Goal: Task Accomplishment & Management: Complete application form

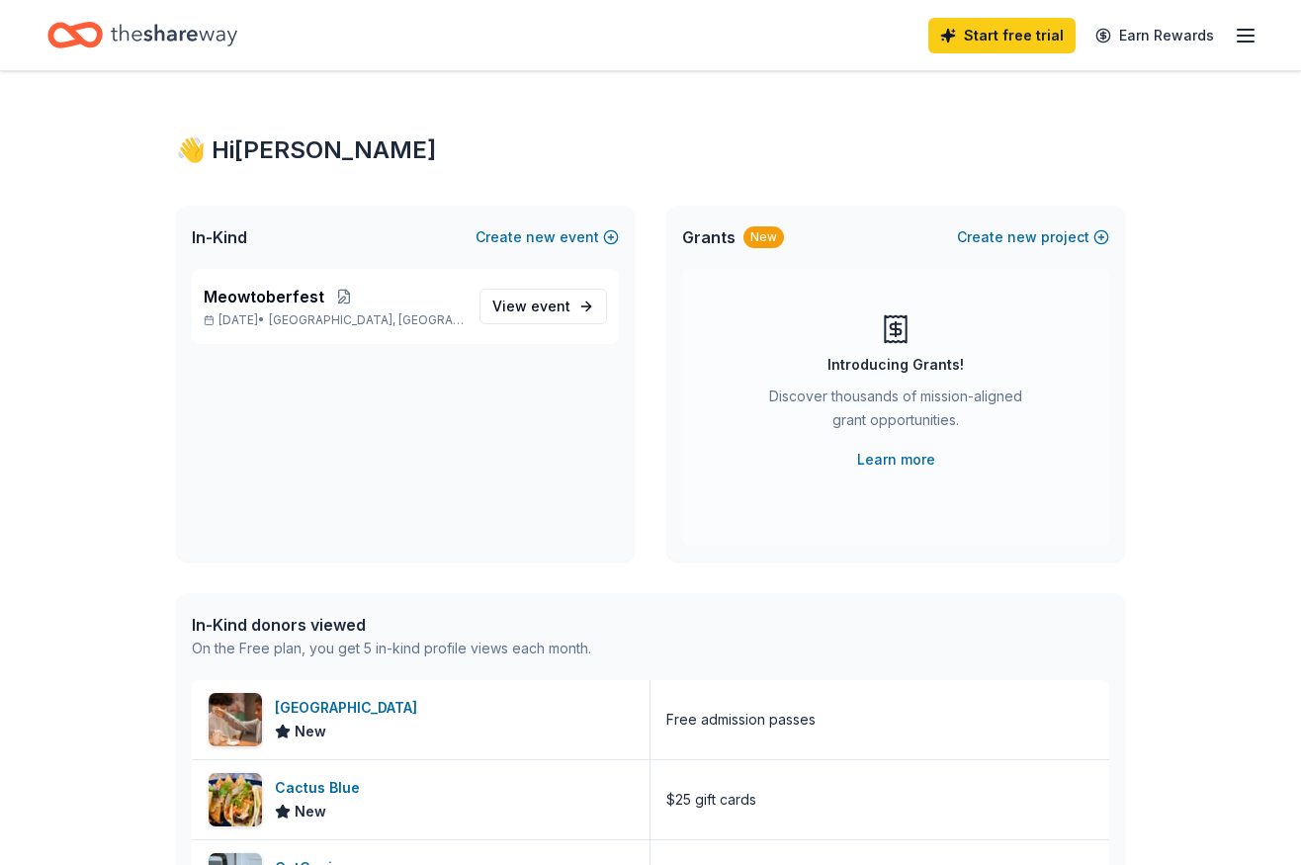
click at [654, 166] on div "👋 Hi Allison In-Kind Create new event Meowtoberfest Sep 27, 2025 • Allentown, P…" at bounding box center [650, 761] width 1012 height 1380
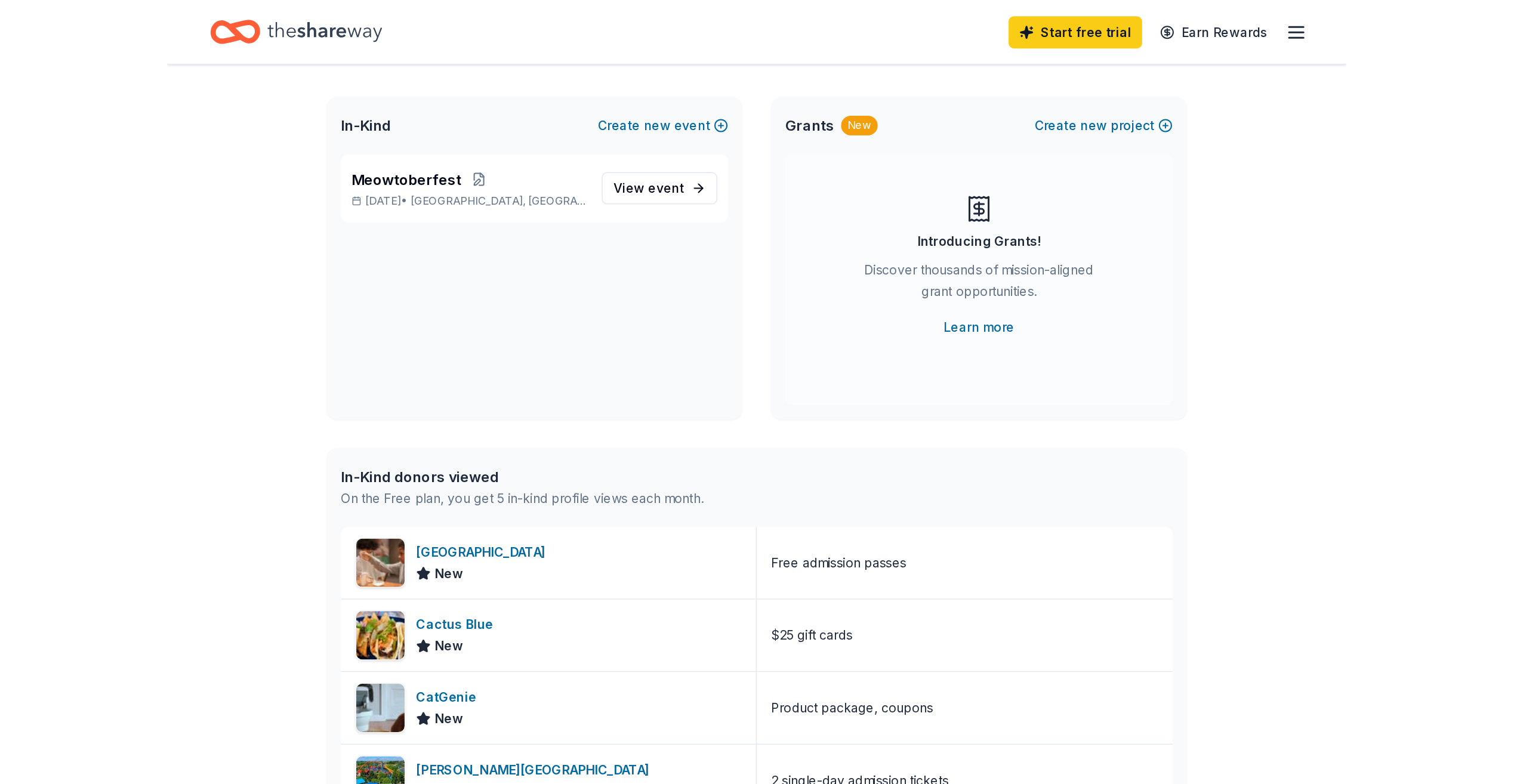
scroll to position [120, 0]
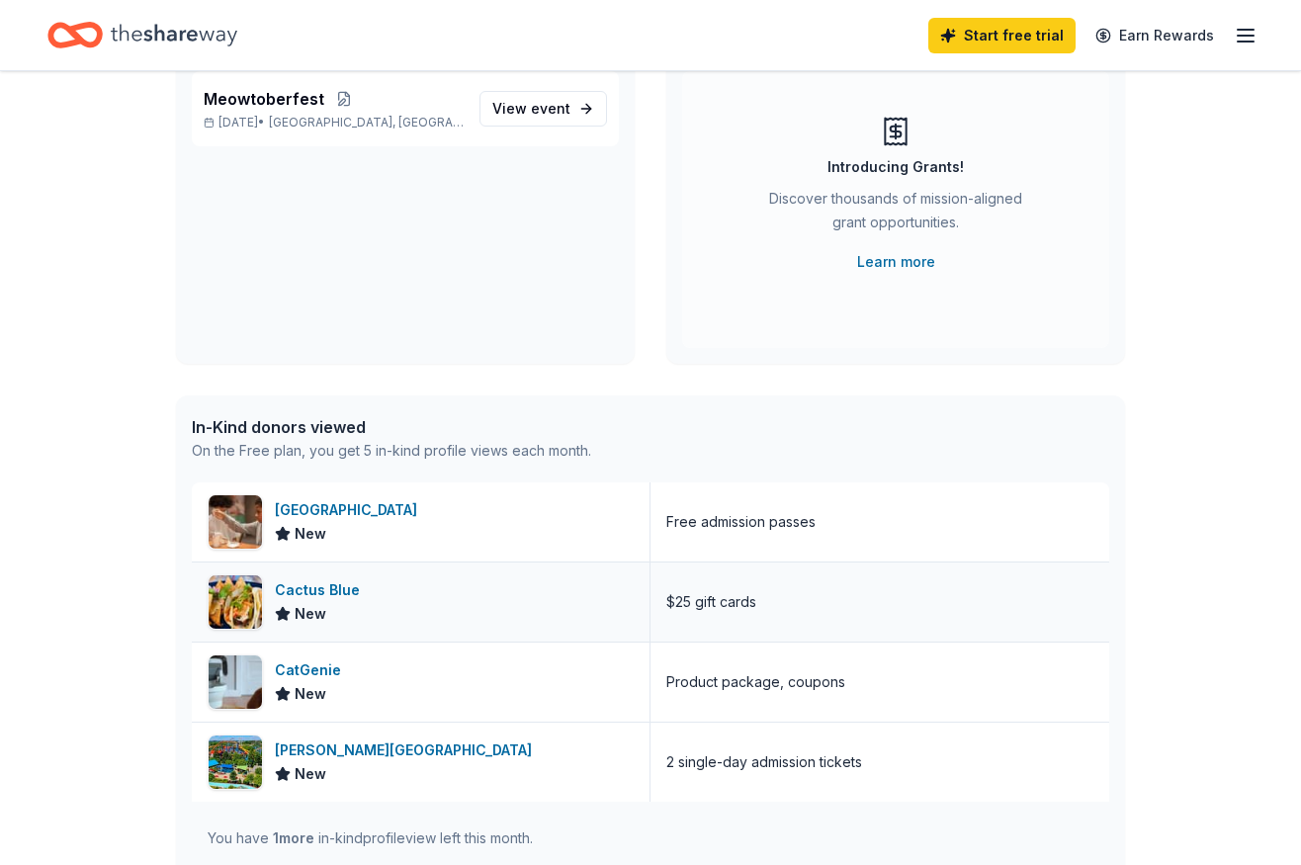
click at [325, 582] on div "Cactus Blue" at bounding box center [321, 590] width 93 height 24
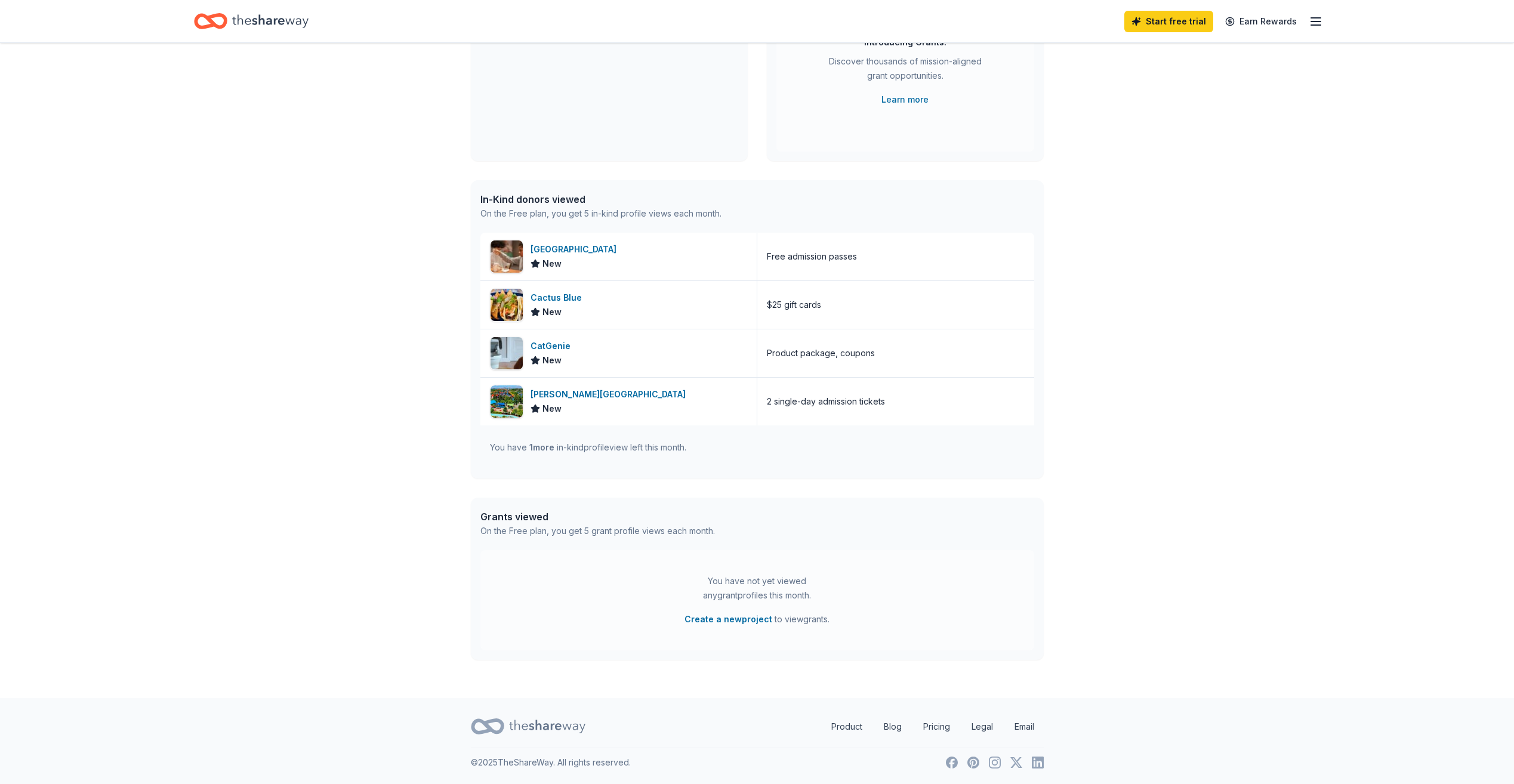
scroll to position [0, 0]
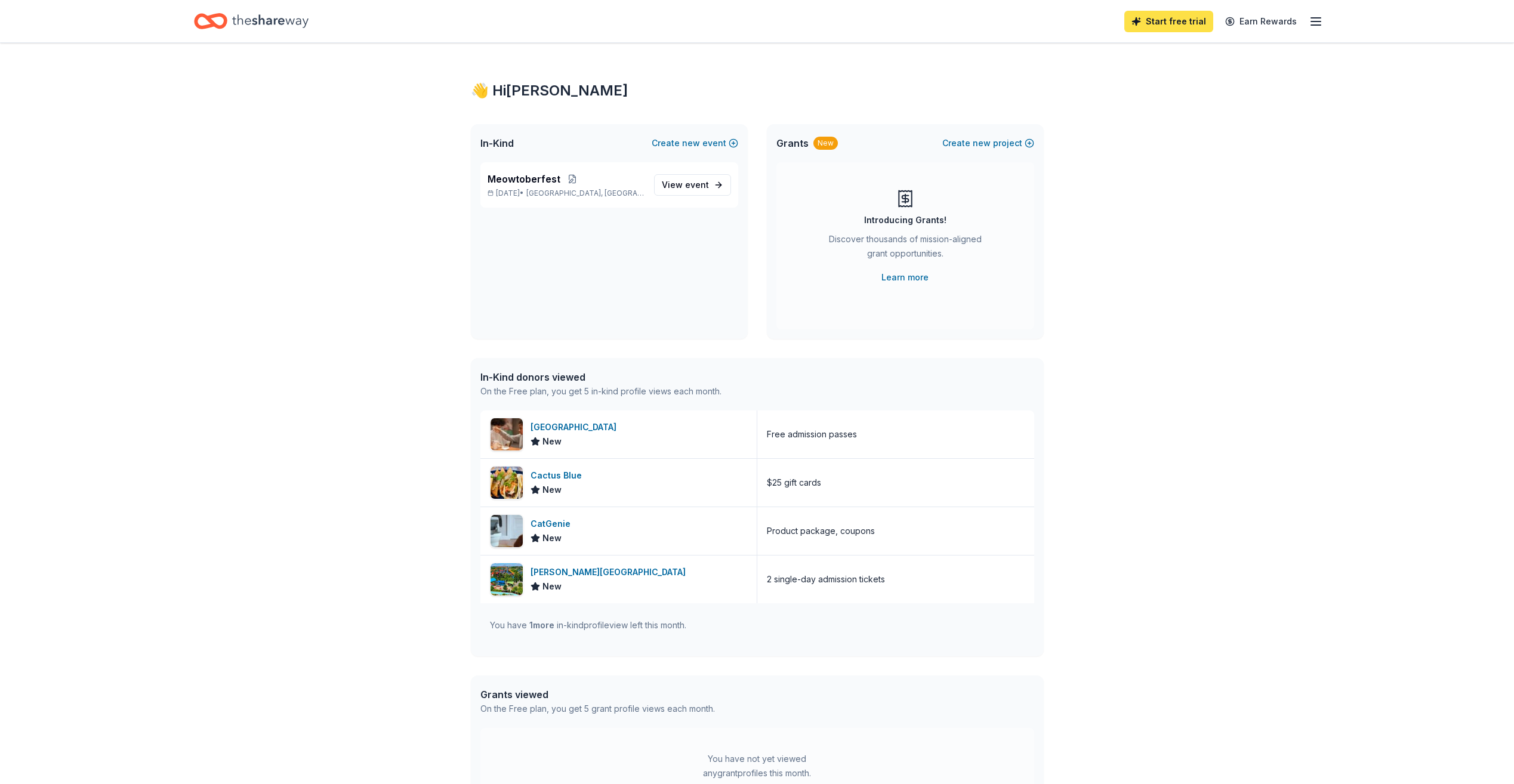
click at [745, 23] on link "Start free trial" at bounding box center [1169, 22] width 89 height 22
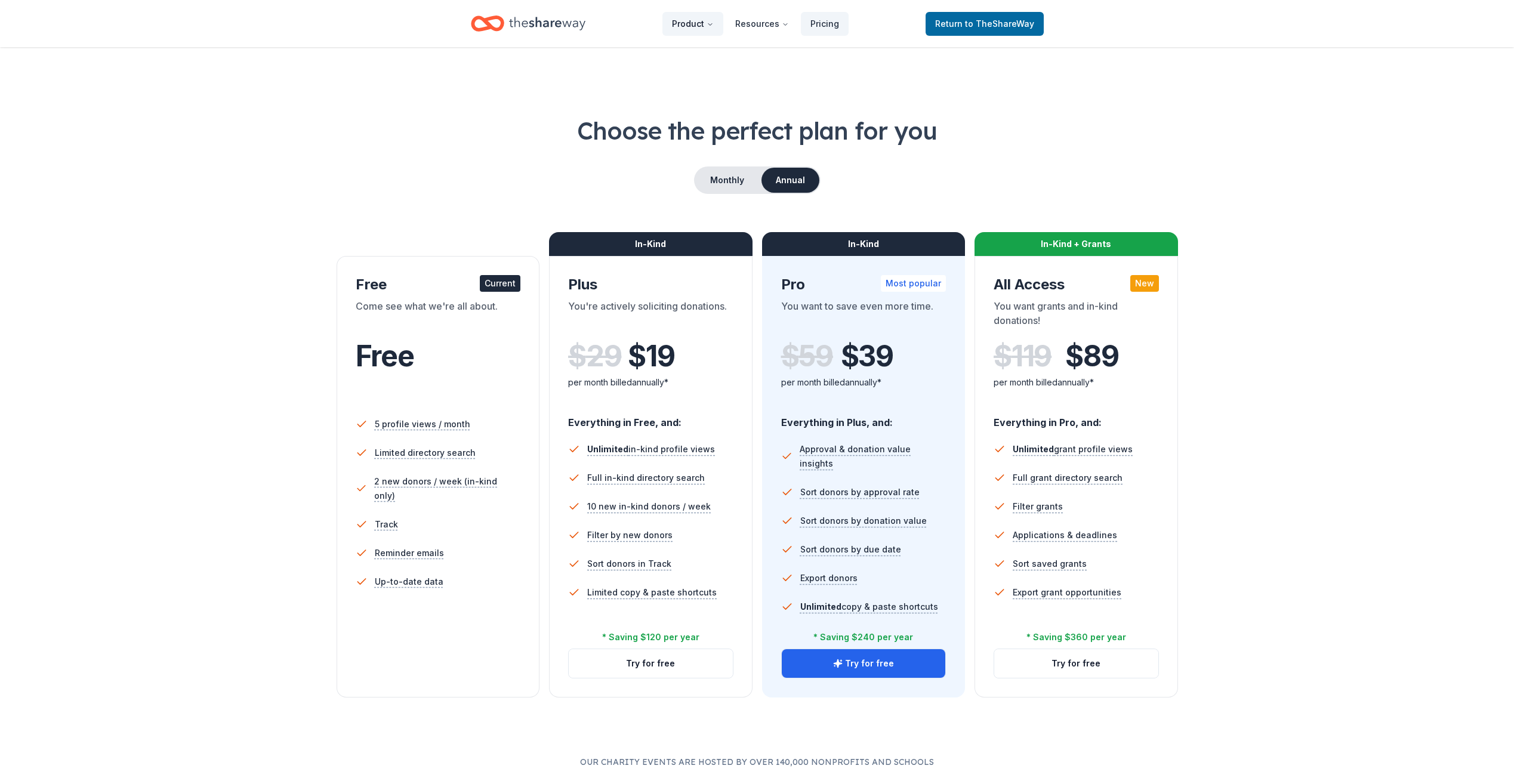
click at [704, 21] on button "Product" at bounding box center [693, 24] width 61 height 24
click at [728, 136] on p "Get food, beverage, and auction and raffle items for your events" at bounding box center [781, 143] width 136 height 24
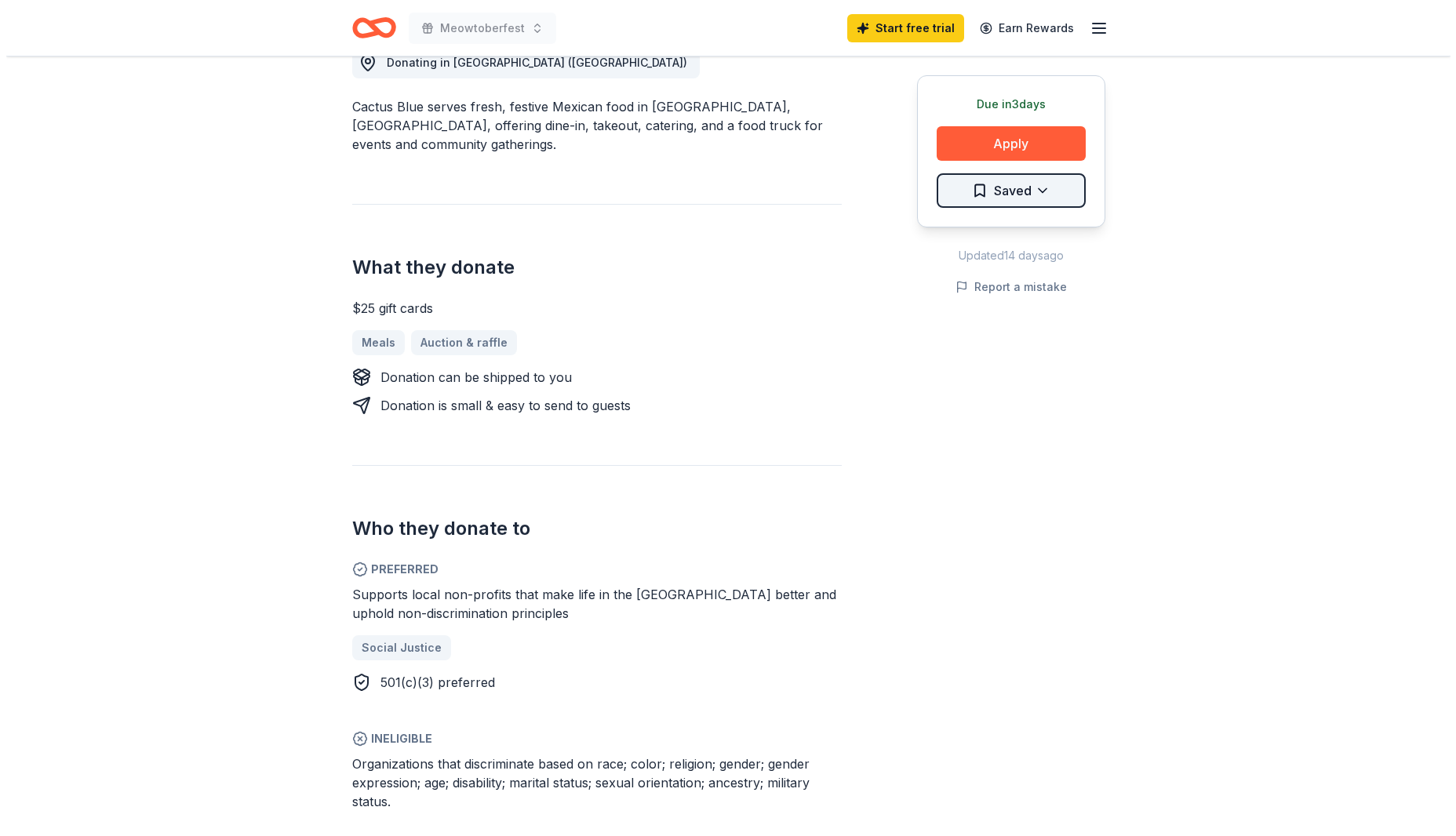
scroll to position [459, 0]
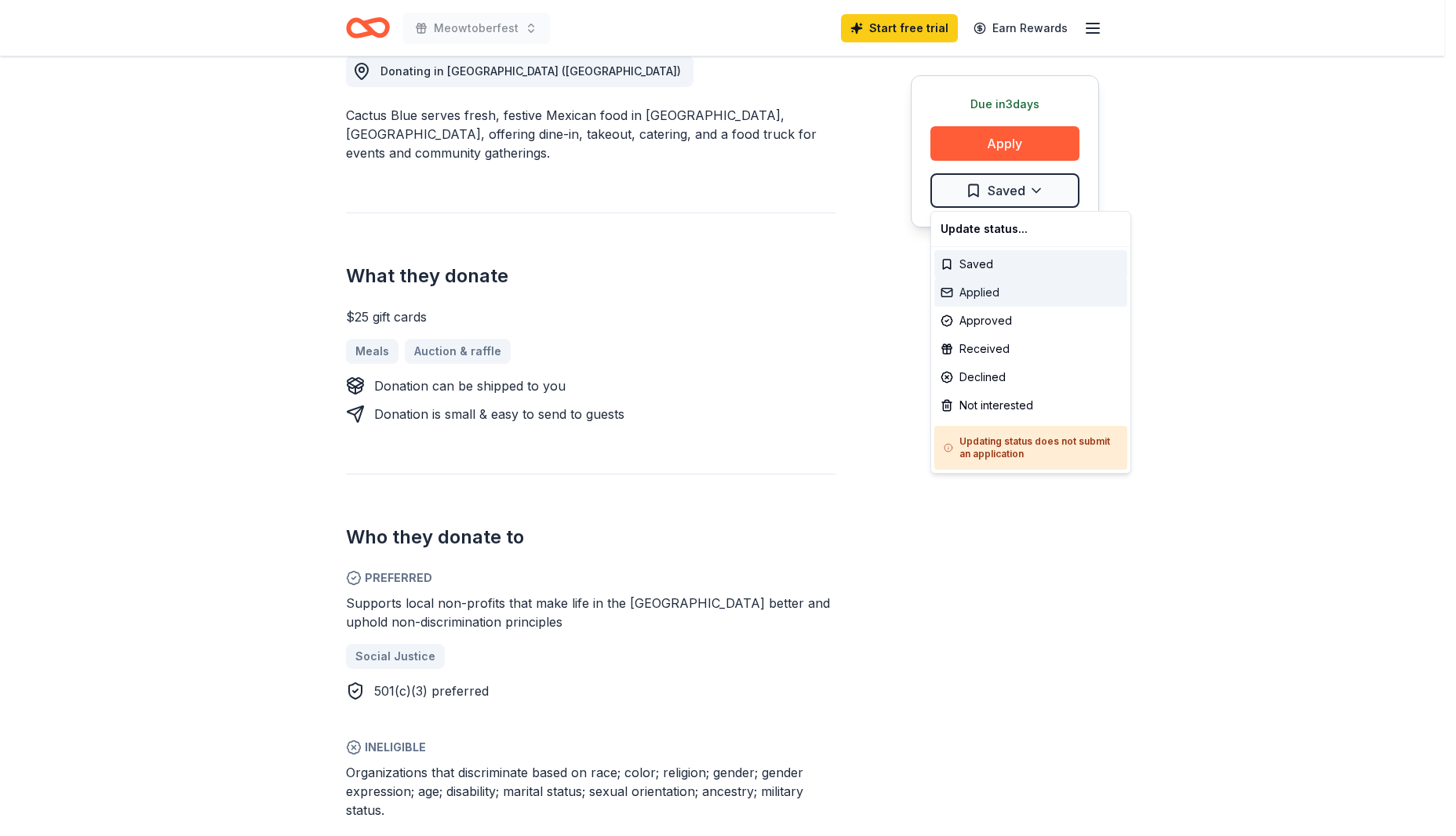
click at [1000, 293] on div "Applied" at bounding box center [1030, 293] width 193 height 29
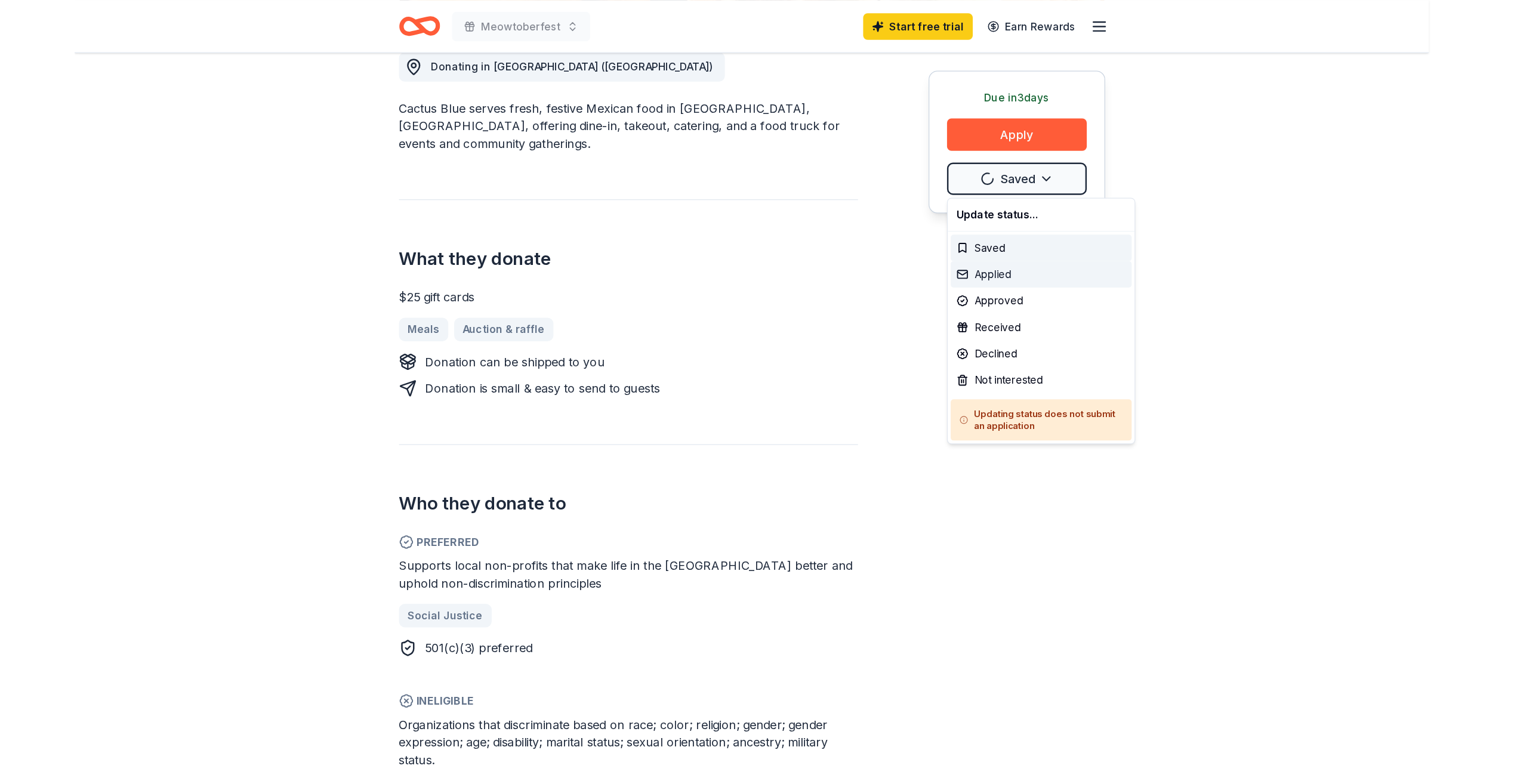
scroll to position [0, 0]
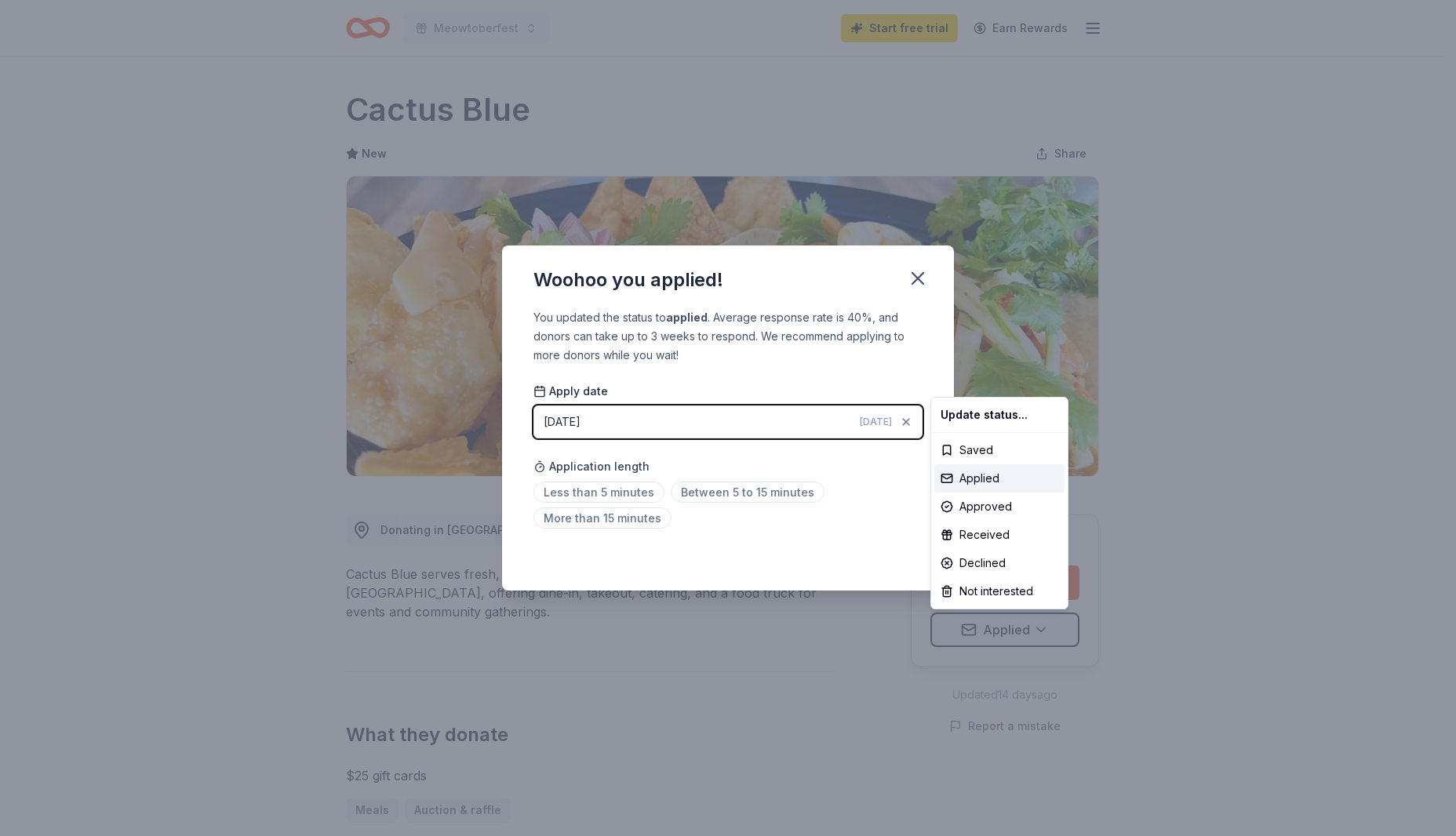
click at [1032, 404] on html "Meowtoberfest Start free trial Earn Rewards Due in 3 days Share Cactus Blue New…" at bounding box center [728, 418] width 1456 height 836
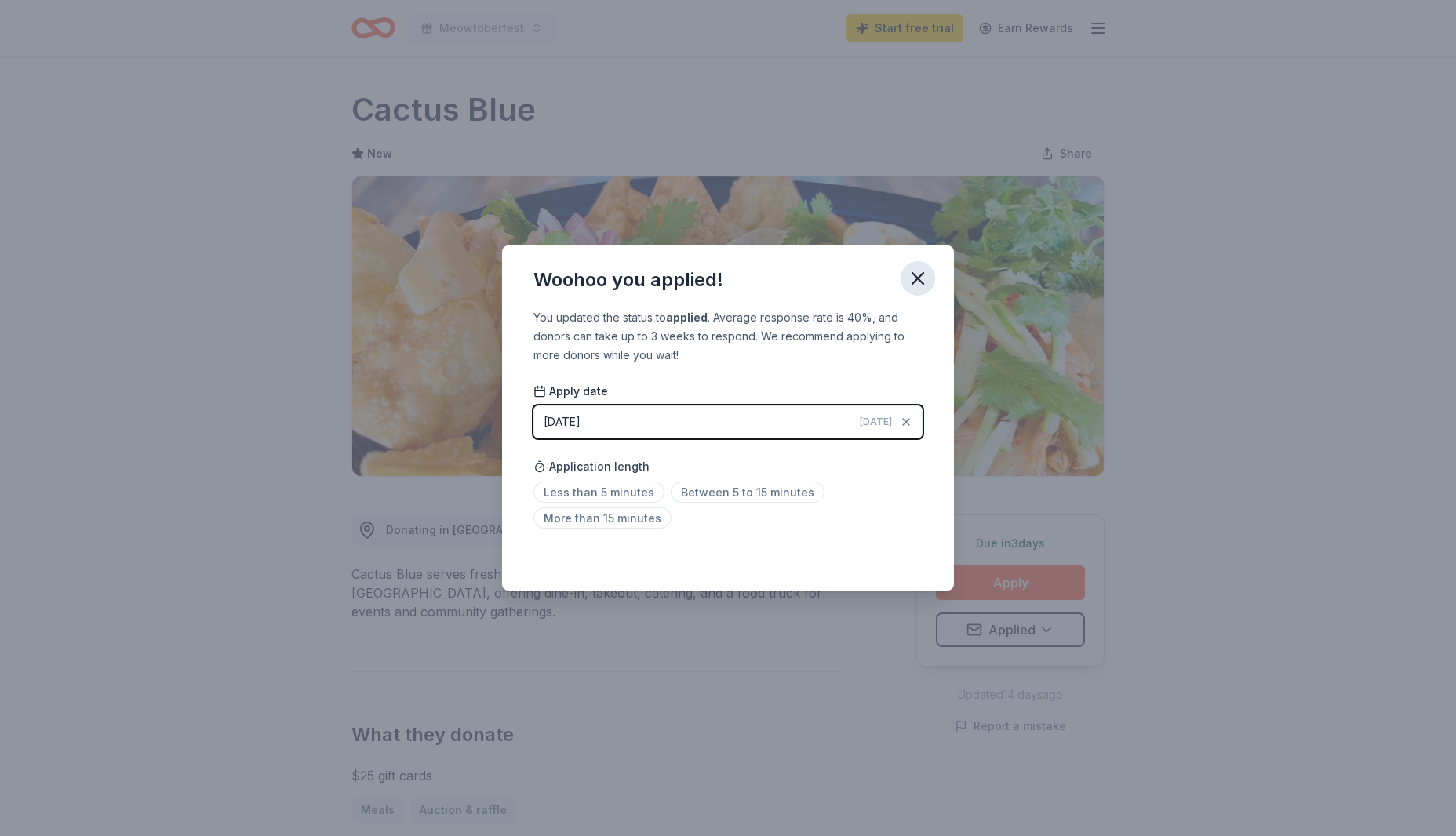
click at [911, 283] on icon "button" at bounding box center [918, 279] width 22 height 22
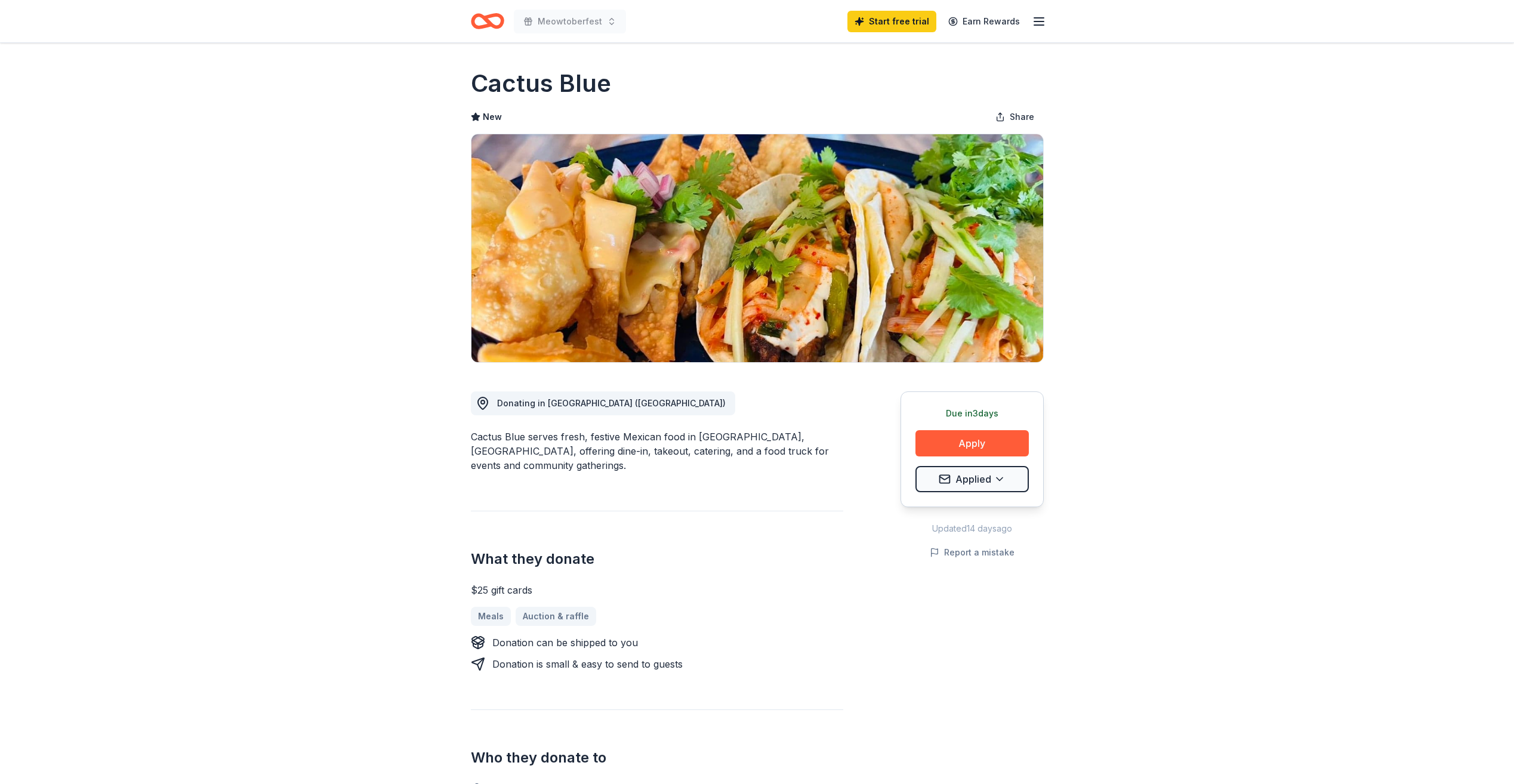
click at [487, 19] on icon "Home" at bounding box center [482, 21] width 19 height 12
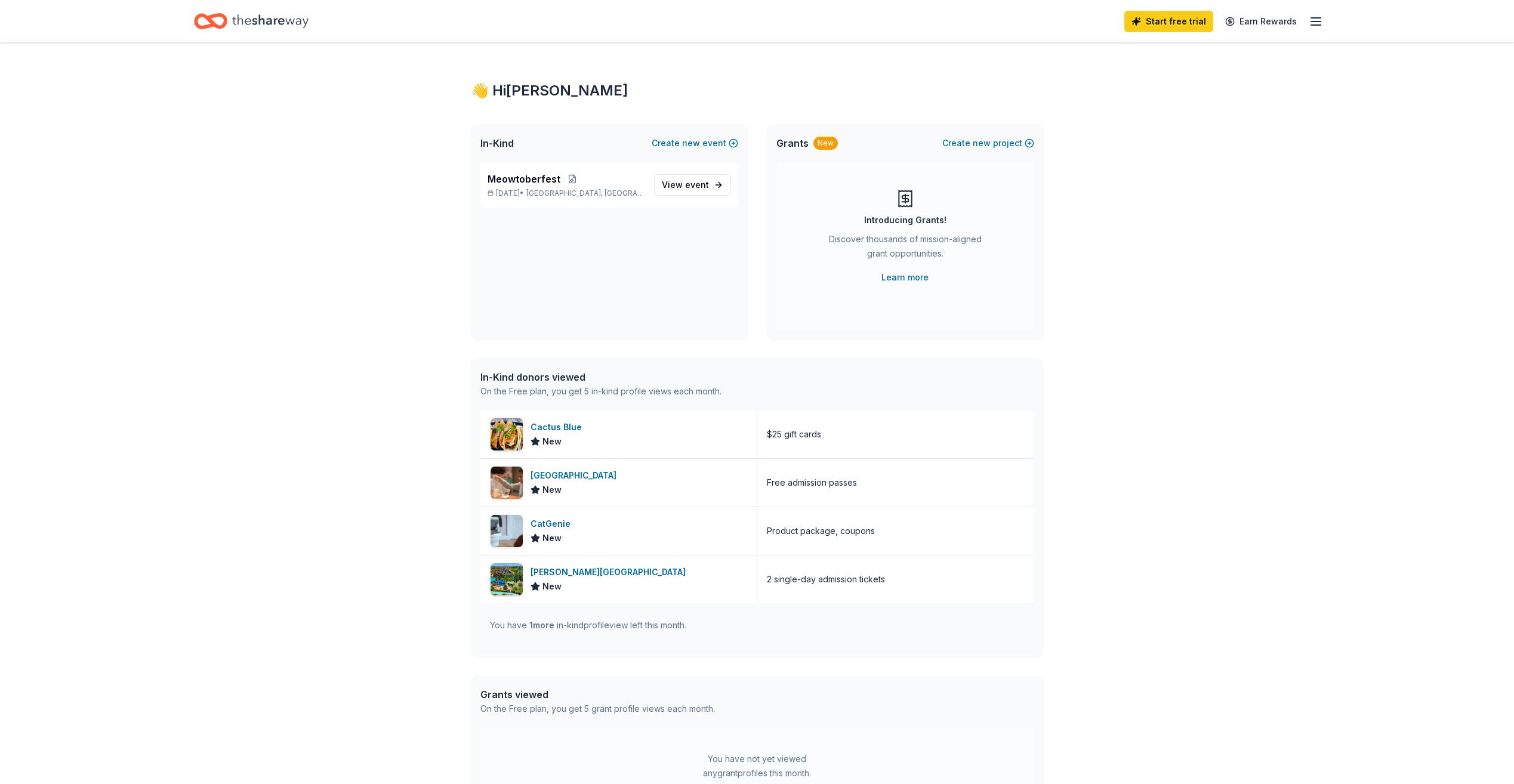
click at [550, 378] on div "In-Kind donors viewed" at bounding box center [601, 377] width 241 height 14
click at [531, 383] on div "In-Kind donors viewed" at bounding box center [601, 377] width 241 height 14
click at [785, 25] on line "button" at bounding box center [1316, 25] width 10 height 0
click at [785, 89] on link "Account" at bounding box center [1173, 92] width 37 height 12
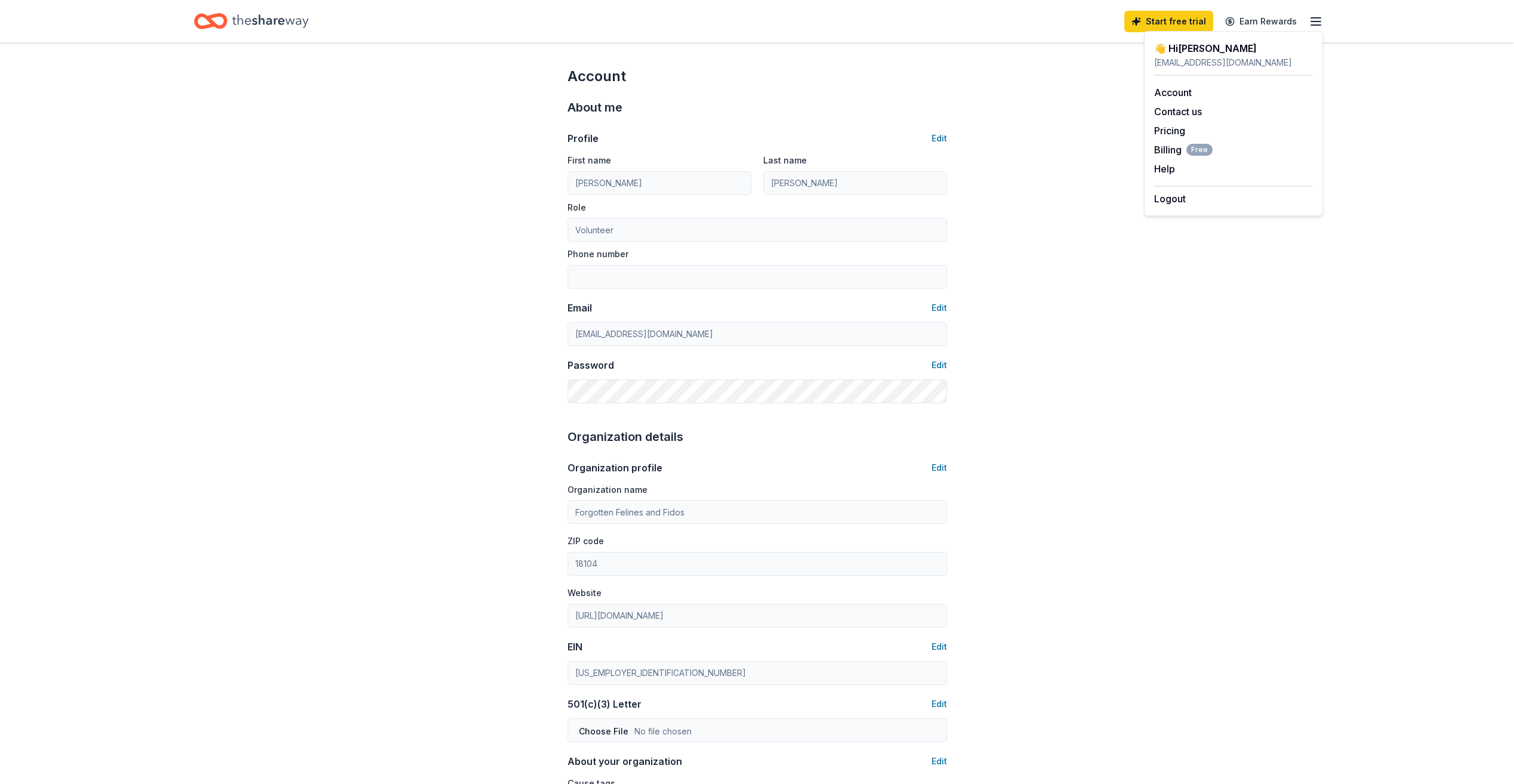
click at [214, 25] on icon "Home" at bounding box center [216, 21] width 19 height 12
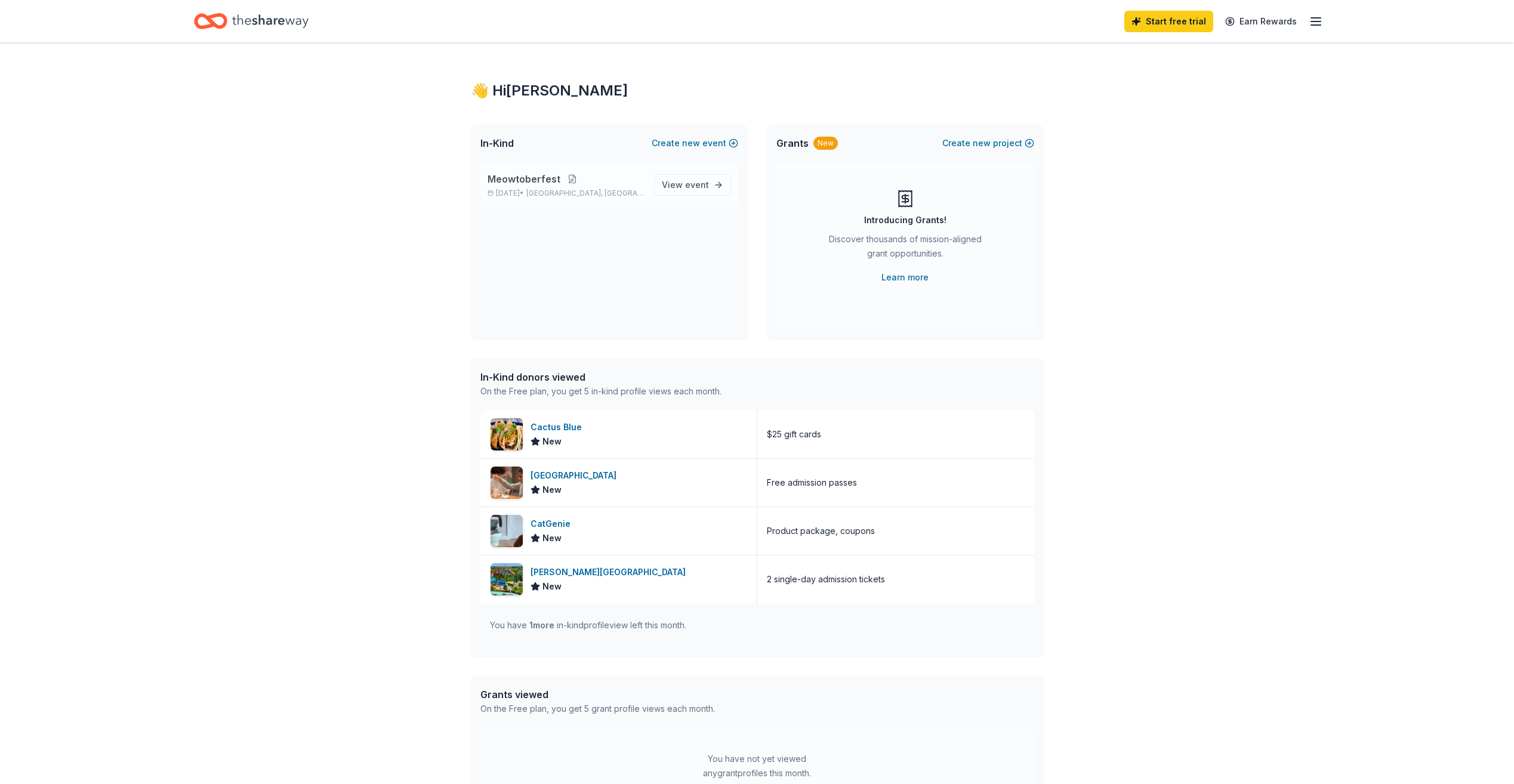
click at [572, 180] on button at bounding box center [573, 179] width 24 height 10
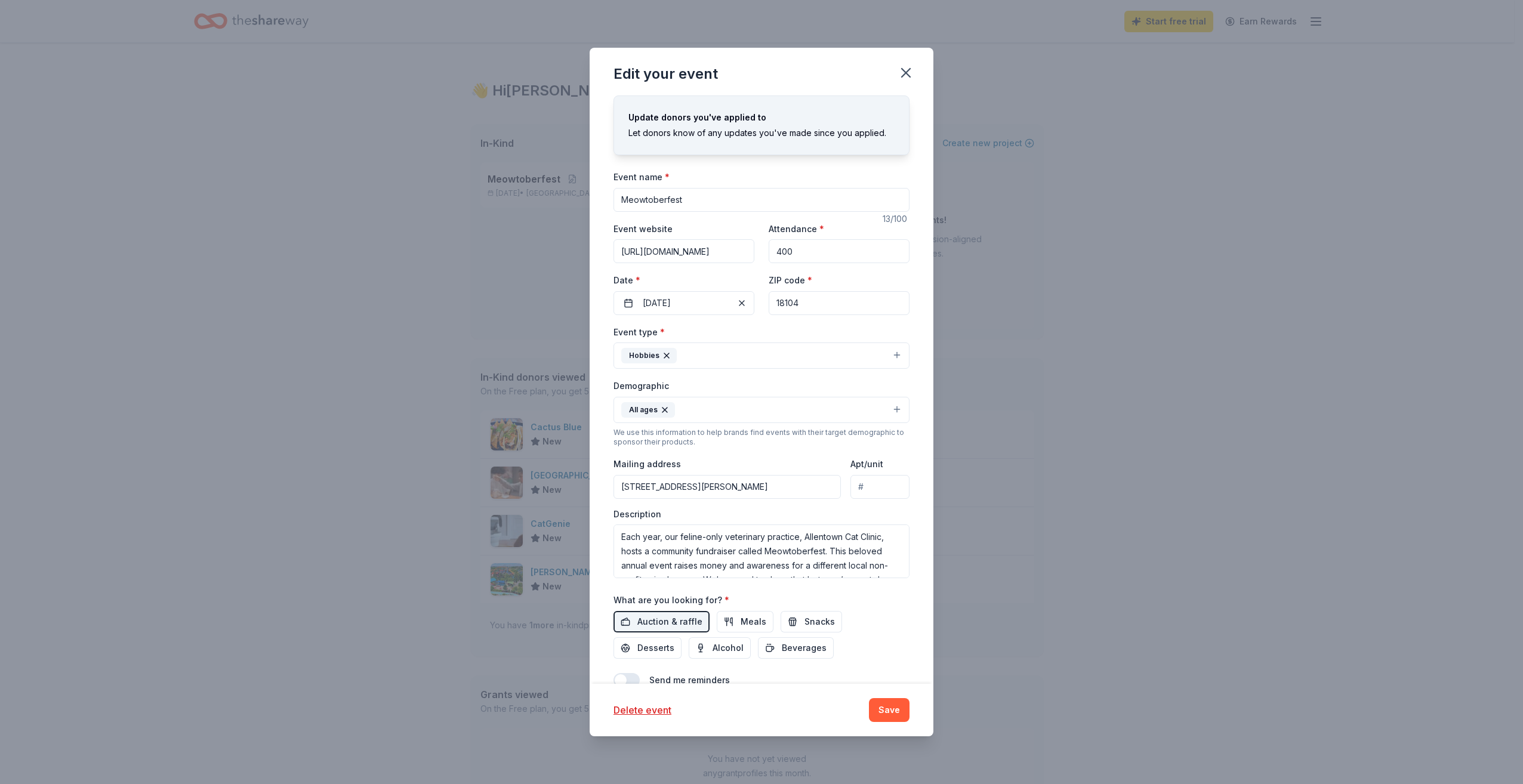
click at [785, 126] on div "Update donors you've applied to Let donors know of any updates you've made sinc…" at bounding box center [762, 132] width 295 height 44
click at [785, 71] on icon "button" at bounding box center [906, 73] width 17 height 17
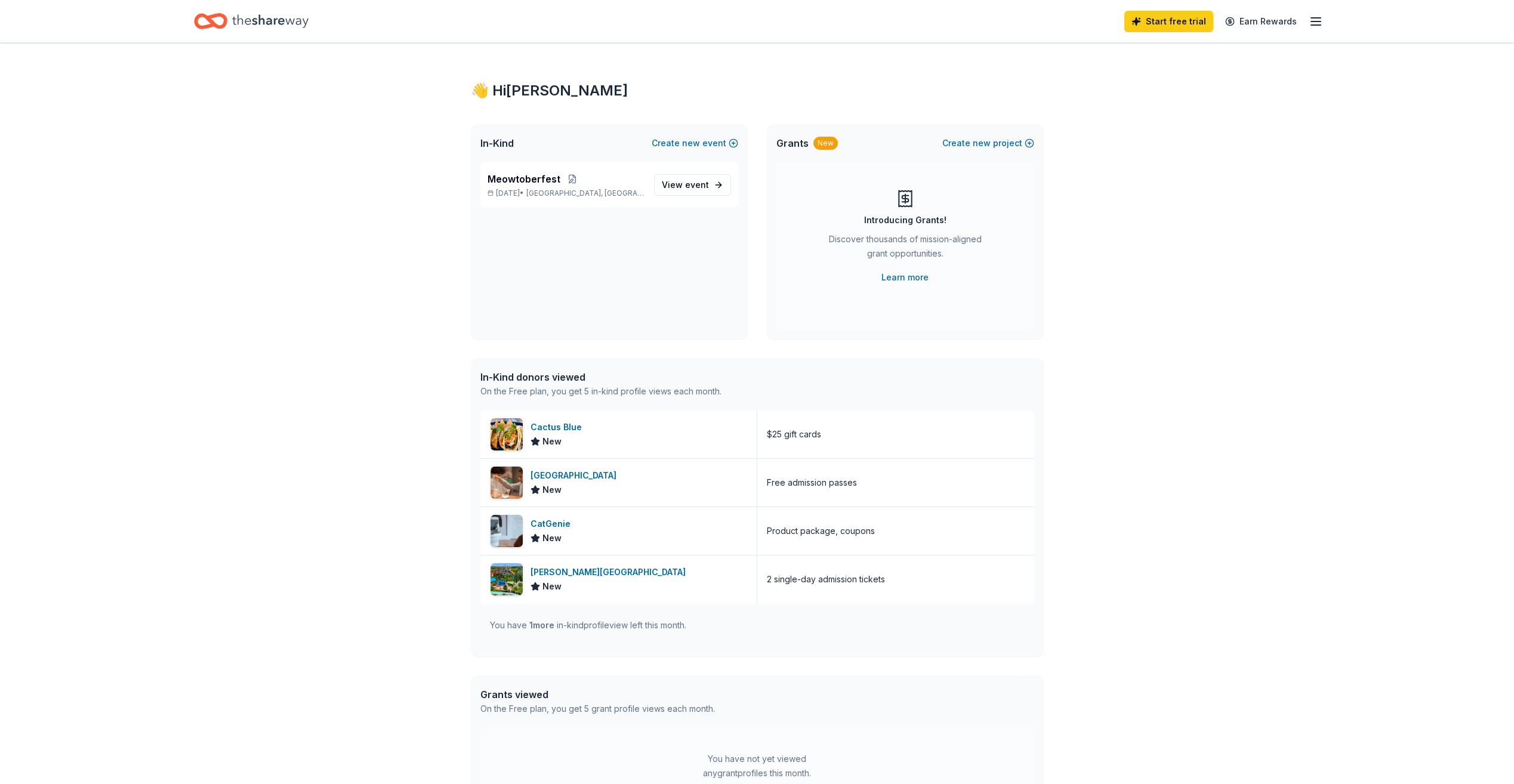
click at [785, 24] on icon "button" at bounding box center [1316, 22] width 14 height 14
click at [785, 143] on div "👋 Hi Allison In-Kind Create new event Meowtoberfest Sep 27, 2025 • Allentown, P…" at bounding box center [757, 459] width 1514 height 833
click at [556, 377] on div "In-Kind donors viewed" at bounding box center [601, 377] width 241 height 14
click at [785, 18] on line "button" at bounding box center [1316, 18] width 10 height 0
click at [785, 290] on div "👋 Hi Allison In-Kind Create new event Meowtoberfest Sep 27, 2025 • Allentown, P…" at bounding box center [757, 459] width 1514 height 833
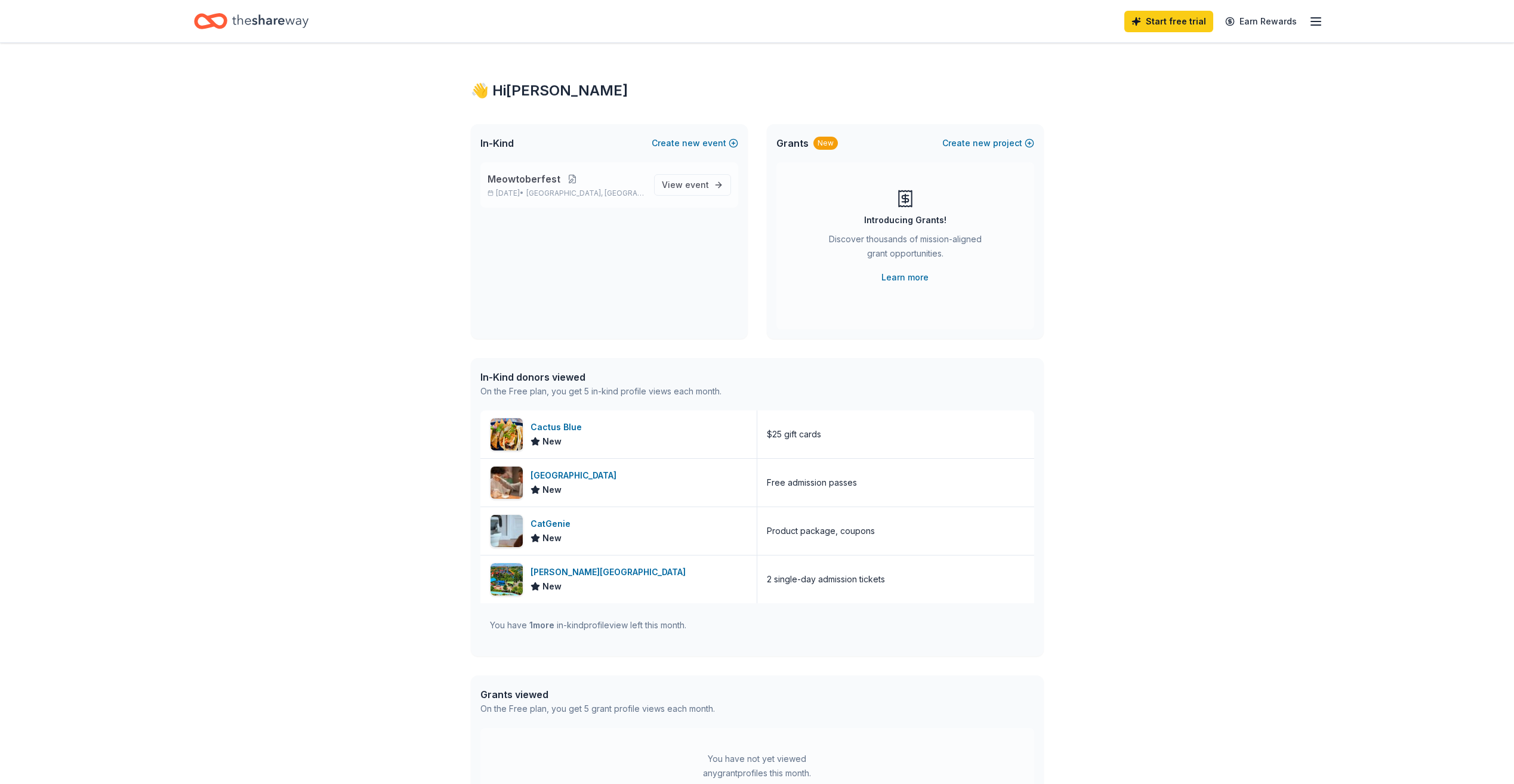
click at [569, 180] on button at bounding box center [573, 179] width 24 height 10
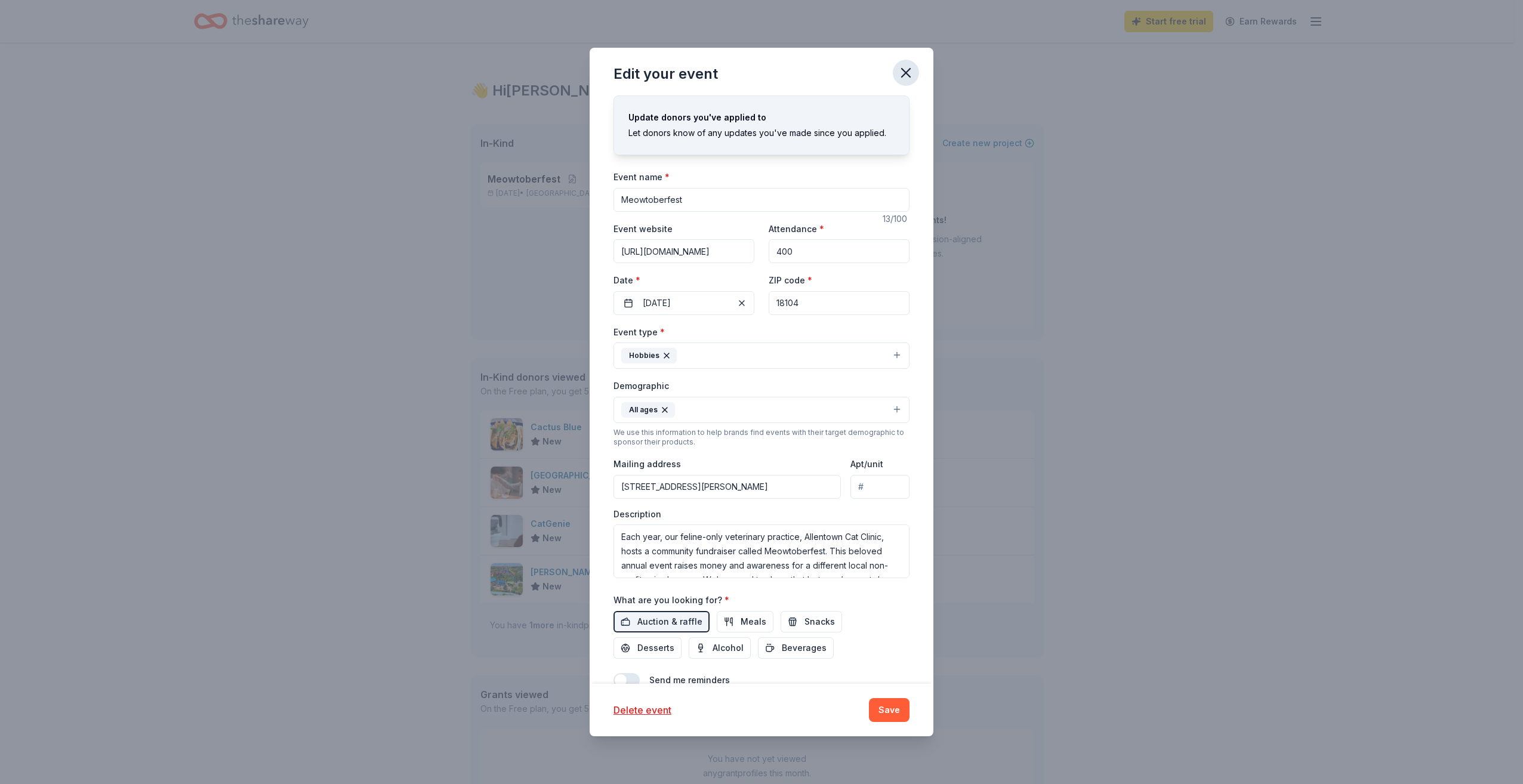
click at [785, 75] on icon "button" at bounding box center [906, 73] width 17 height 17
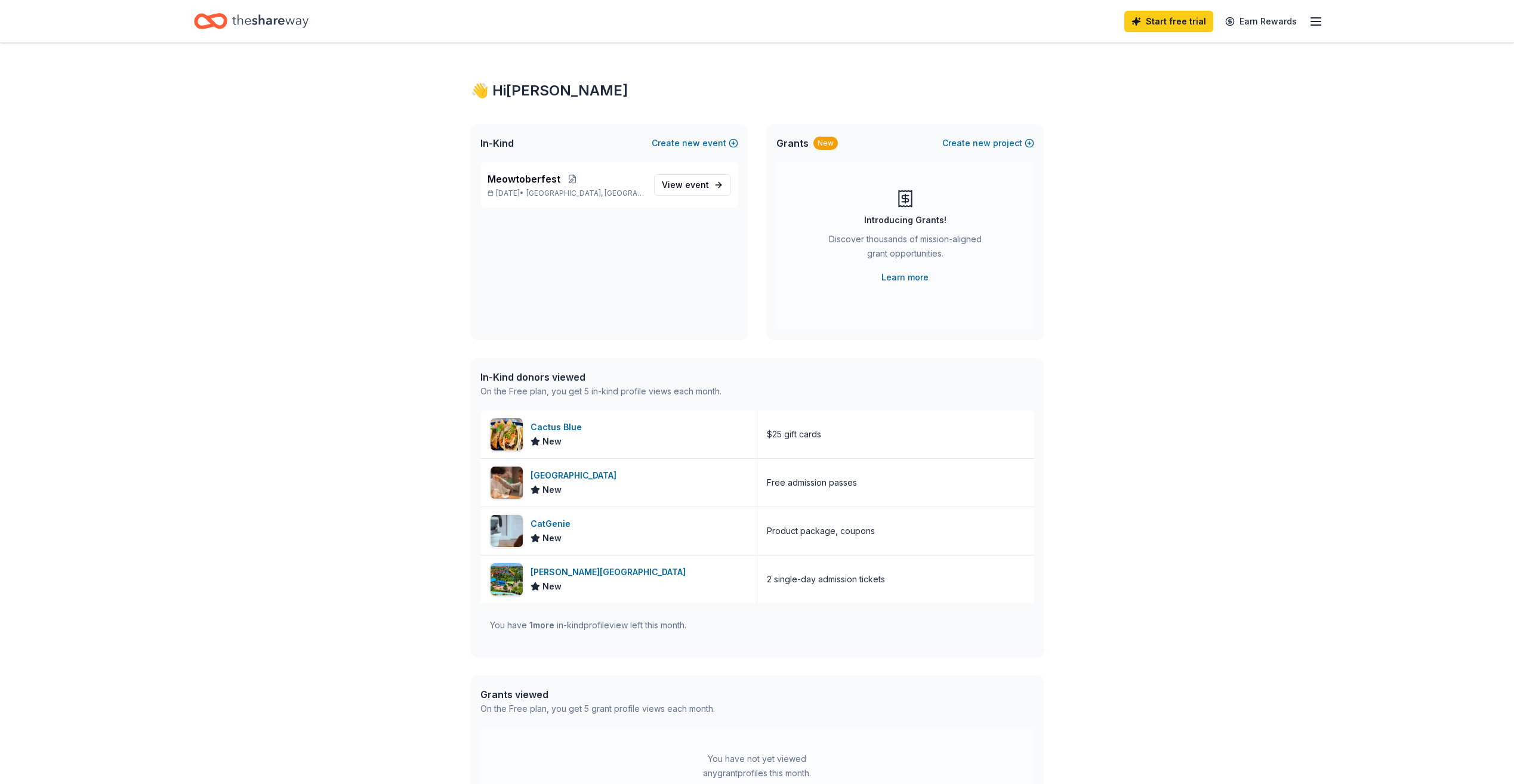
click at [293, 25] on icon "Home" at bounding box center [270, 21] width 76 height 25
click at [785, 22] on icon "button" at bounding box center [1316, 22] width 14 height 14
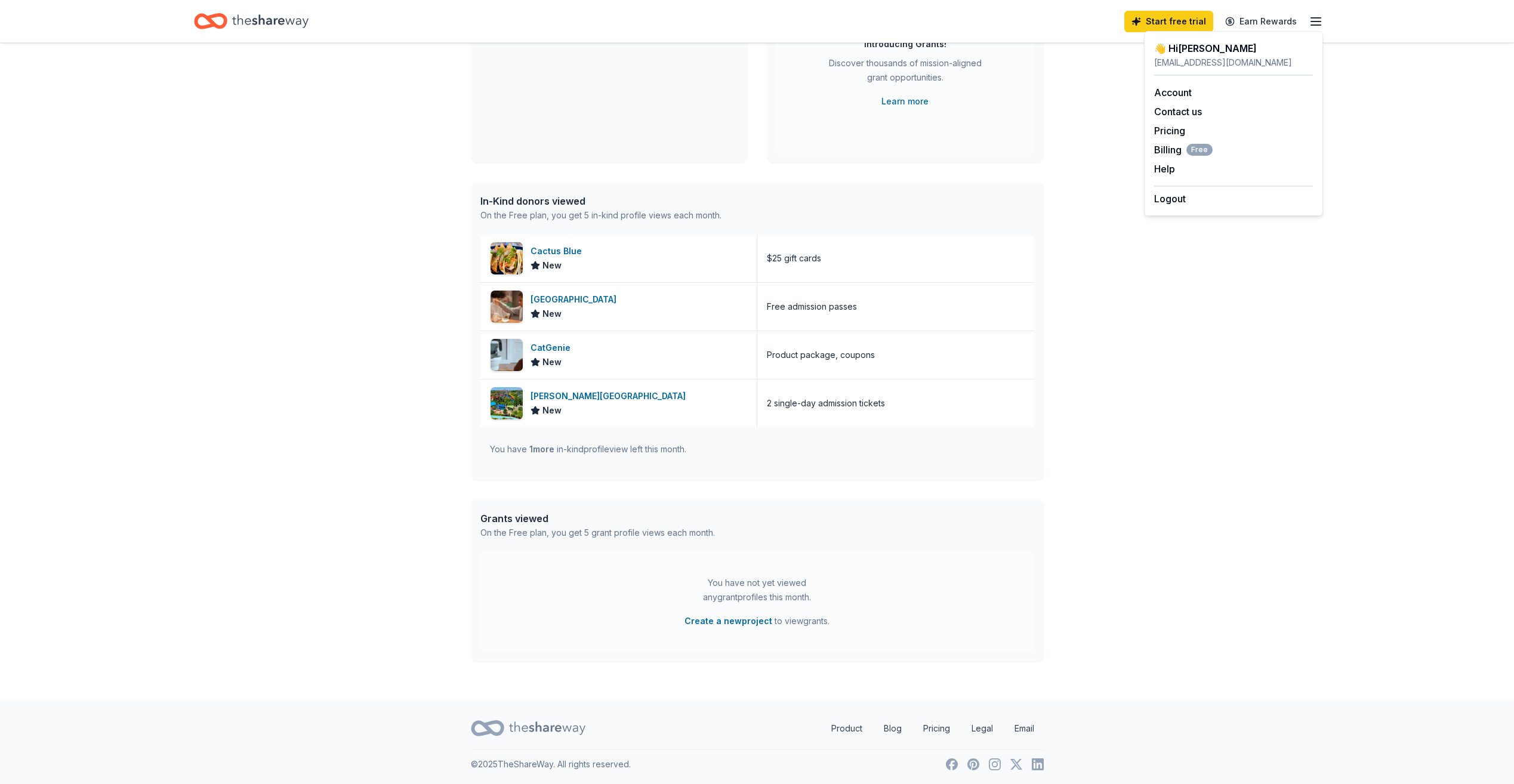
scroll to position [178, 0]
click at [785, 521] on link "Product" at bounding box center [847, 727] width 50 height 24
click at [785, 521] on link "Pricing" at bounding box center [937, 727] width 46 height 24
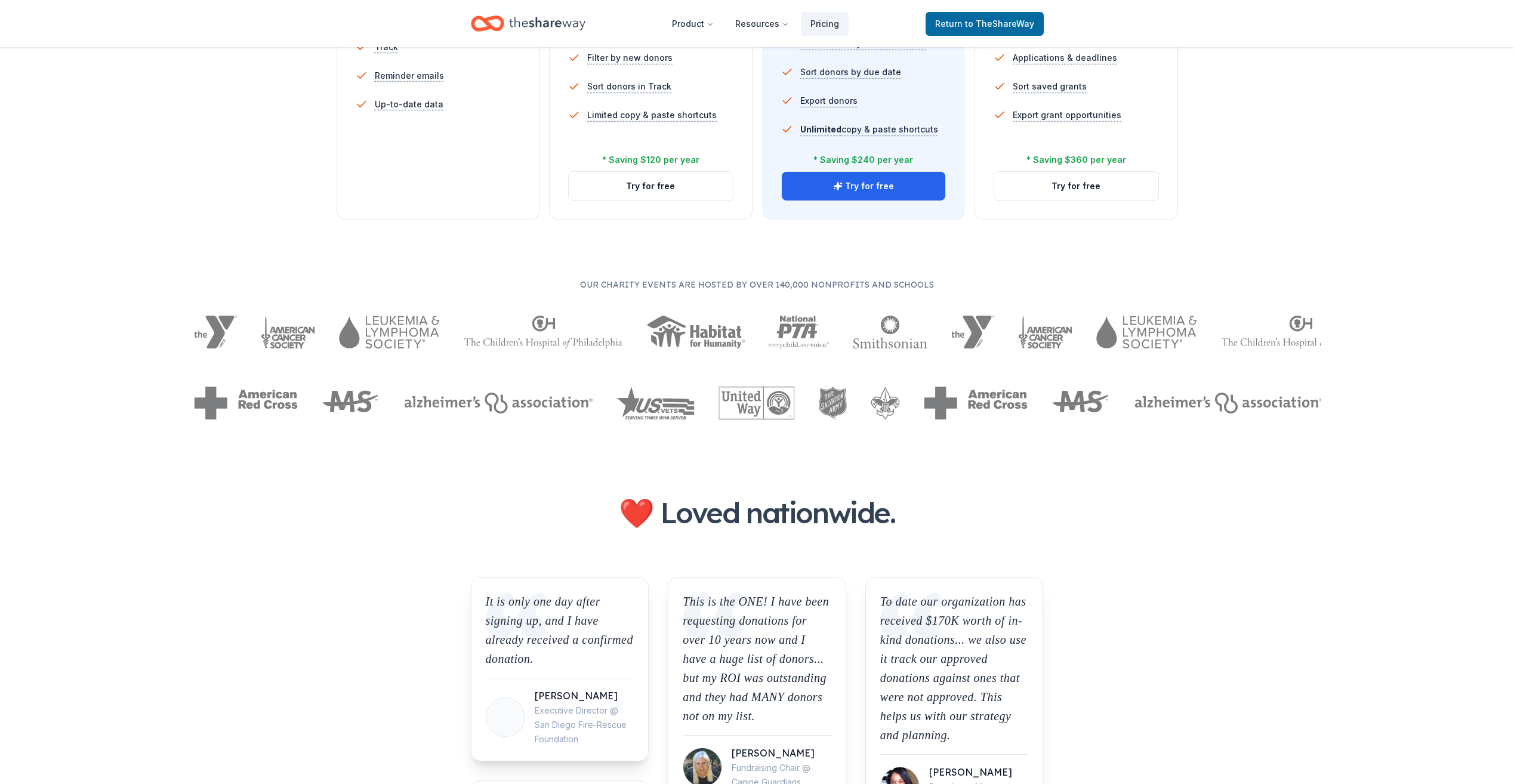
scroll to position [179, 0]
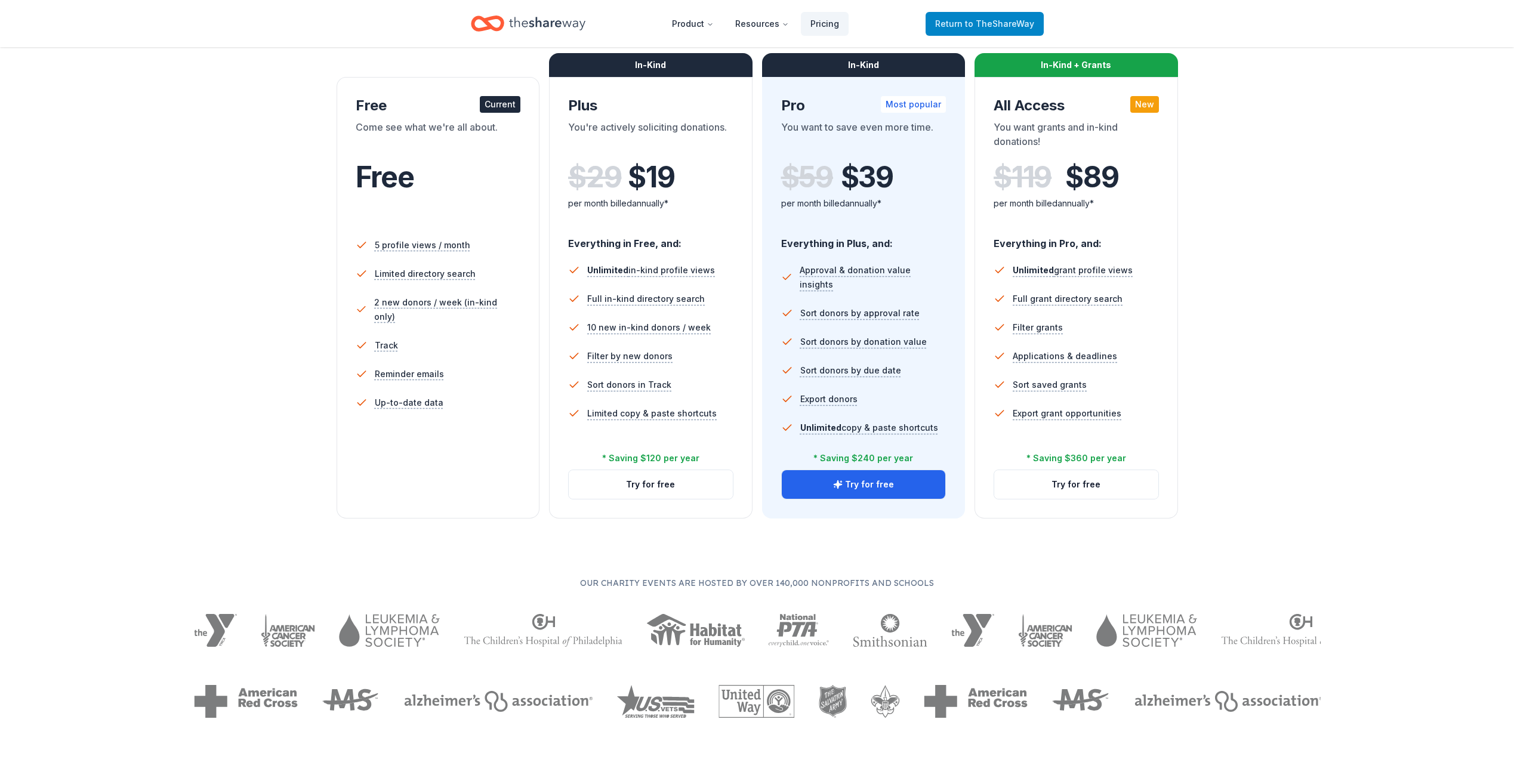
click at [785, 27] on span "Return to TheShareWay" at bounding box center [985, 24] width 99 height 14
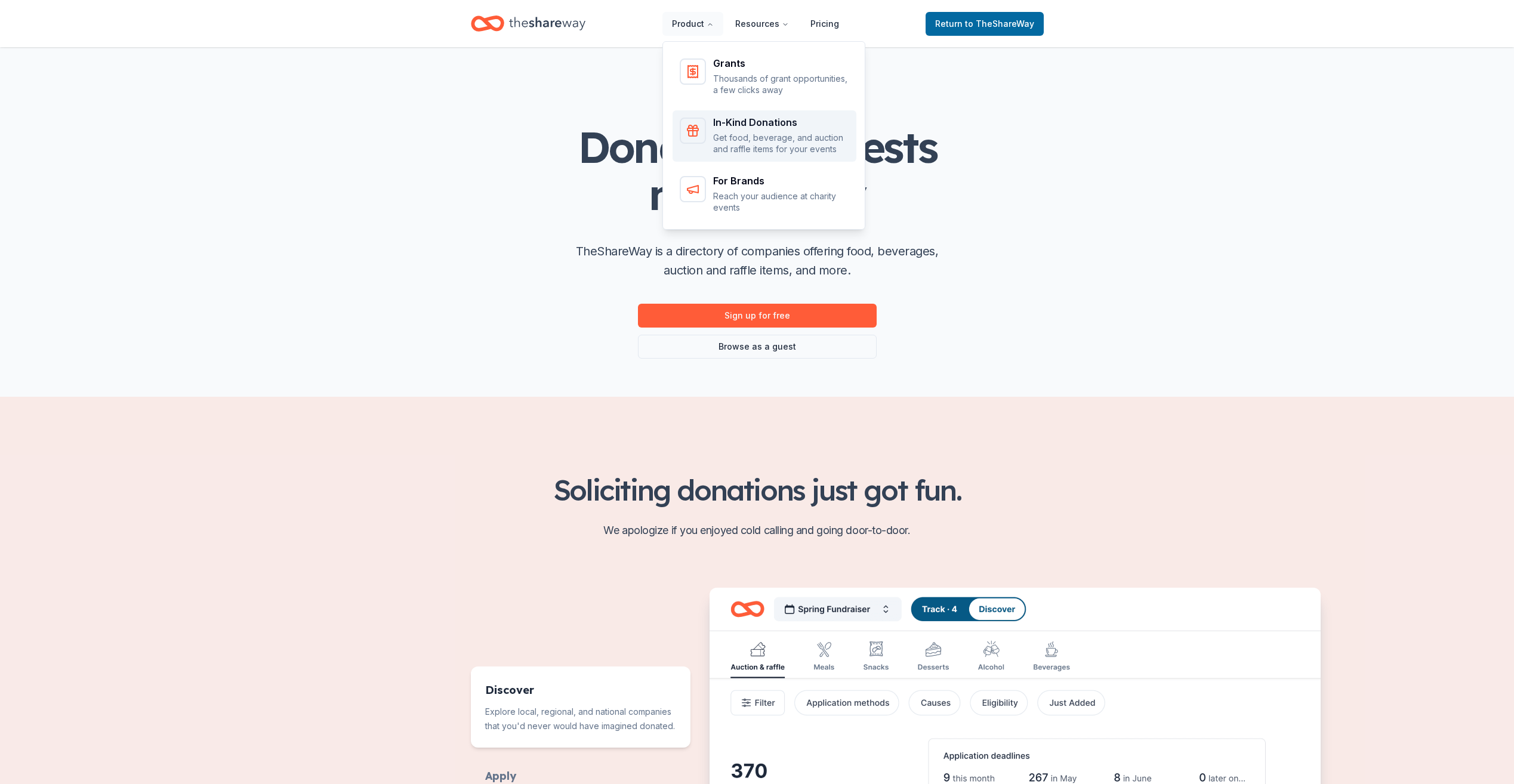
click at [727, 132] on p "Get food, beverage, and auction and raffle items for your events" at bounding box center [781, 143] width 136 height 24
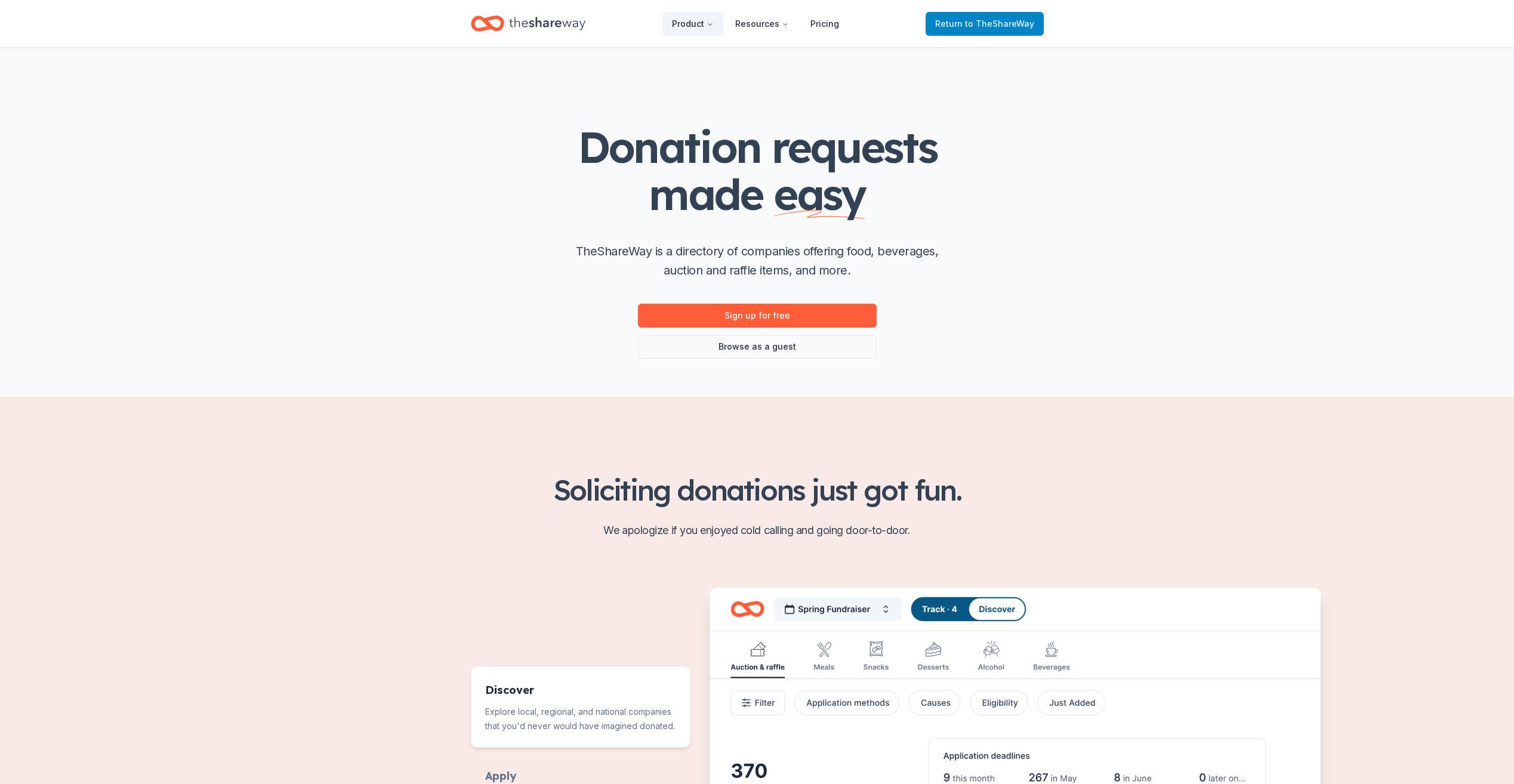
click at [969, 17] on span "Return to TheShareWay" at bounding box center [985, 24] width 99 height 14
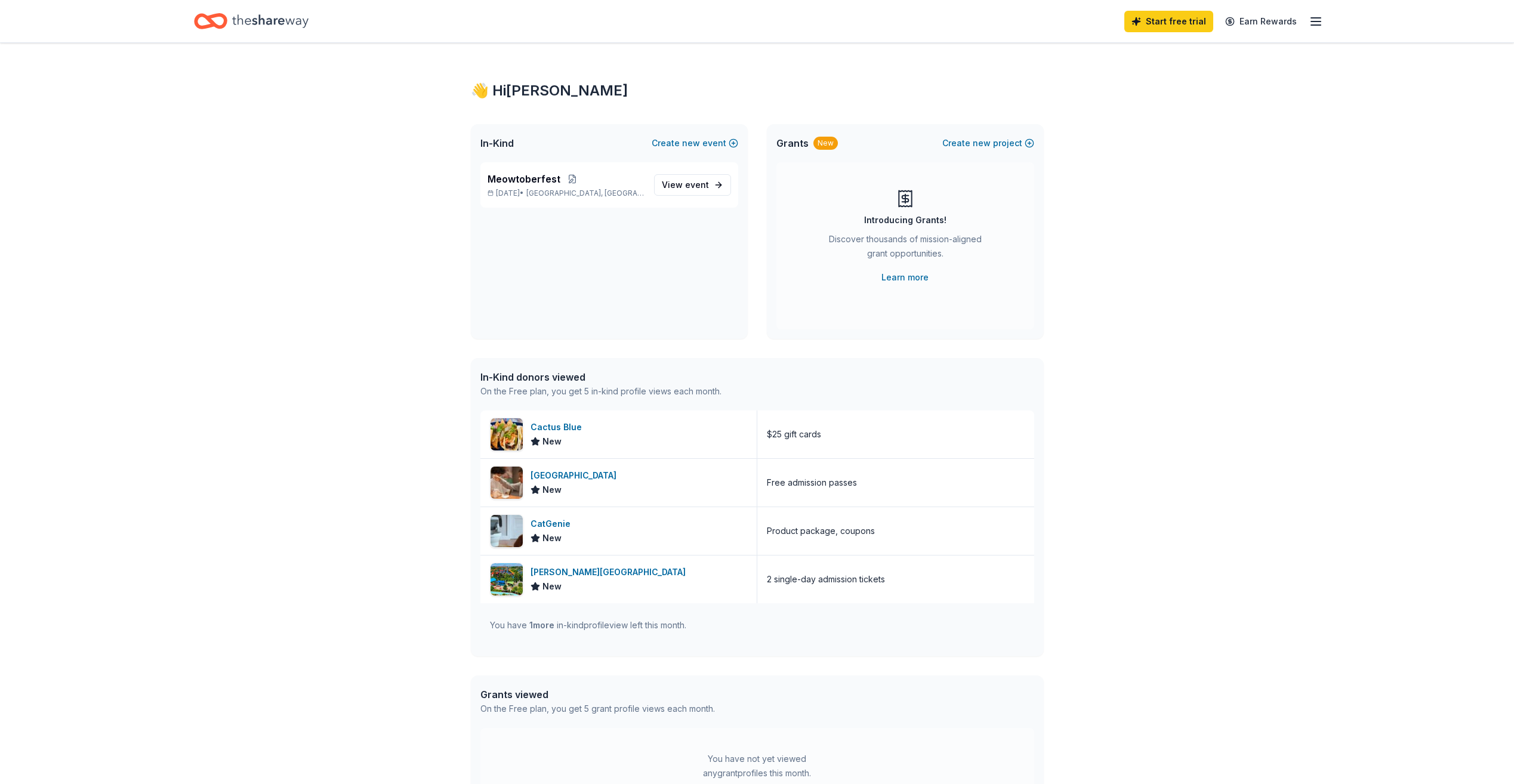
click at [1312, 22] on icon "button" at bounding box center [1316, 22] width 14 height 14
click at [1181, 198] on button "Logout" at bounding box center [1170, 199] width 31 height 14
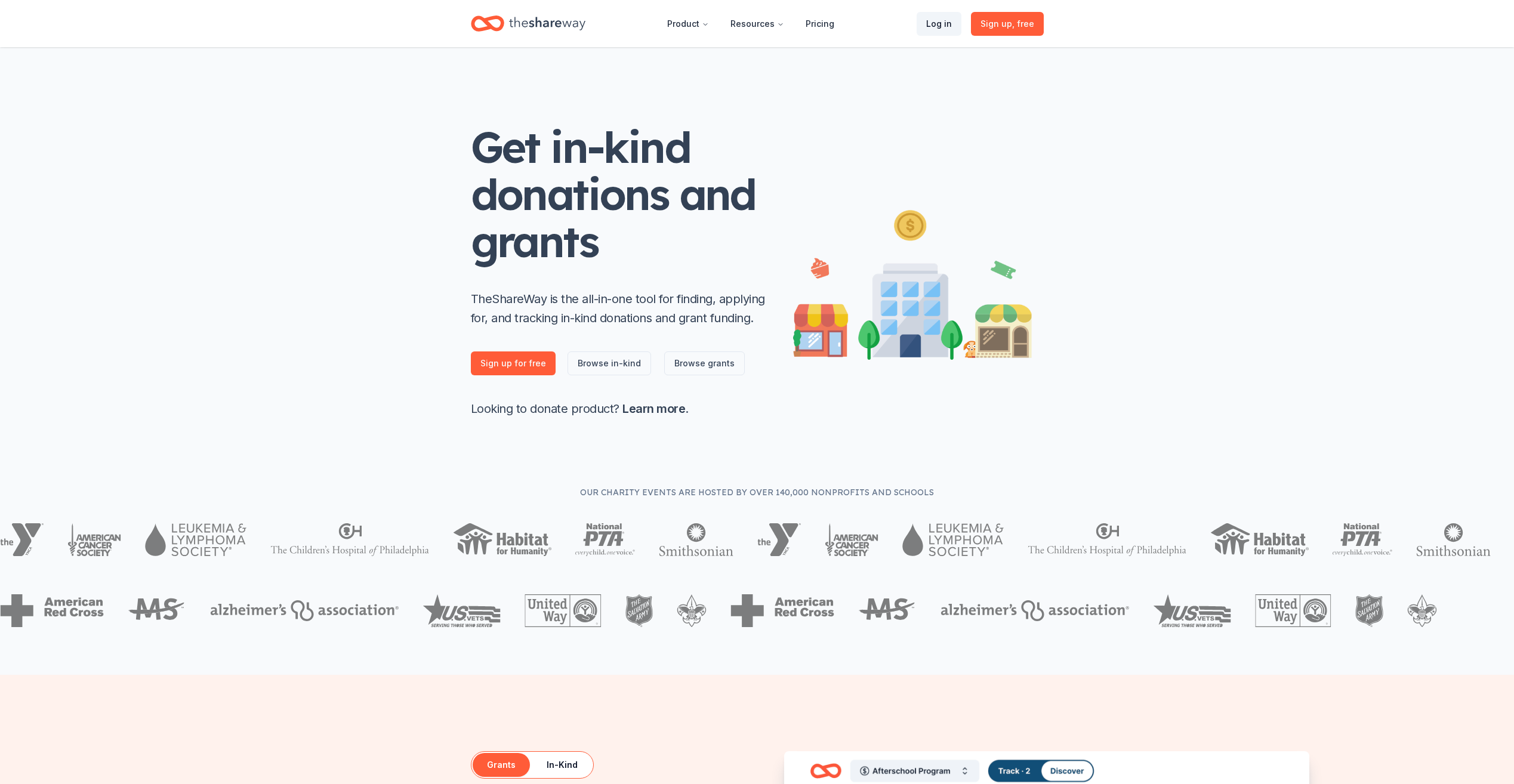
click at [950, 23] on link "Log in" at bounding box center [939, 24] width 45 height 24
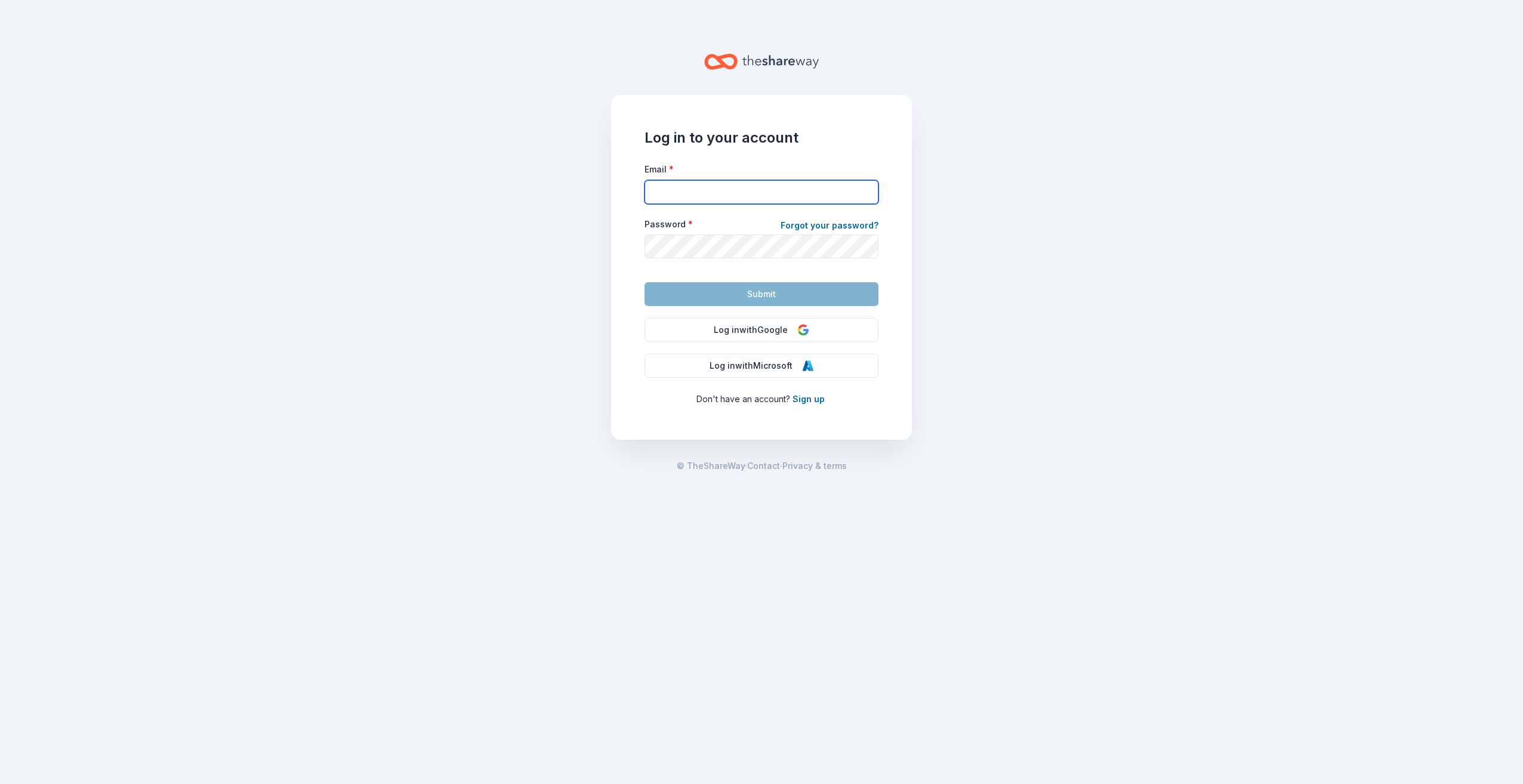
click at [766, 200] on input "Email *" at bounding box center [761, 192] width 234 height 24
type input "[EMAIL_ADDRESS][DOMAIN_NAME]"
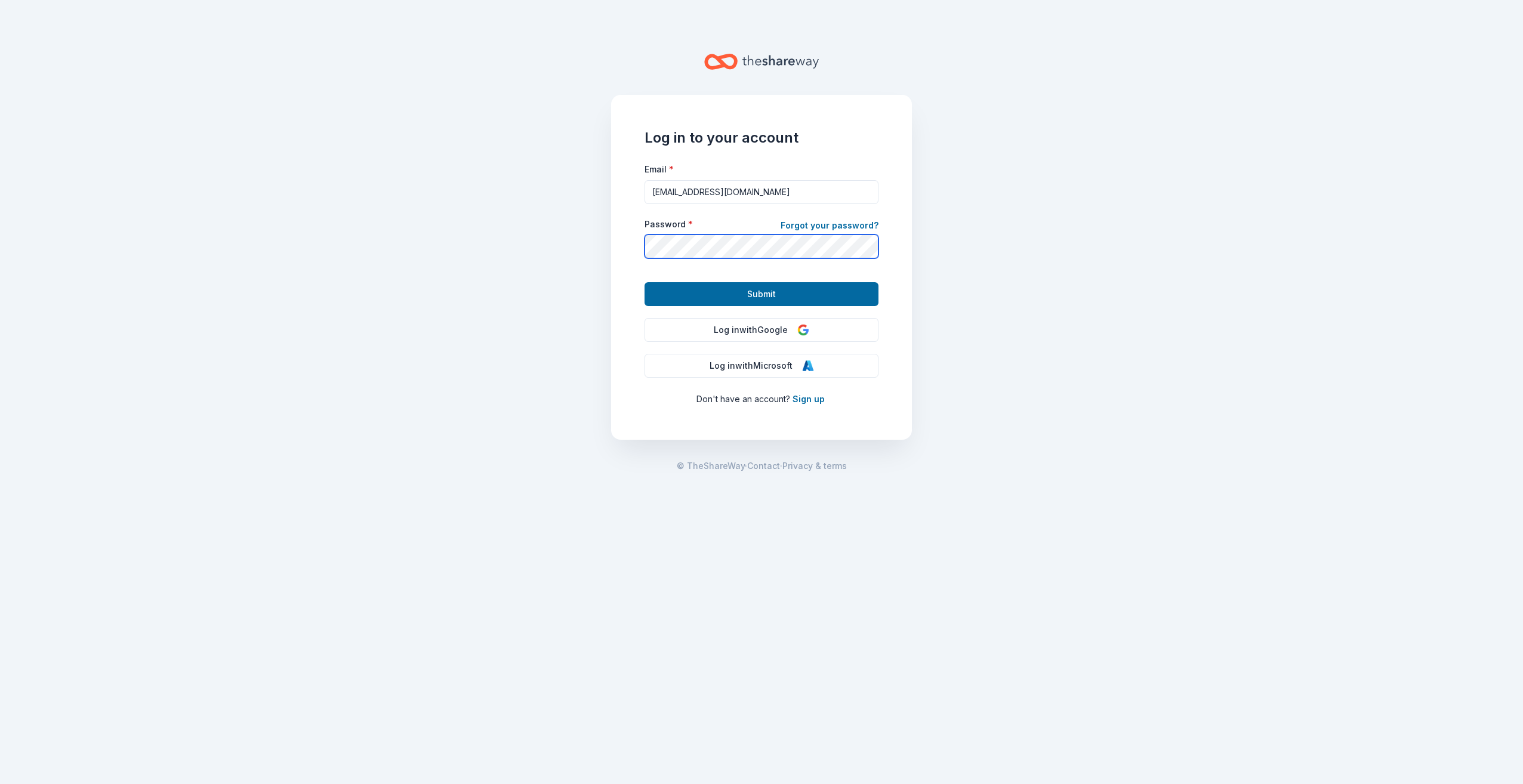
click at [644, 282] on button "Submit" at bounding box center [761, 294] width 234 height 24
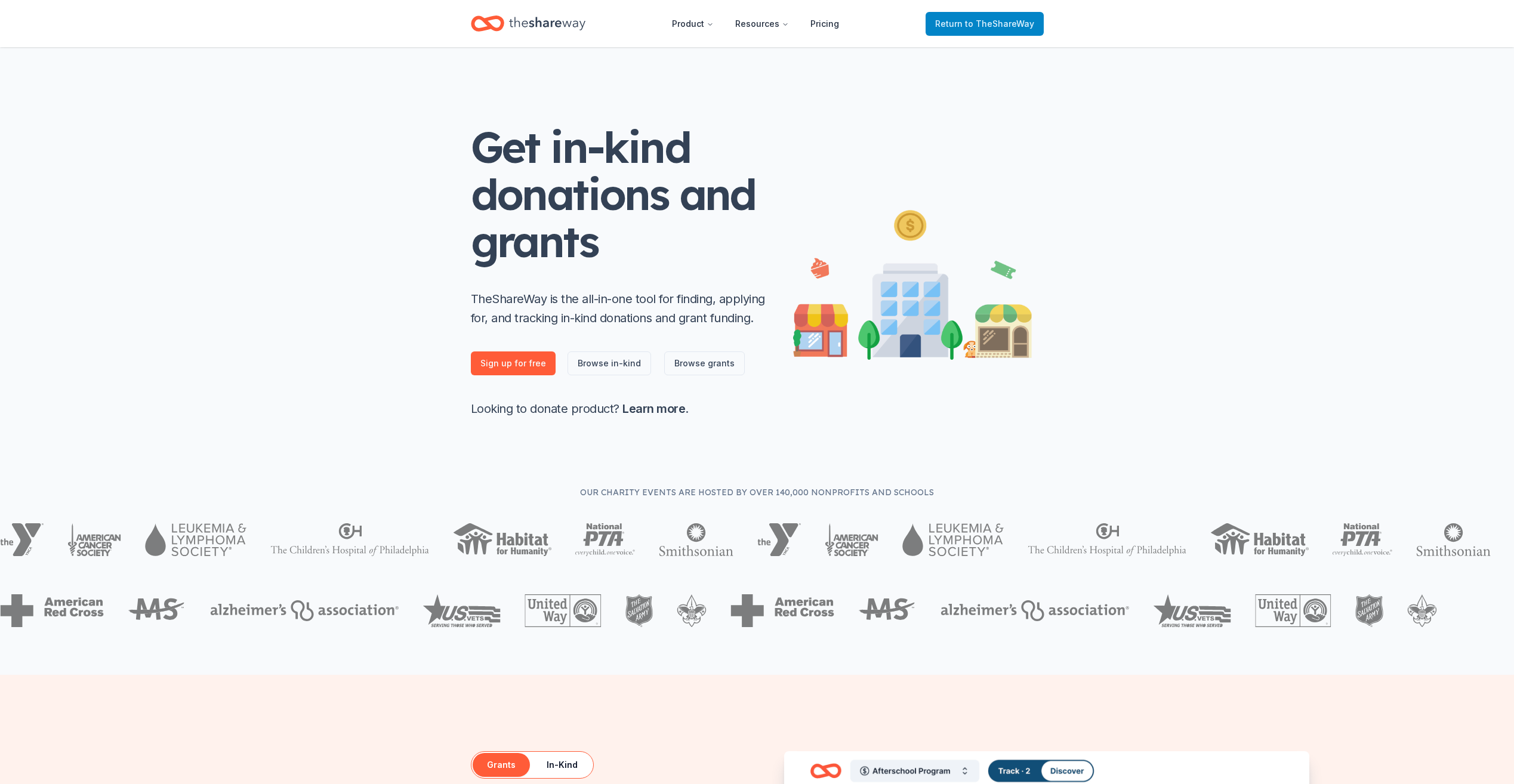
click at [945, 28] on span "Return to TheShareWay" at bounding box center [985, 24] width 99 height 14
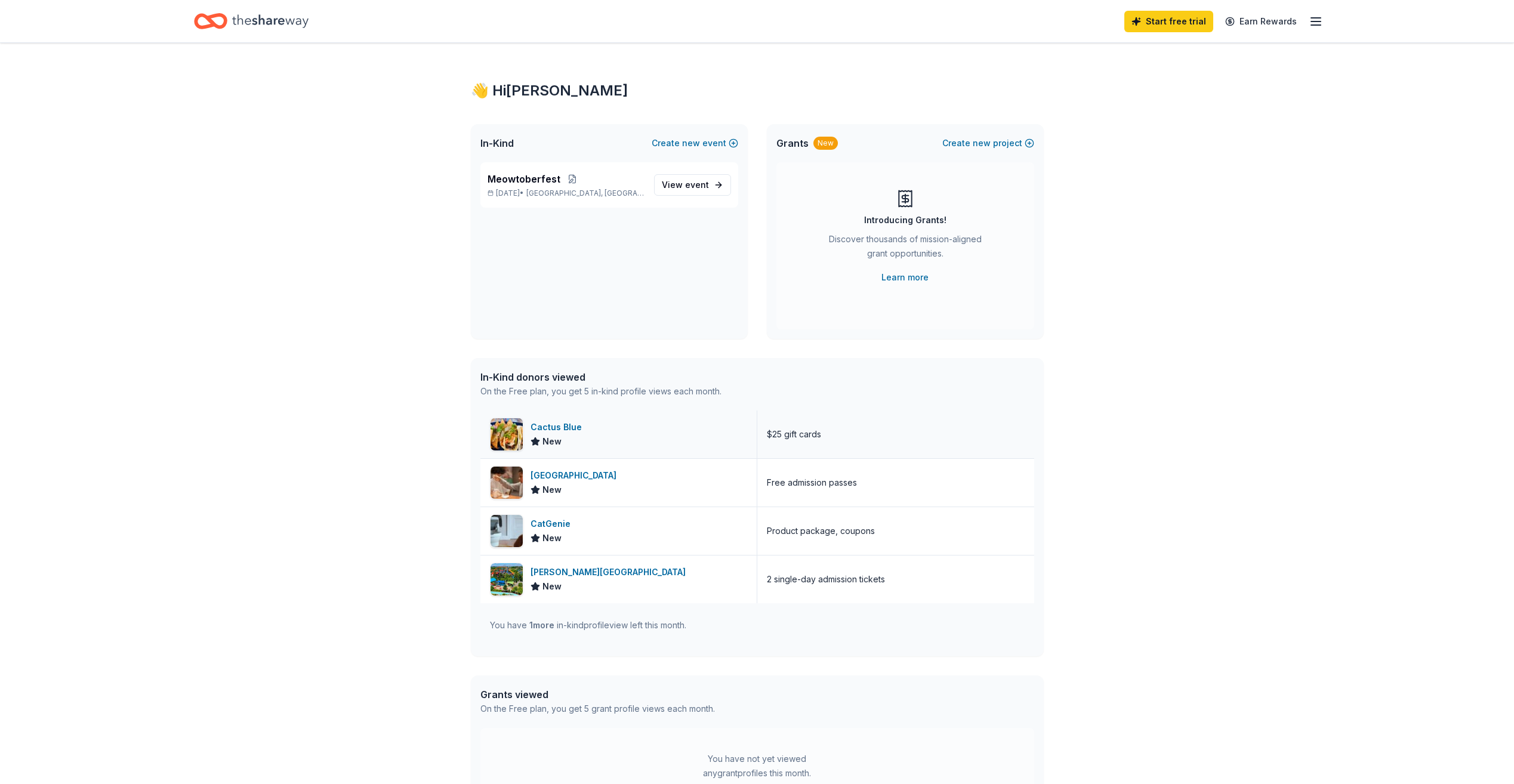
click at [558, 429] on div "Cactus Blue" at bounding box center [559, 427] width 56 height 14
click at [1317, 18] on line "button" at bounding box center [1316, 18] width 10 height 0
click at [1188, 62] on div "nosilla_14@yahoo.com" at bounding box center [1233, 63] width 159 height 14
click at [1188, 88] on link "Account" at bounding box center [1173, 92] width 37 height 12
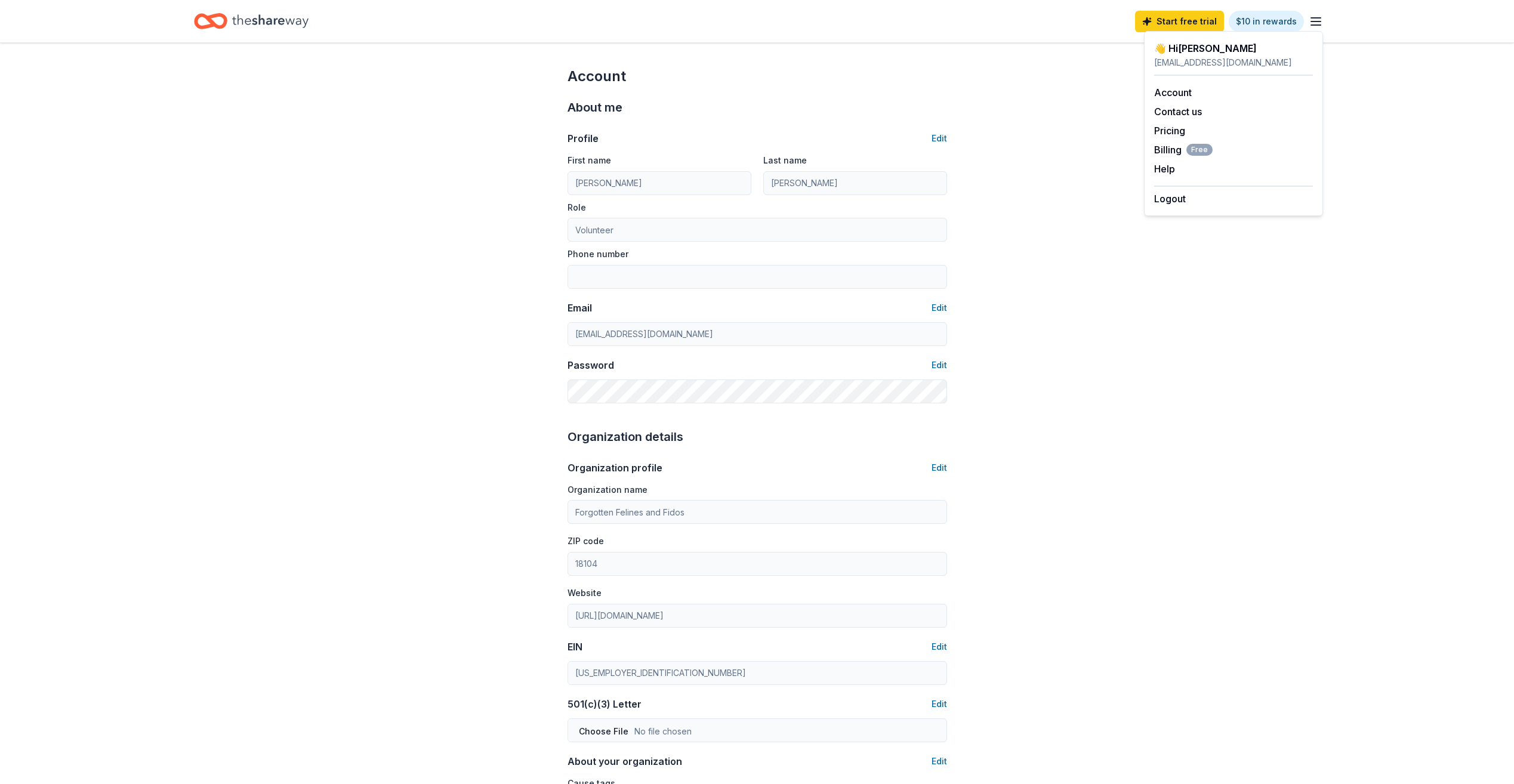
click at [1363, 170] on div "Account About me Profile Edit First name Allison Last name Hengst Role Voluntee…" at bounding box center [757, 576] width 1514 height 1066
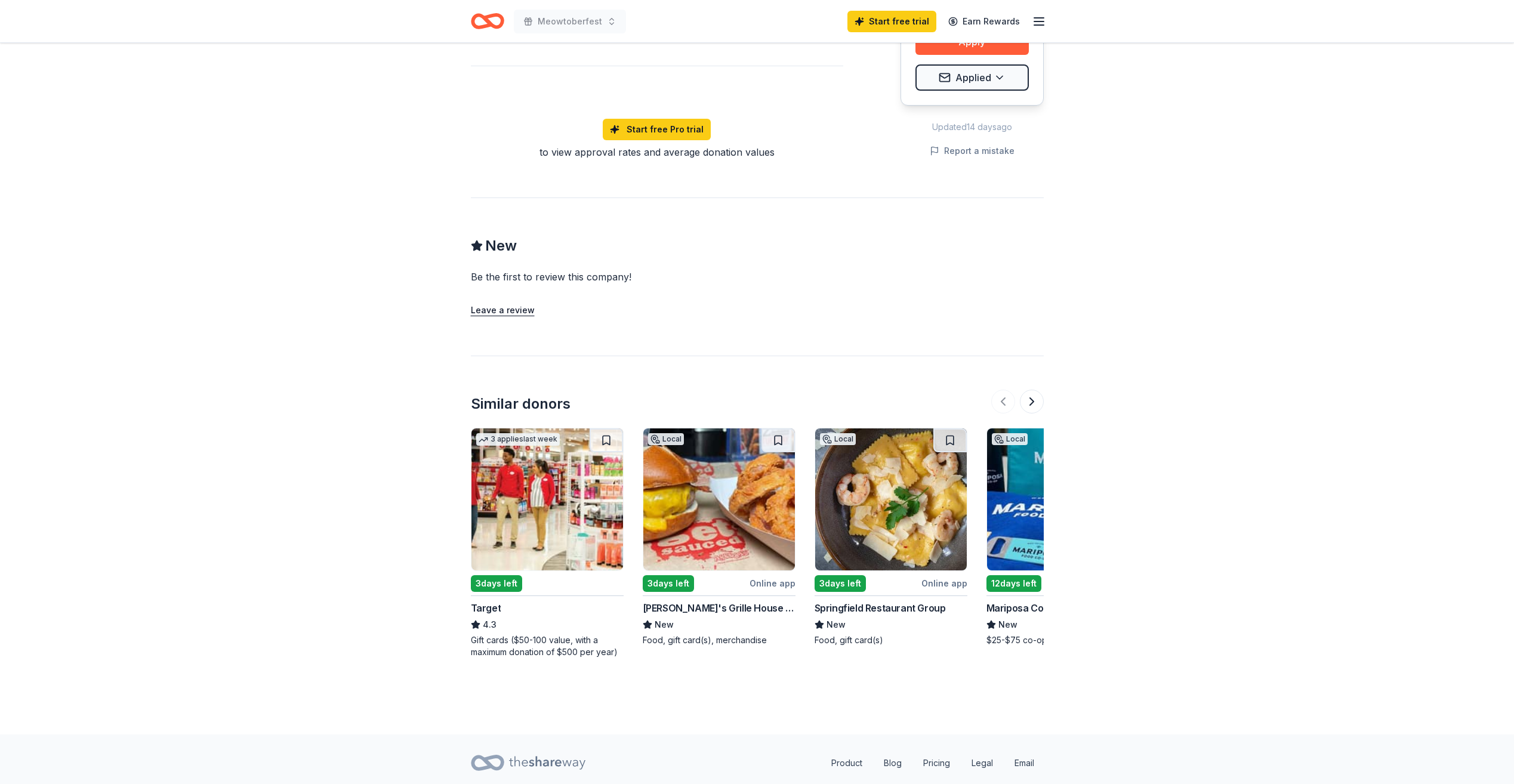
scroll to position [977, 0]
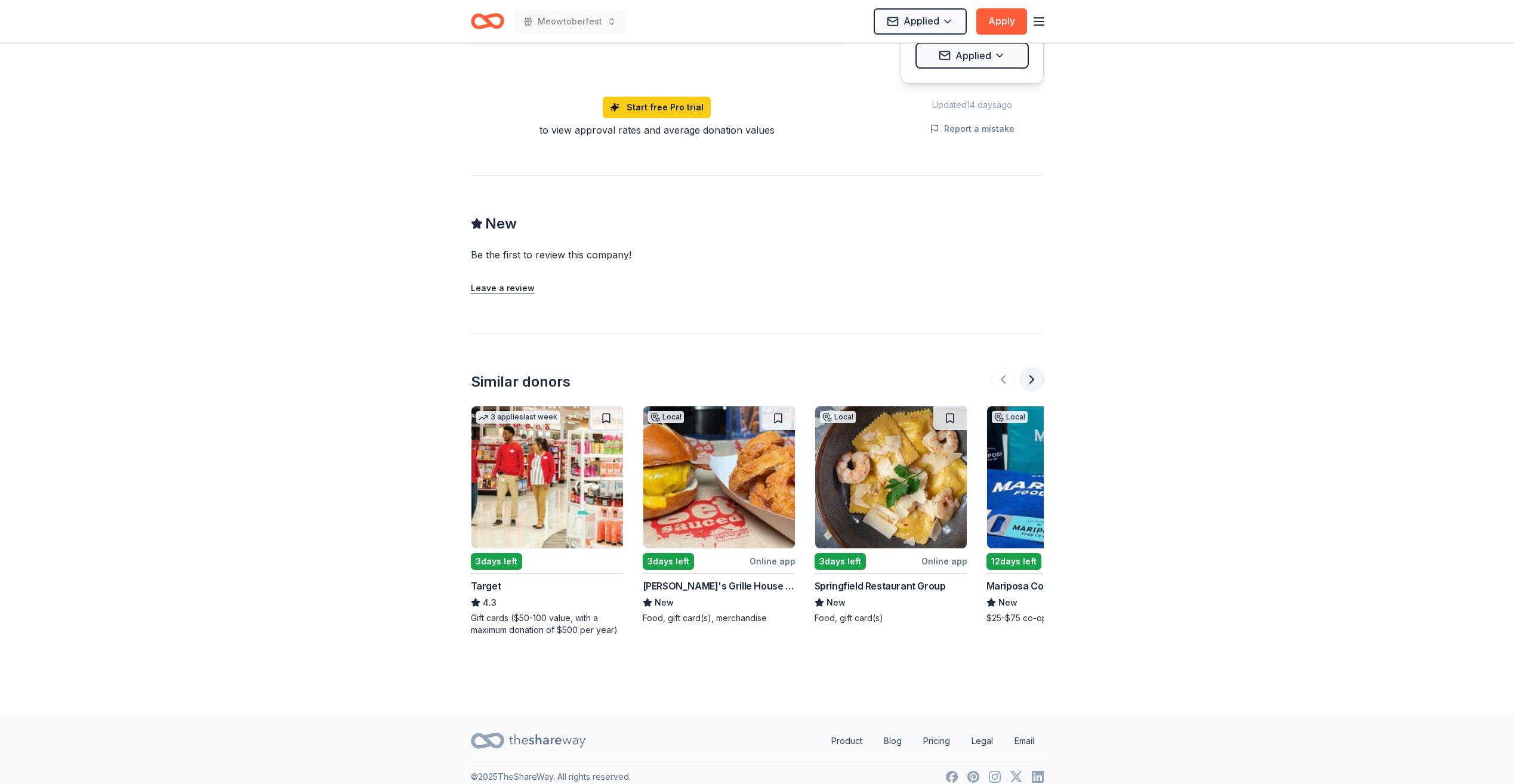
click at [1029, 371] on button at bounding box center [1032, 380] width 24 height 24
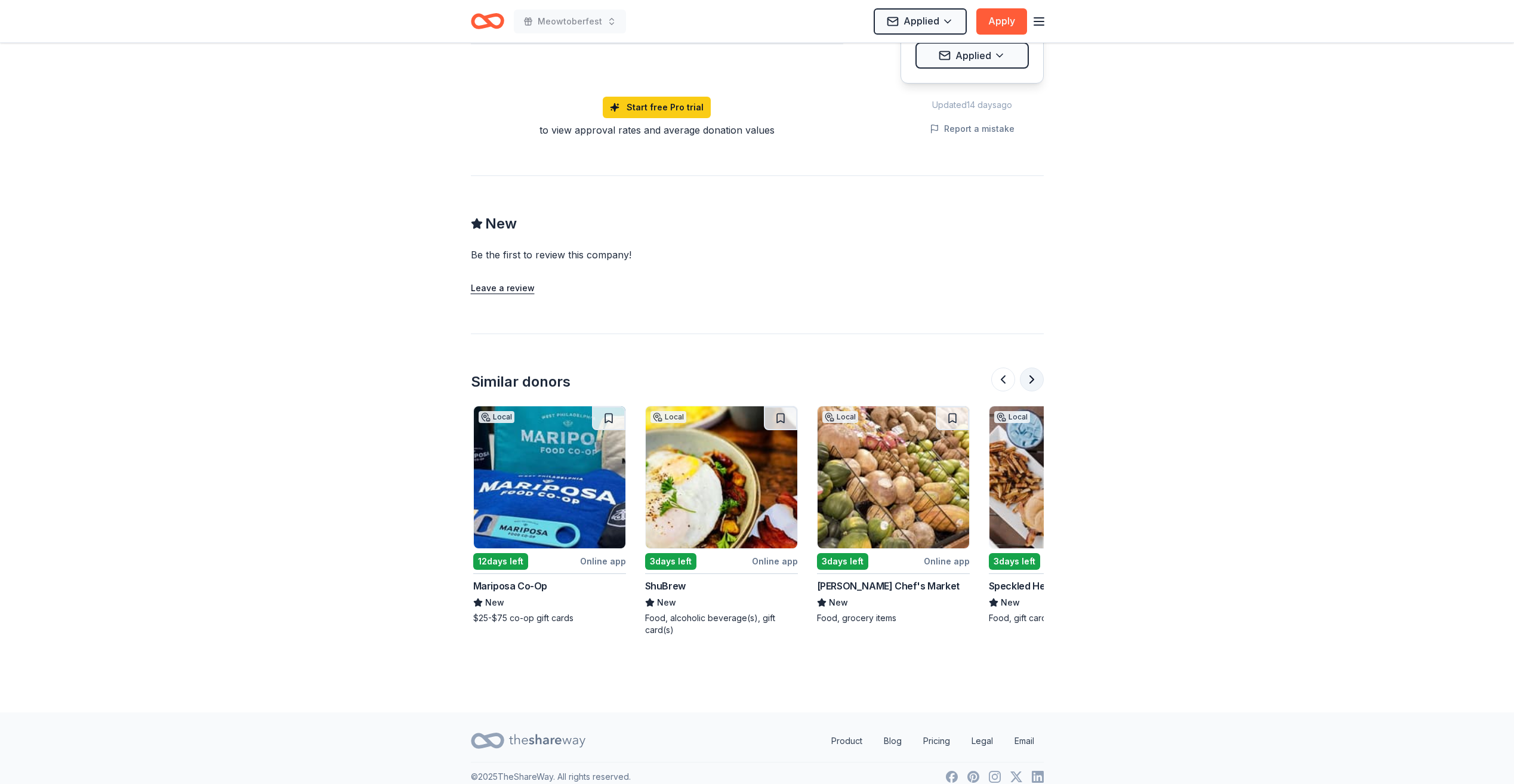
scroll to position [0, 516]
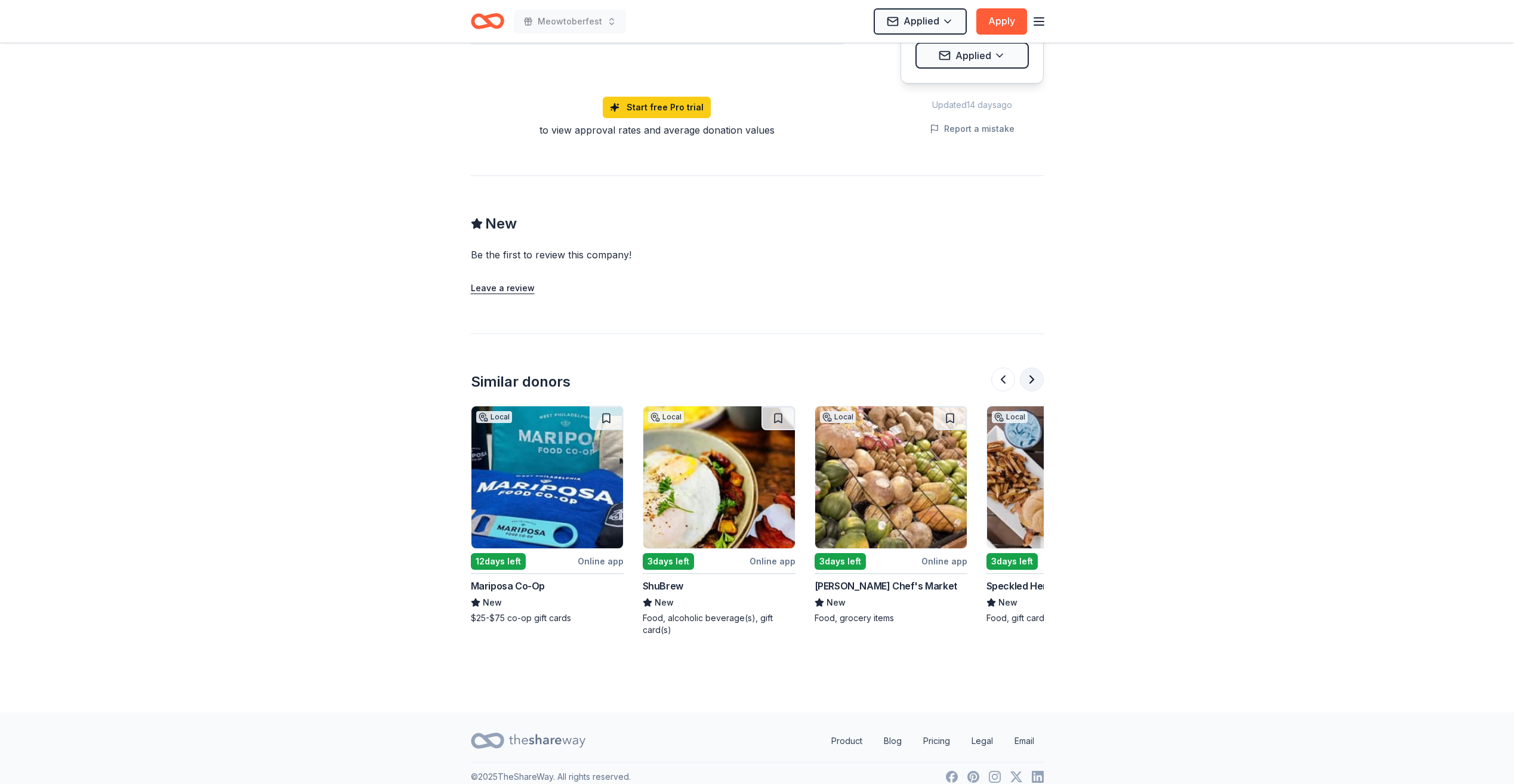
click at [1029, 368] on button at bounding box center [1032, 380] width 24 height 24
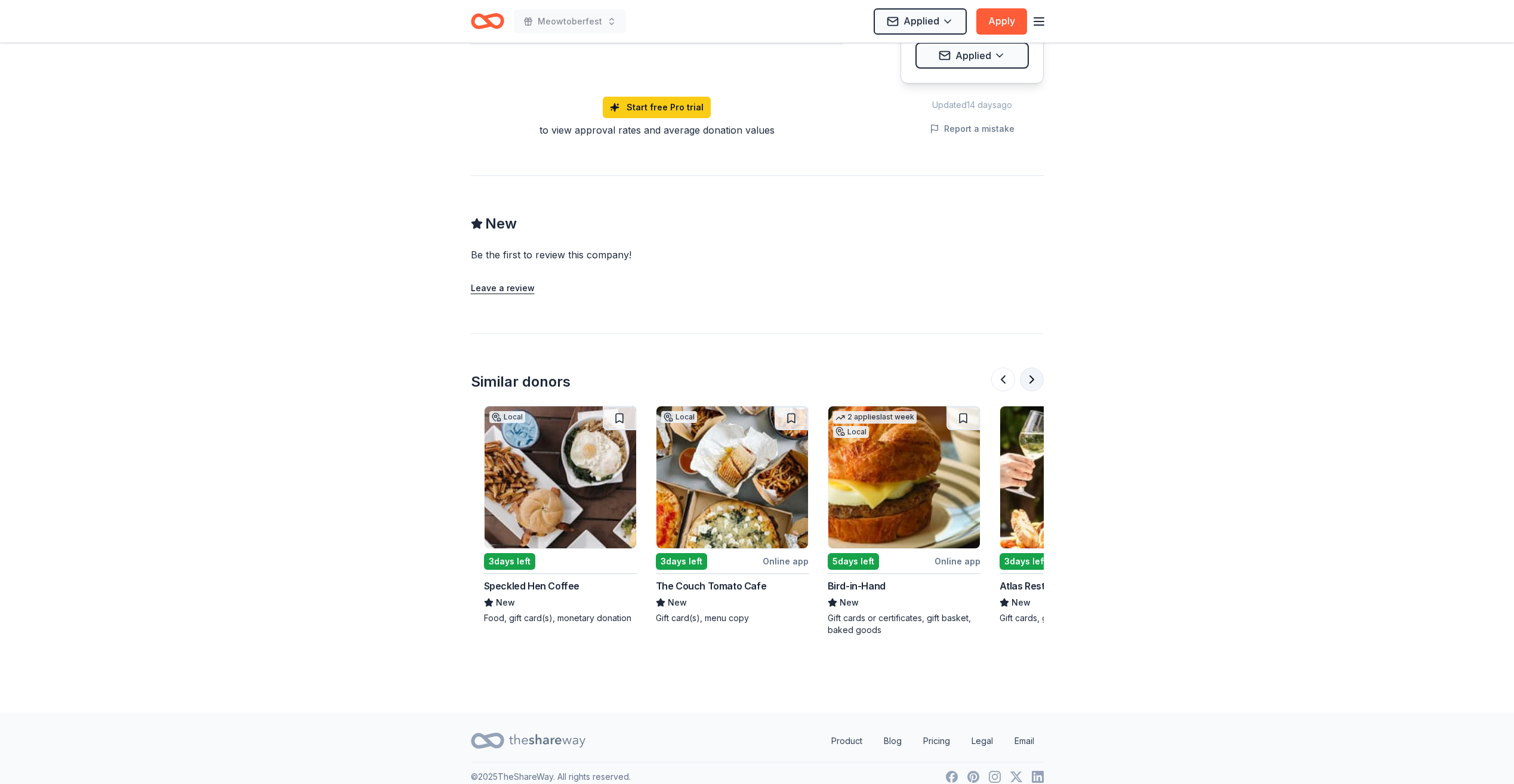
scroll to position [0, 1031]
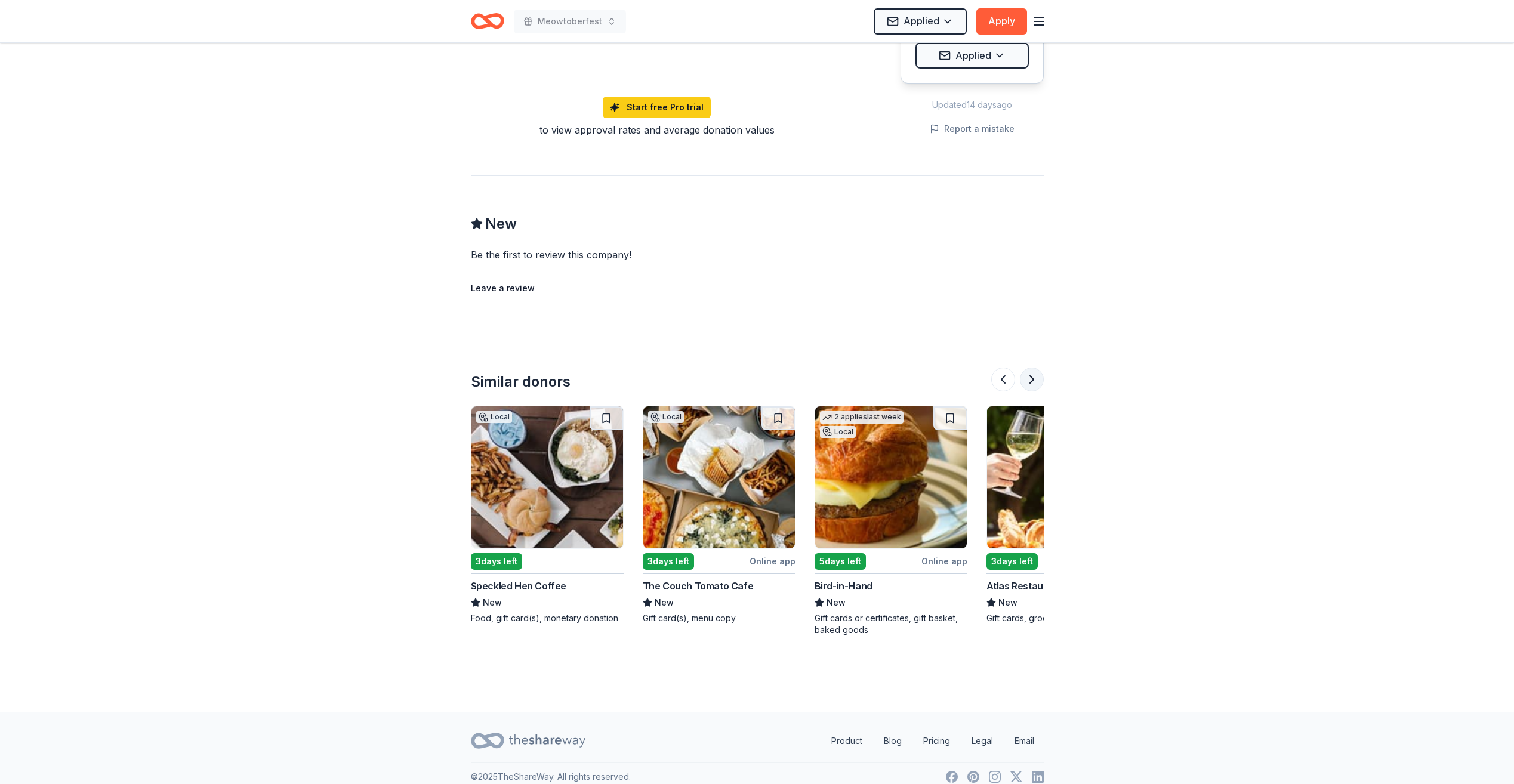
click at [1029, 368] on button at bounding box center [1032, 380] width 24 height 24
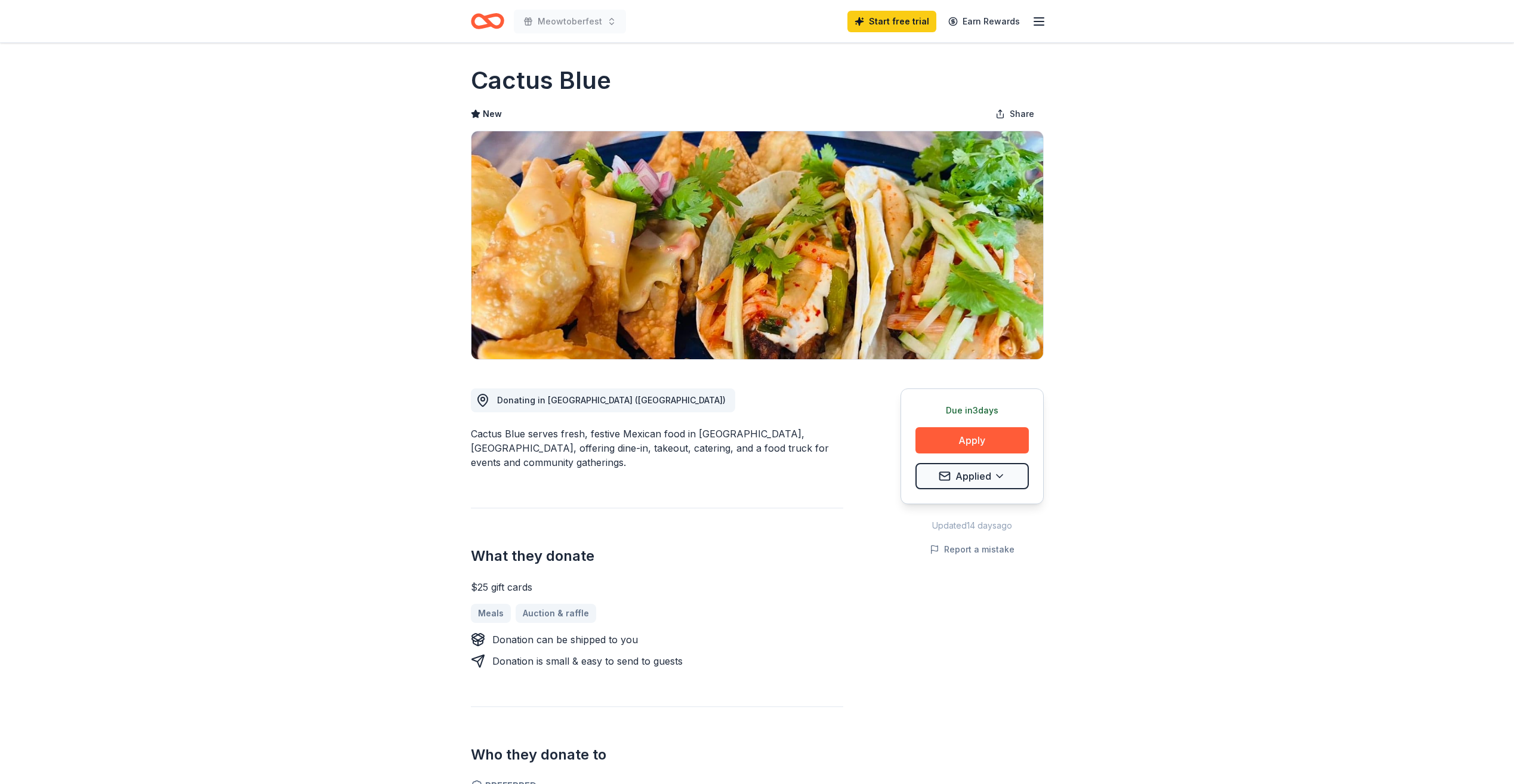
scroll to position [0, 0]
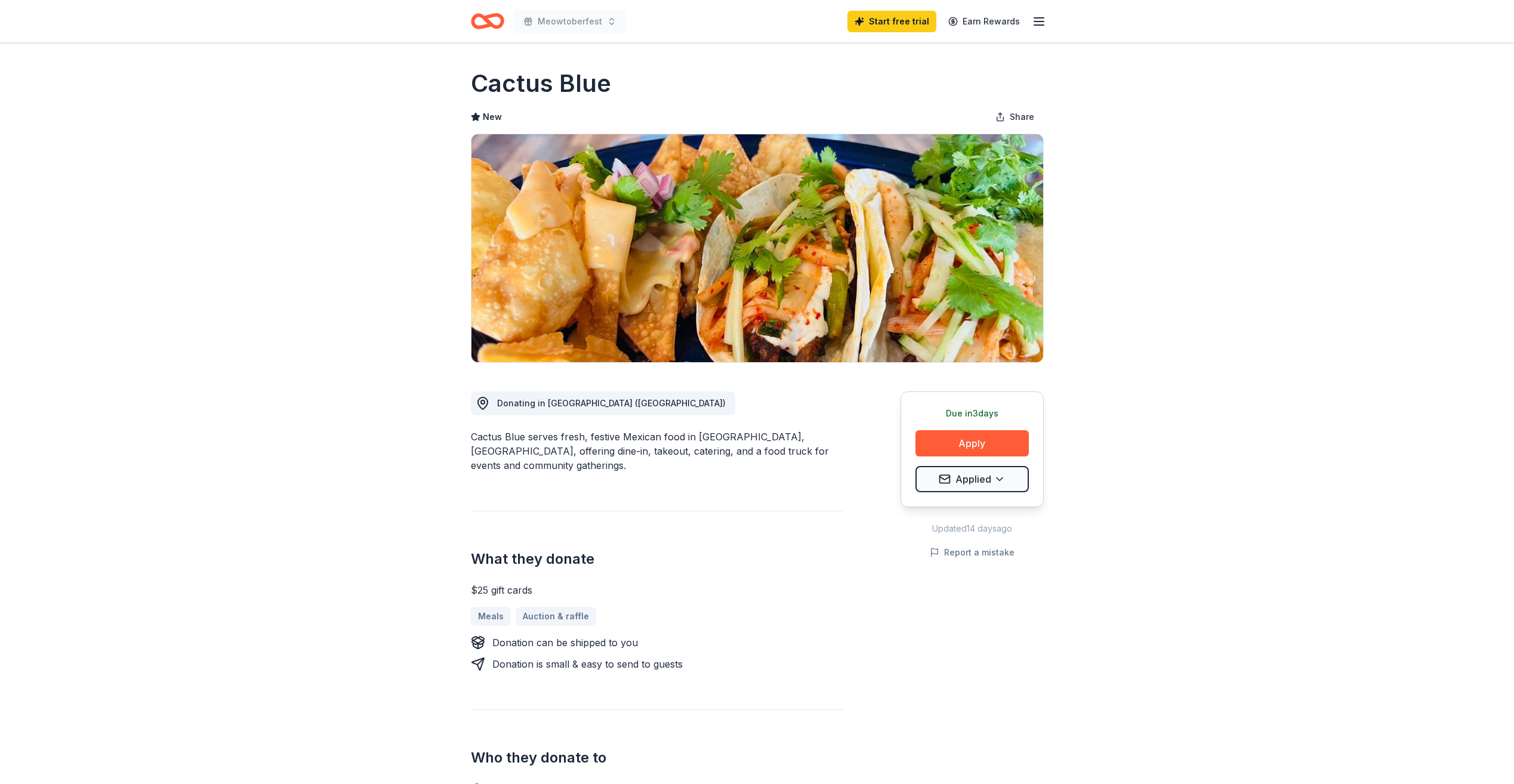
click at [476, 24] on icon "Home" at bounding box center [487, 21] width 33 height 28
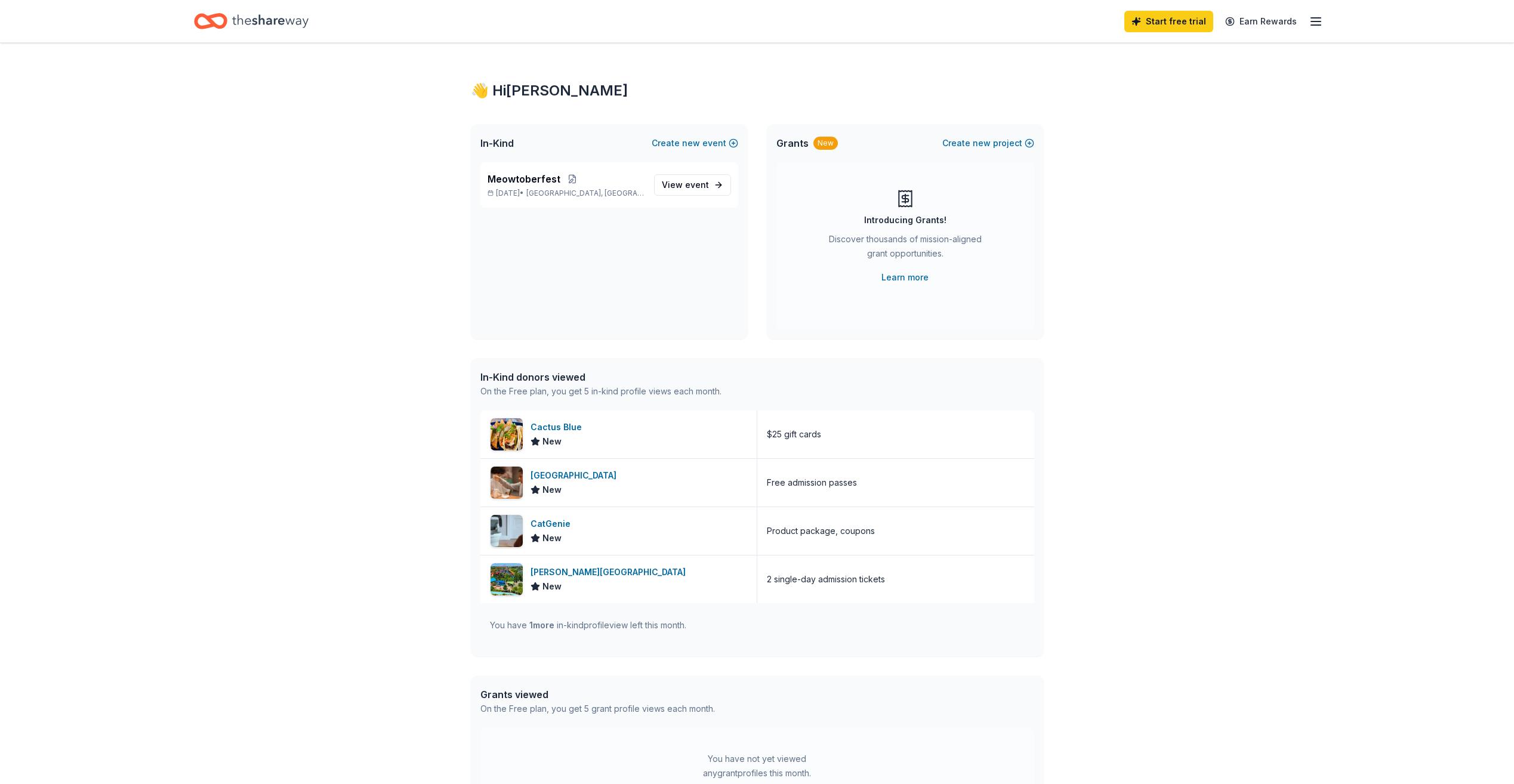
click at [1319, 27] on icon "button" at bounding box center [1316, 22] width 14 height 14
click at [1103, 348] on div "👋 Hi Allison In-Kind Create new event Meowtoberfest Sep 27, 2025 • Allentown, P…" at bounding box center [757, 459] width 1514 height 833
click at [588, 183] on p "Meowtoberfest" at bounding box center [566, 179] width 157 height 14
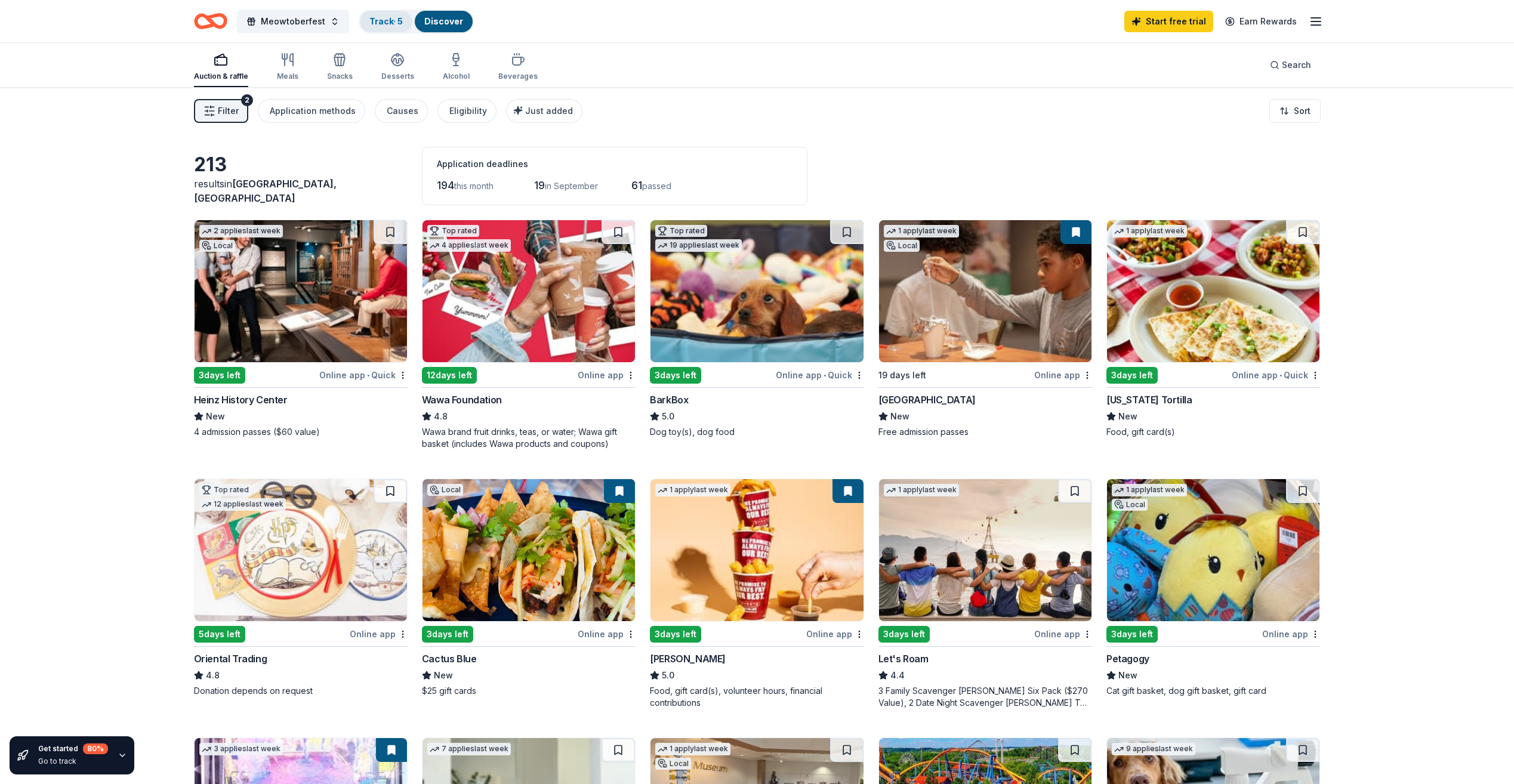
click at [390, 23] on link "Track · 5" at bounding box center [386, 21] width 33 height 10
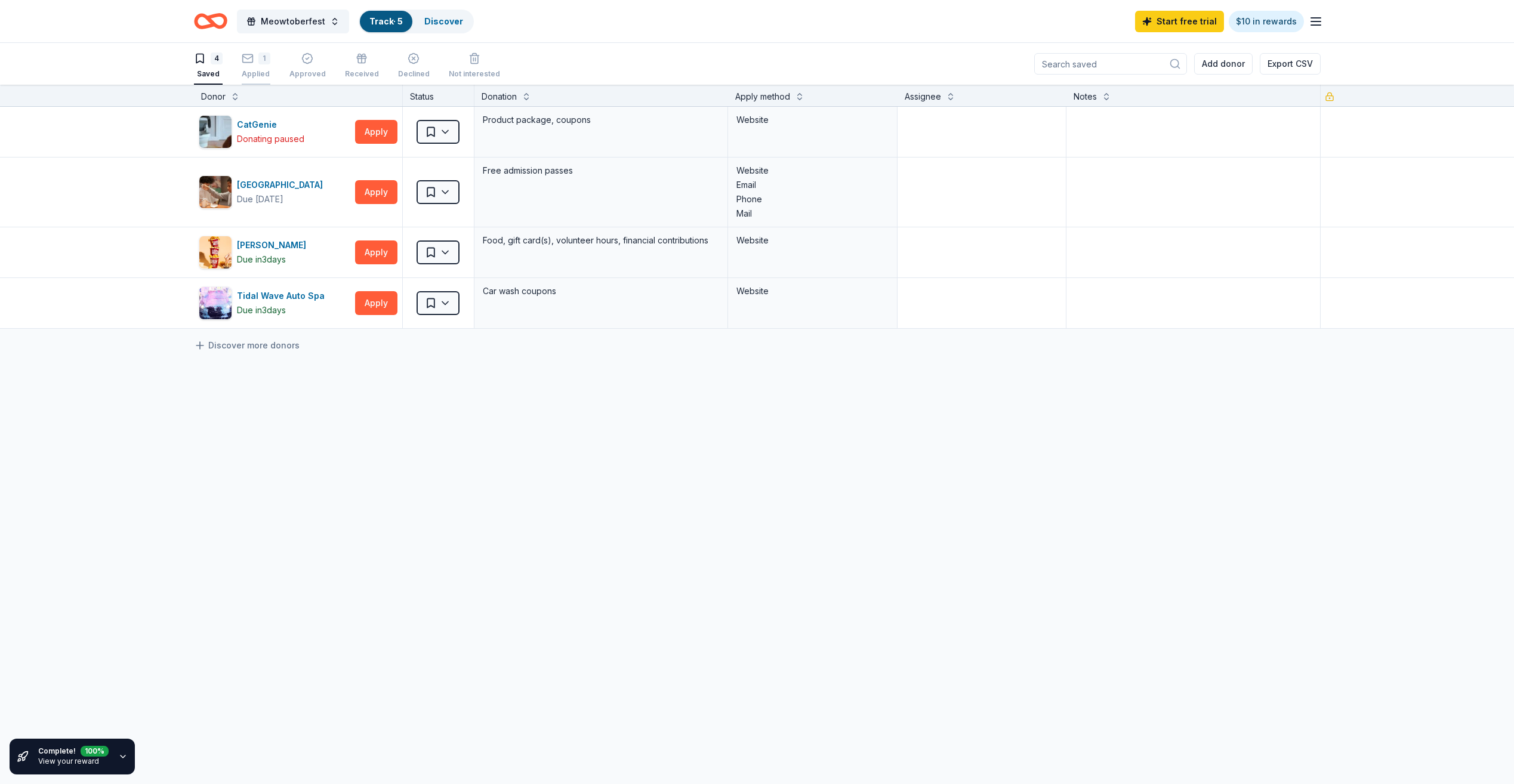
click at [248, 62] on icon "button" at bounding box center [248, 59] width 12 height 12
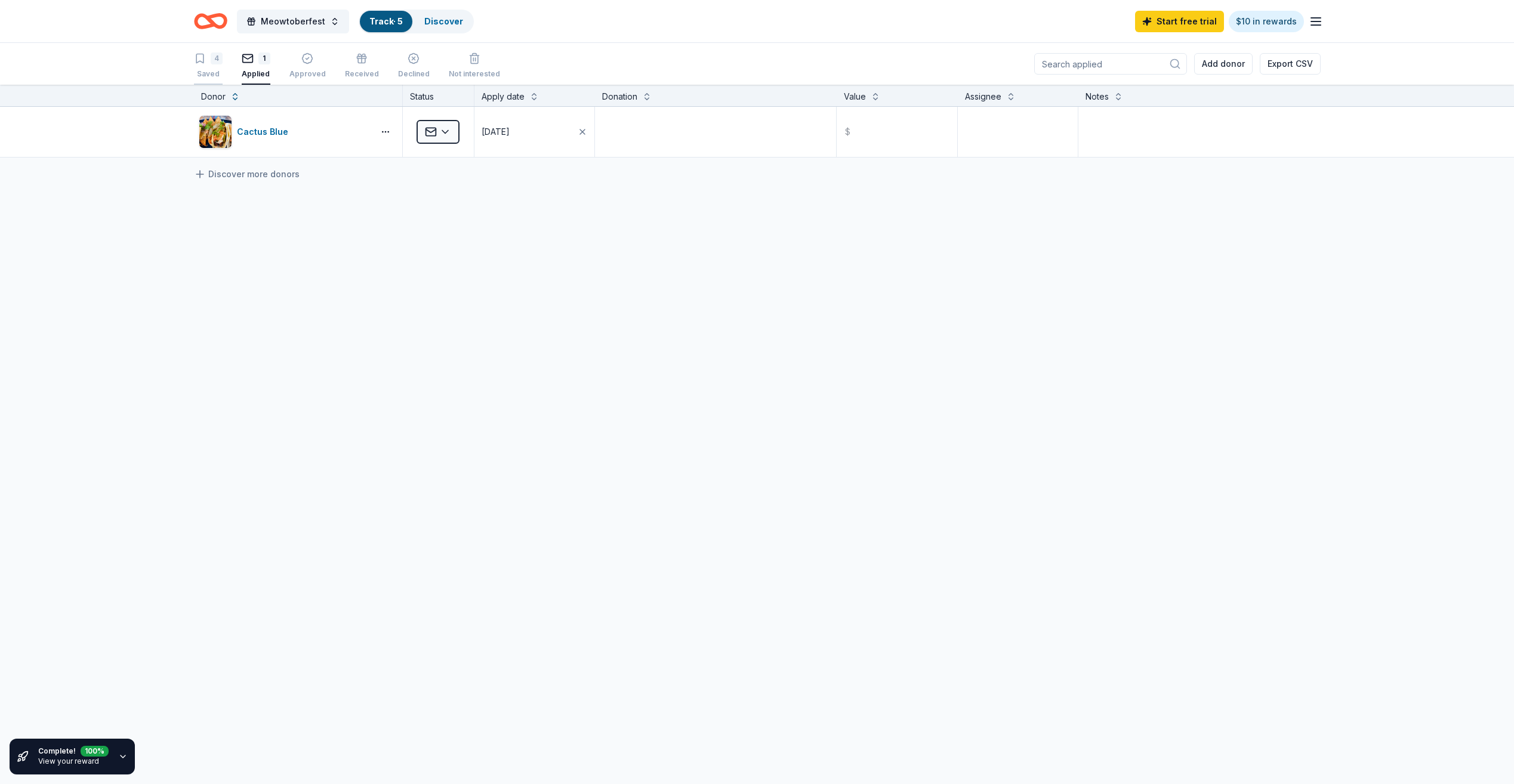
click at [203, 65] on div "4 Saved" at bounding box center [208, 65] width 28 height 26
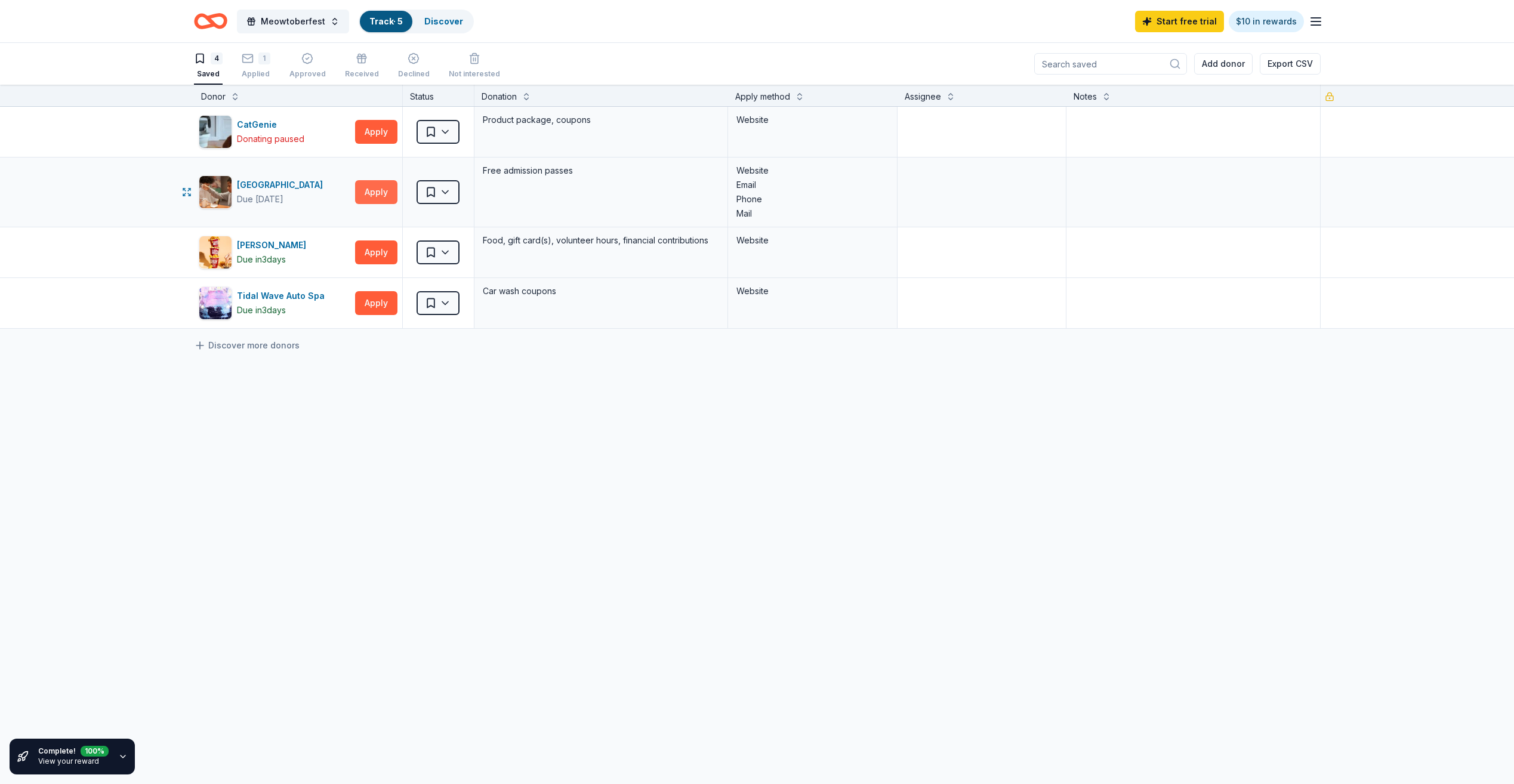
click at [366, 187] on button "Apply" at bounding box center [376, 192] width 42 height 24
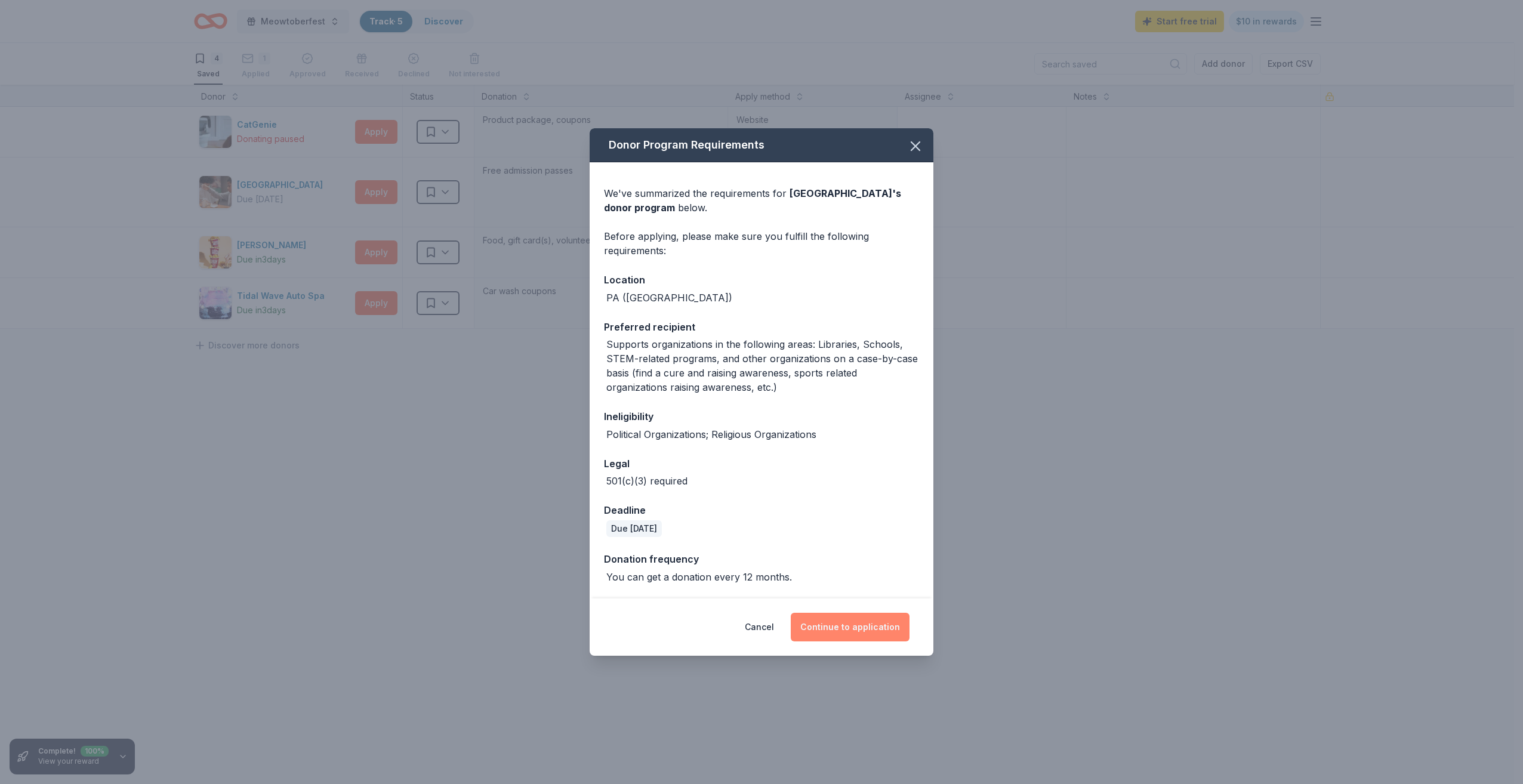
click at [862, 631] on button "Continue to application" at bounding box center [850, 626] width 119 height 28
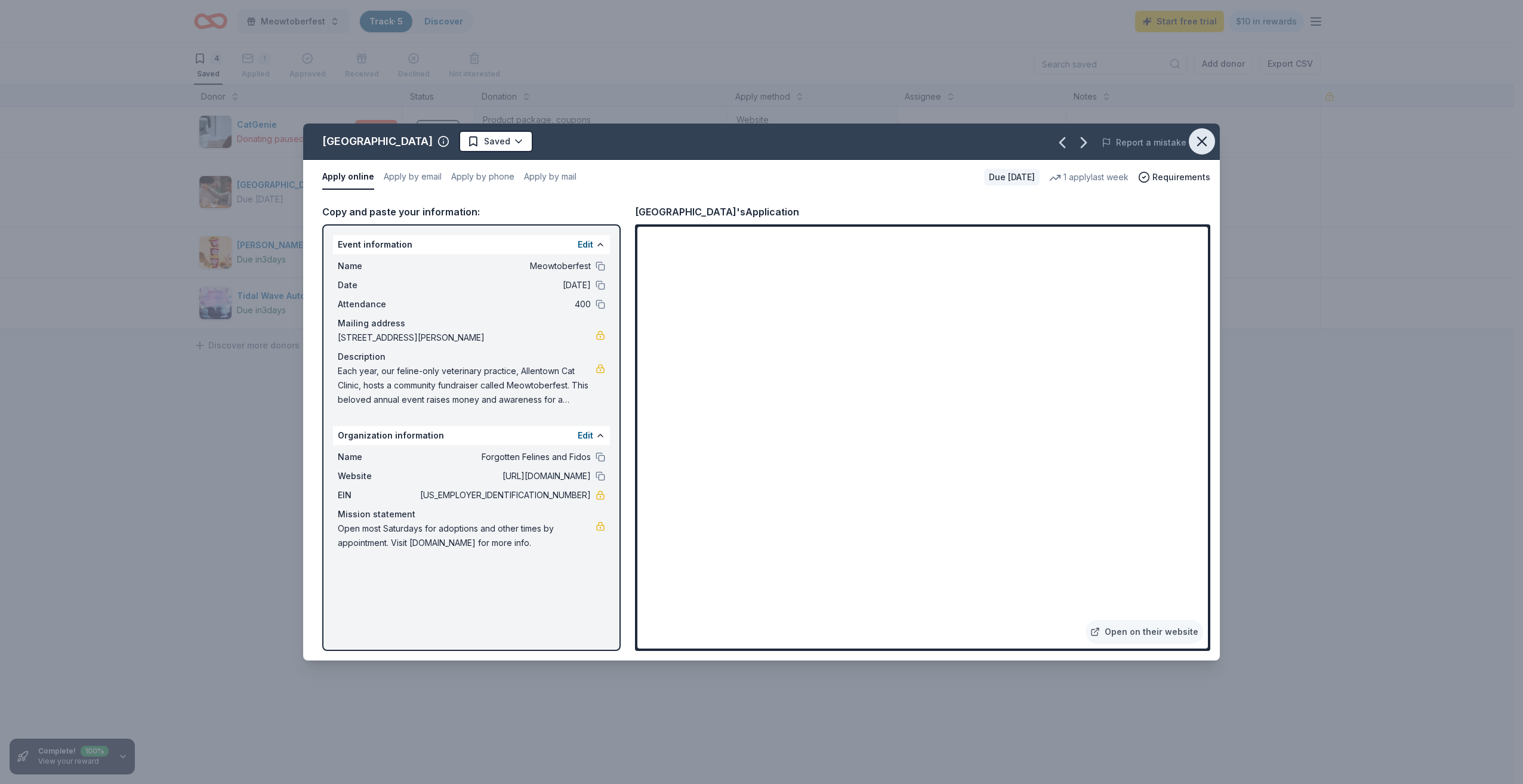
click at [1199, 140] on icon "button" at bounding box center [1202, 141] width 17 height 17
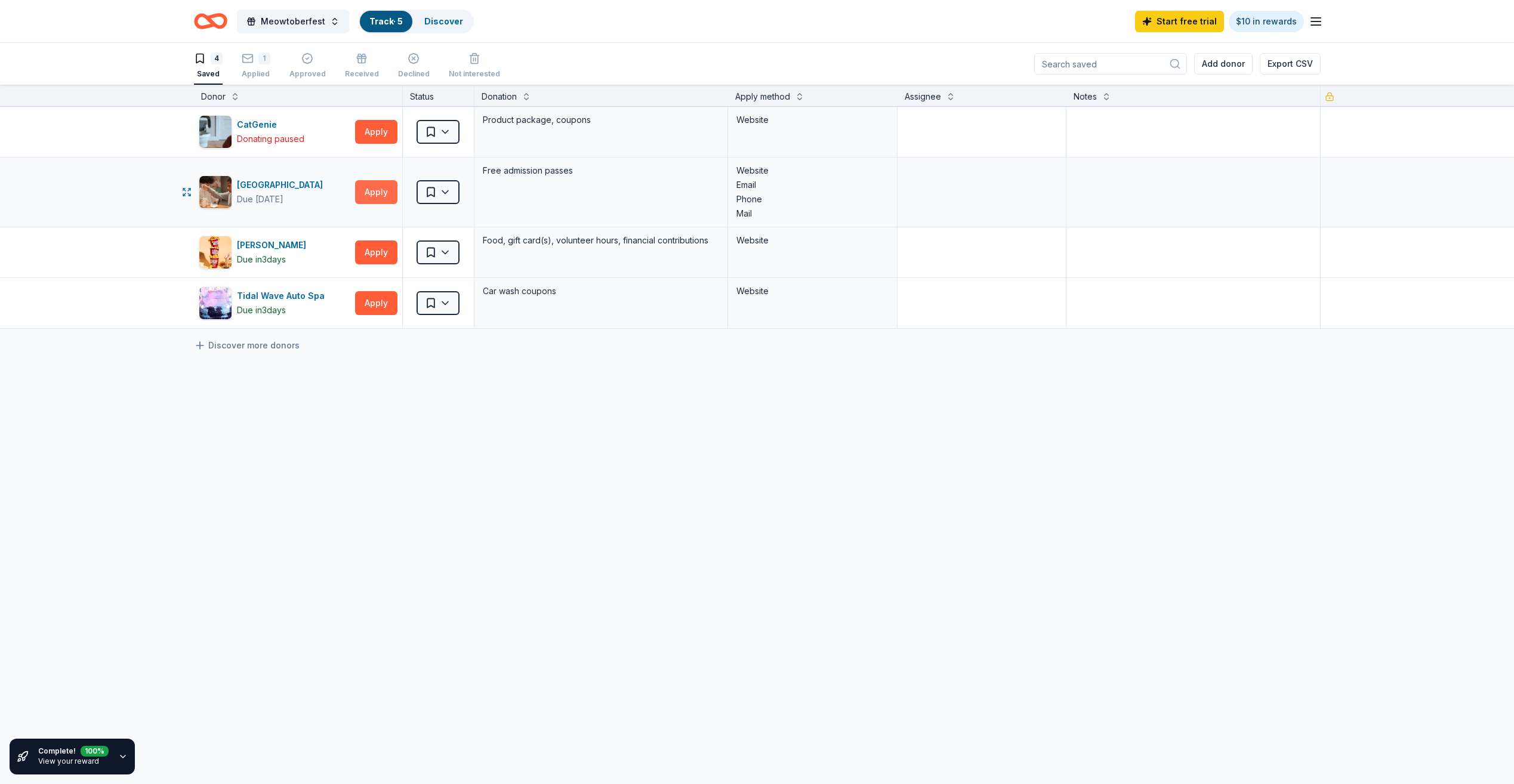
click at [367, 191] on button "Apply" at bounding box center [376, 192] width 42 height 24
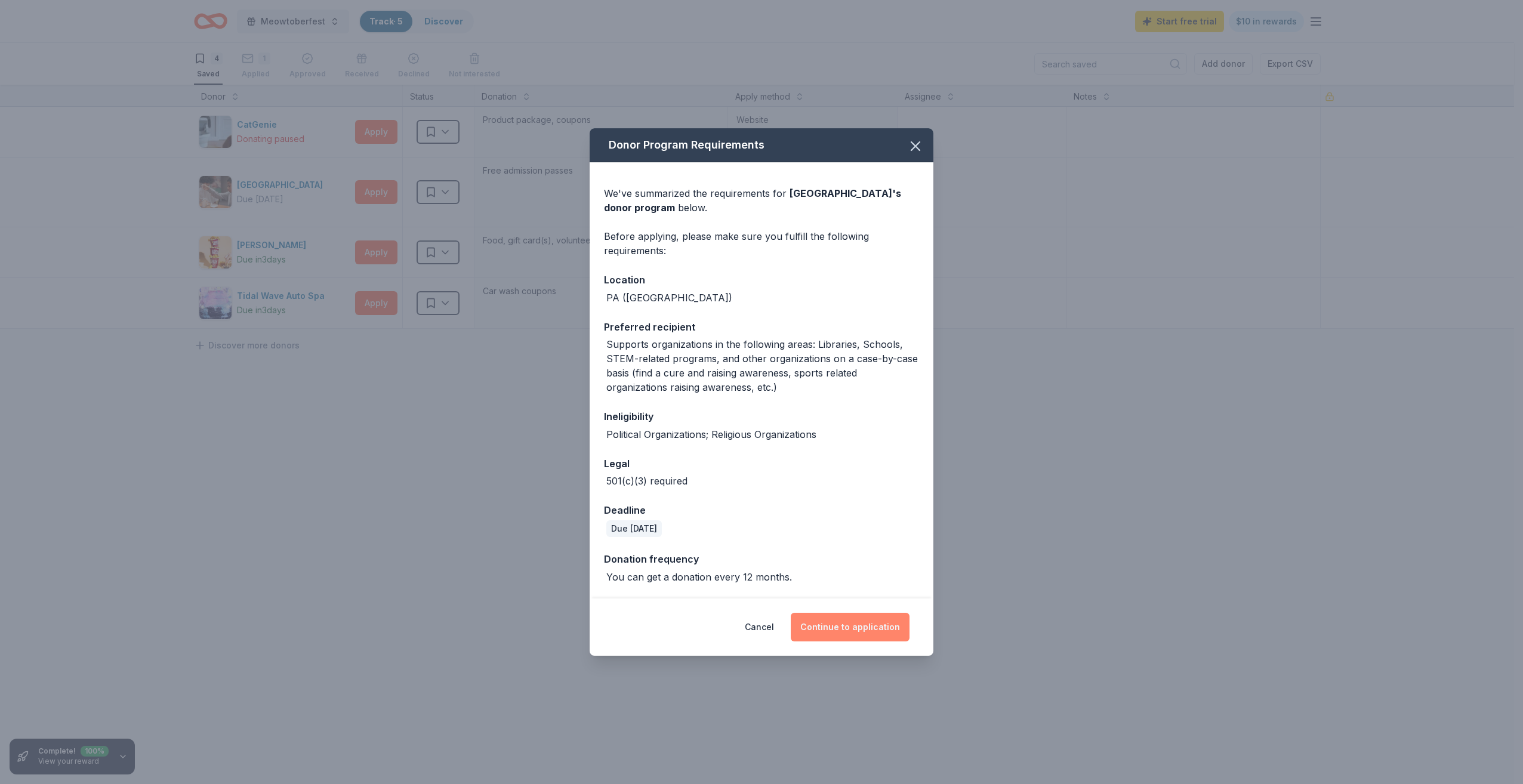
click at [827, 625] on button "Continue to application" at bounding box center [850, 626] width 119 height 28
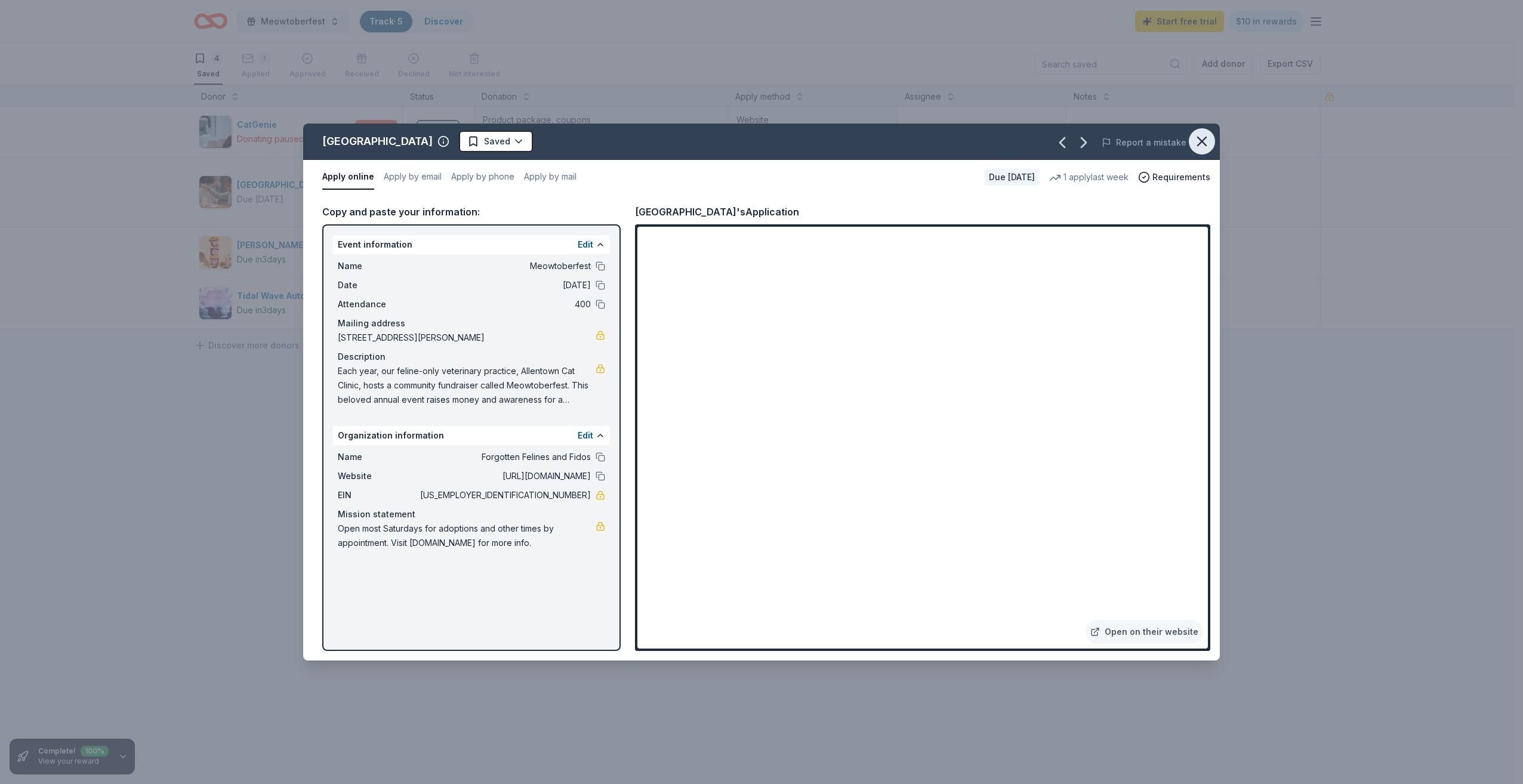
click at [1203, 142] on icon "button" at bounding box center [1202, 141] width 8 height 8
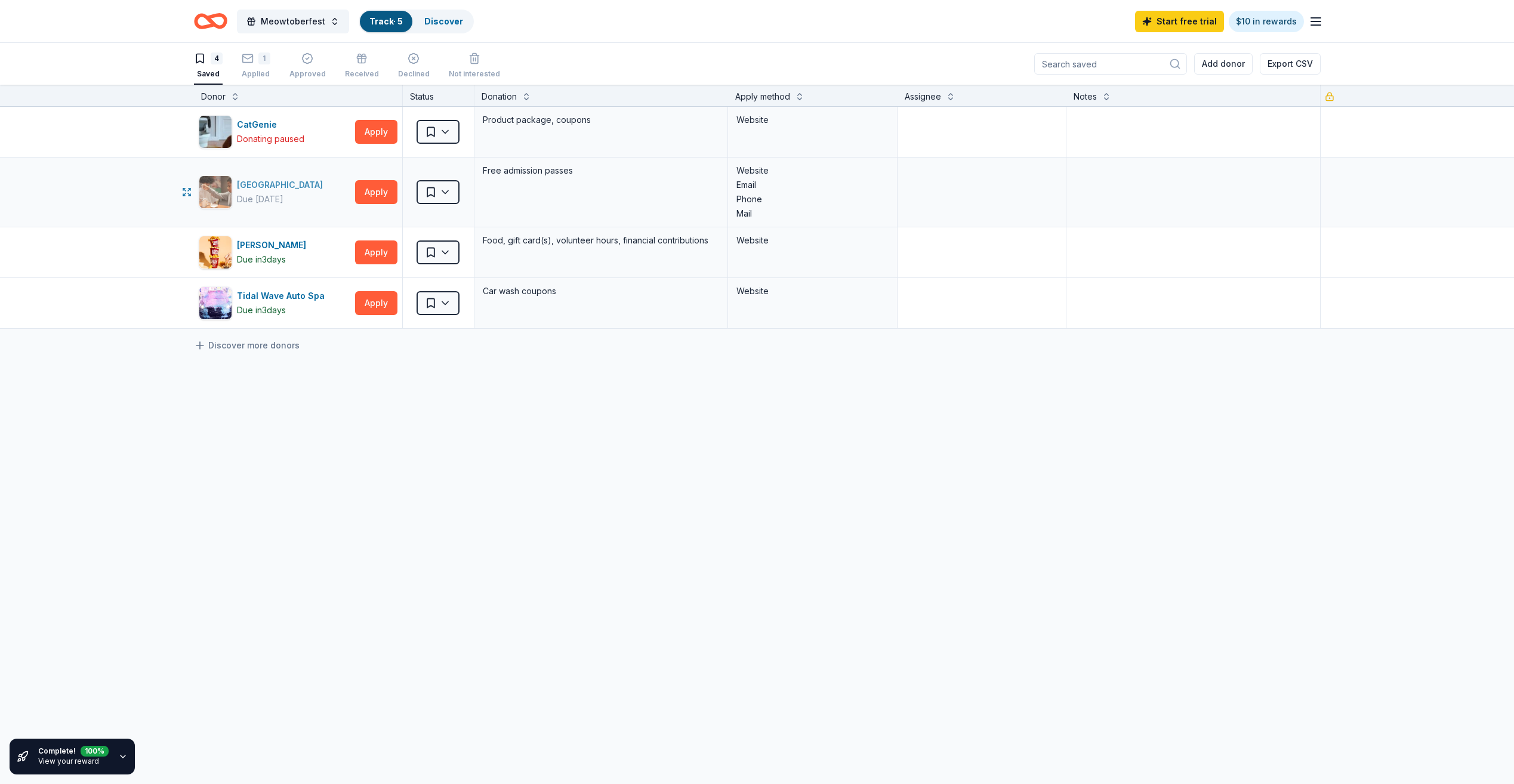
click at [284, 185] on div "Da Vinci Science Center" at bounding box center [282, 185] width 91 height 14
click at [443, 128] on html "Meowtoberfest Track · 5 Discover Start free trial $10 in rewards 4 Saved 1 Appl…" at bounding box center [757, 392] width 1514 height 784
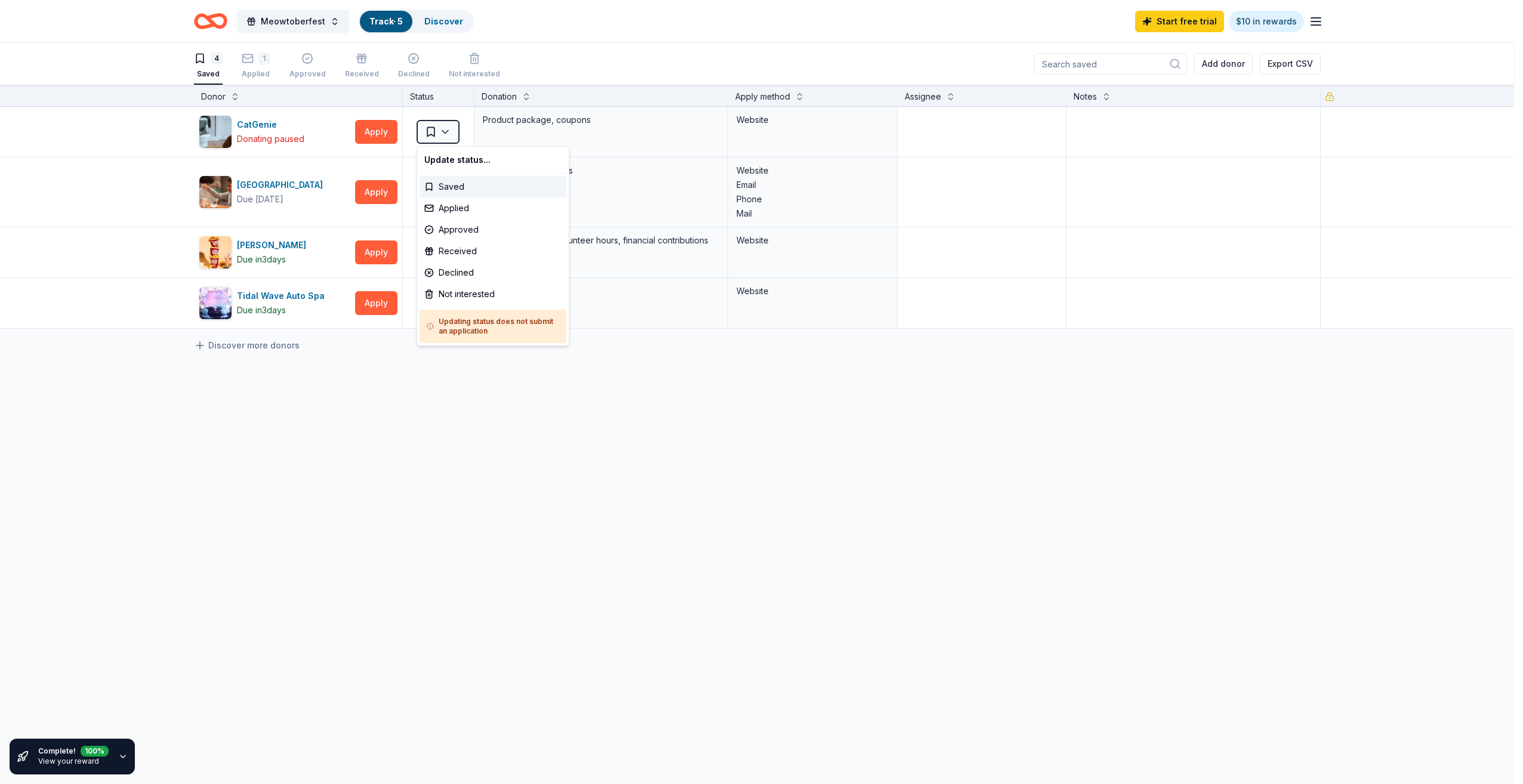
click at [338, 388] on html "Meowtoberfest Track · 5 Discover Start free trial $10 in rewards 4 Saved 1 Appl…" at bounding box center [762, 392] width 1523 height 784
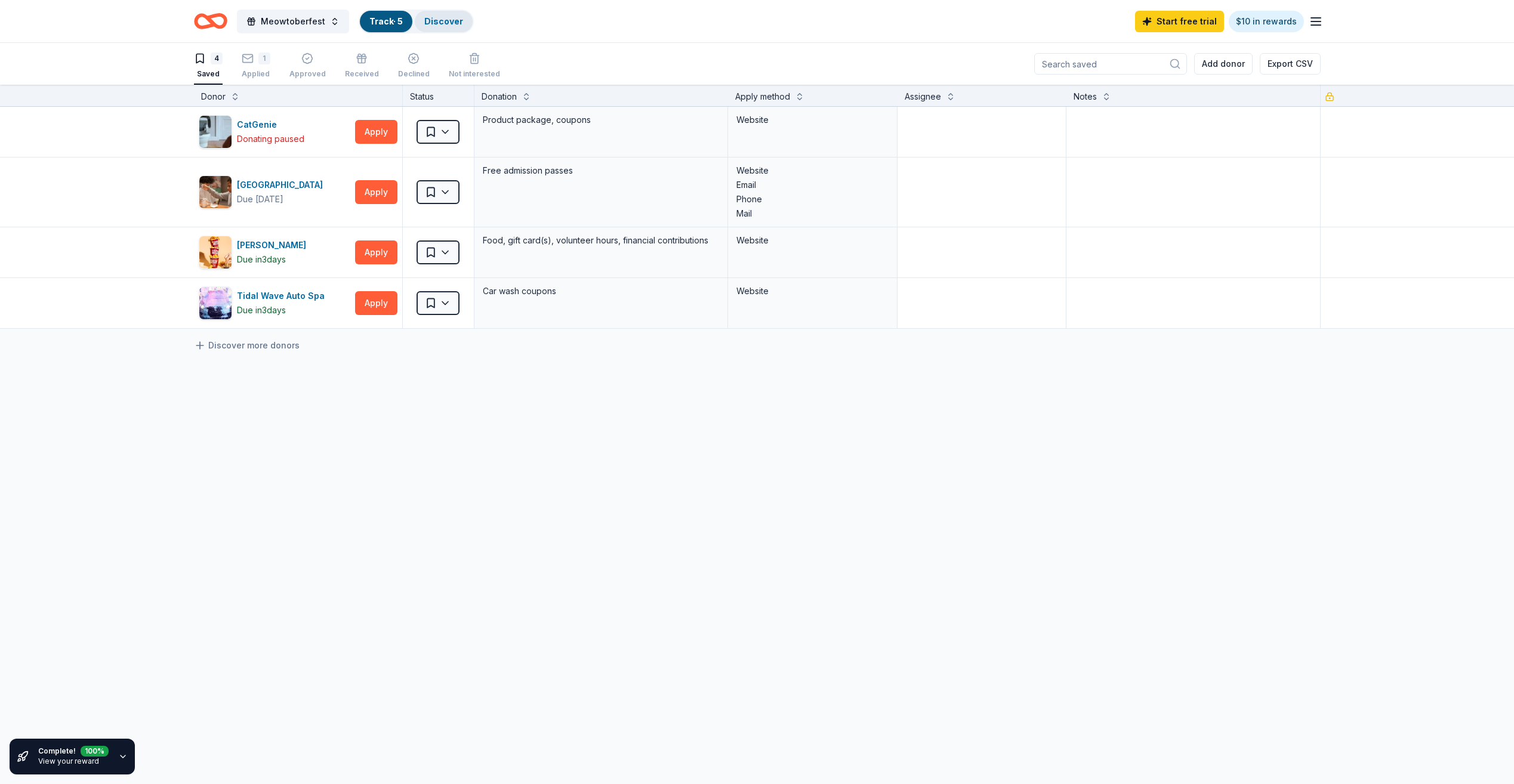
click at [435, 24] on link "Discover" at bounding box center [444, 21] width 39 height 10
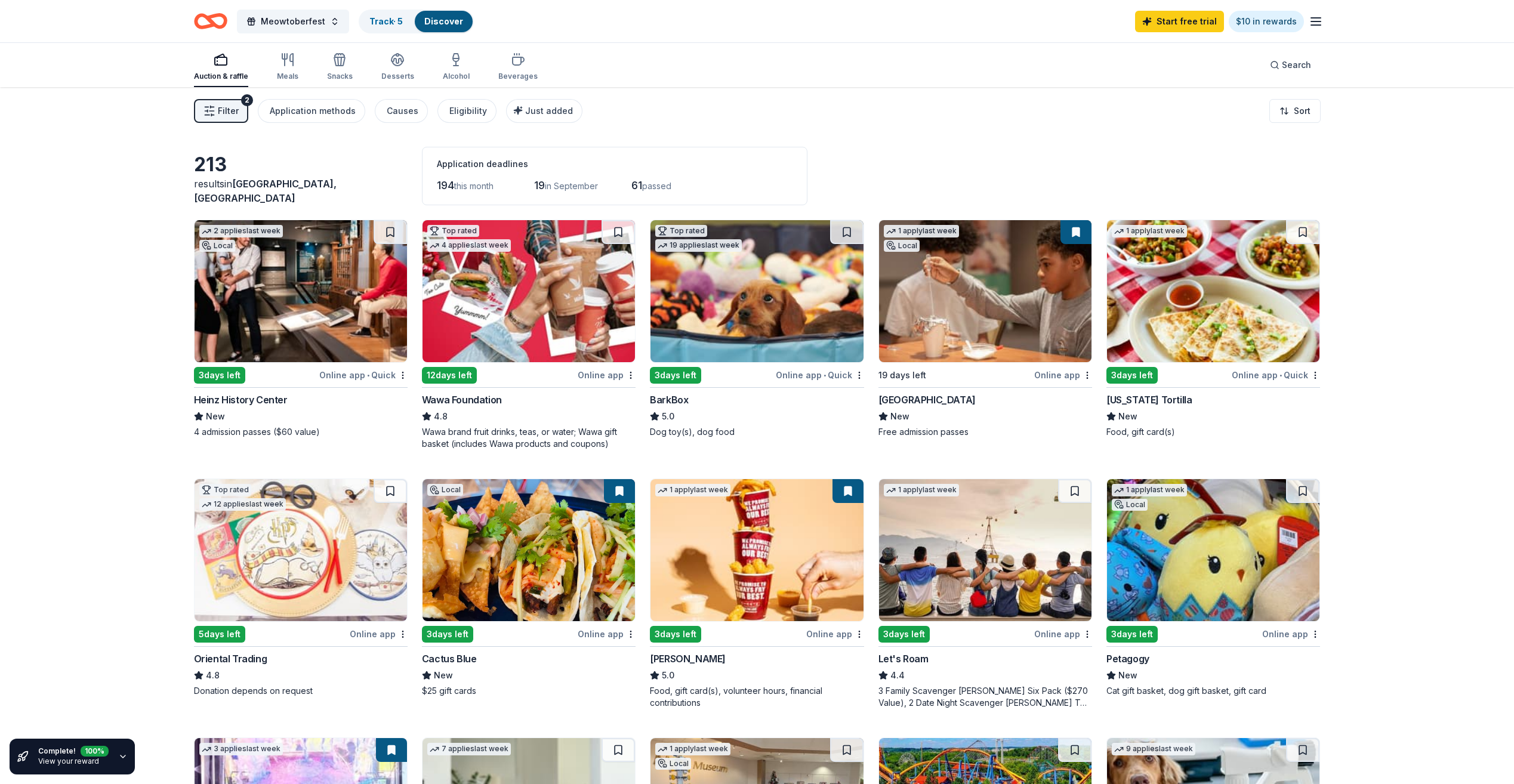
click at [225, 110] on span "Filter" at bounding box center [228, 111] width 21 height 14
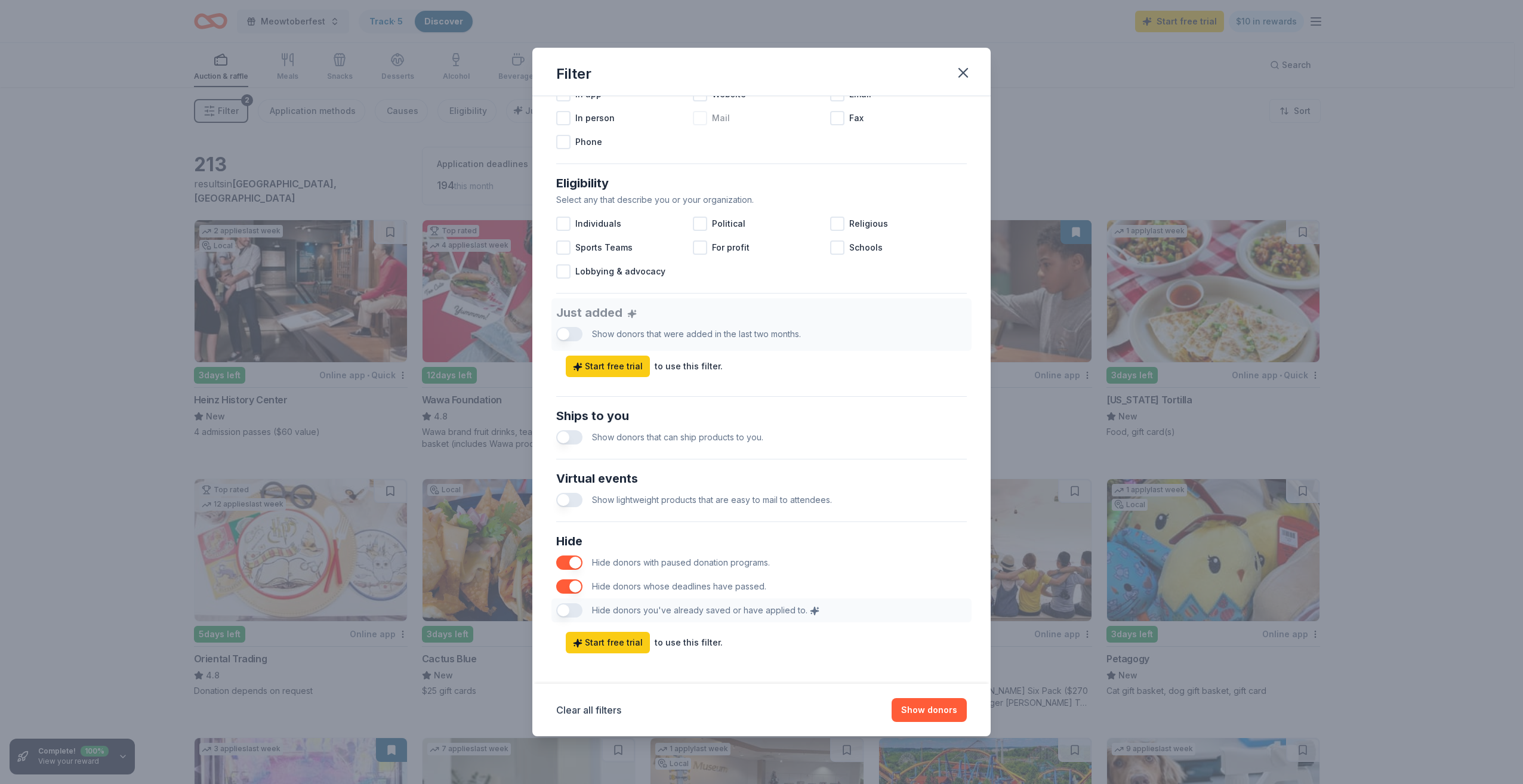
scroll to position [279, 0]
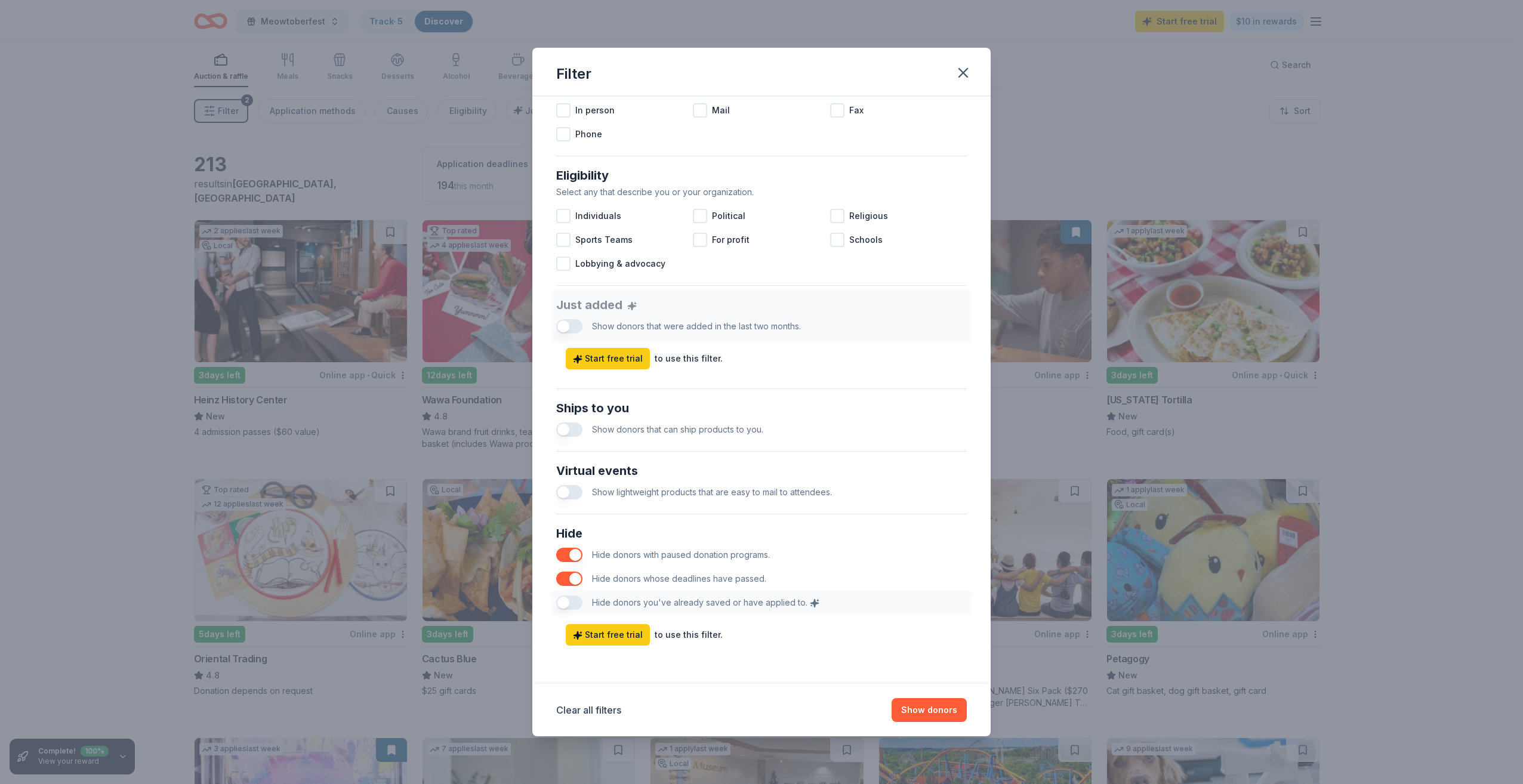
click at [563, 602] on div "Hide Hide donors with paused donation programs. Hide donors whose deadlines hav…" at bounding box center [762, 569] width 420 height 100
click at [563, 603] on div "Hide Hide donors with paused donation programs. Hide donors whose deadlines hav…" at bounding box center [762, 569] width 420 height 100
click at [963, 73] on icon "button" at bounding box center [963, 73] width 8 height 8
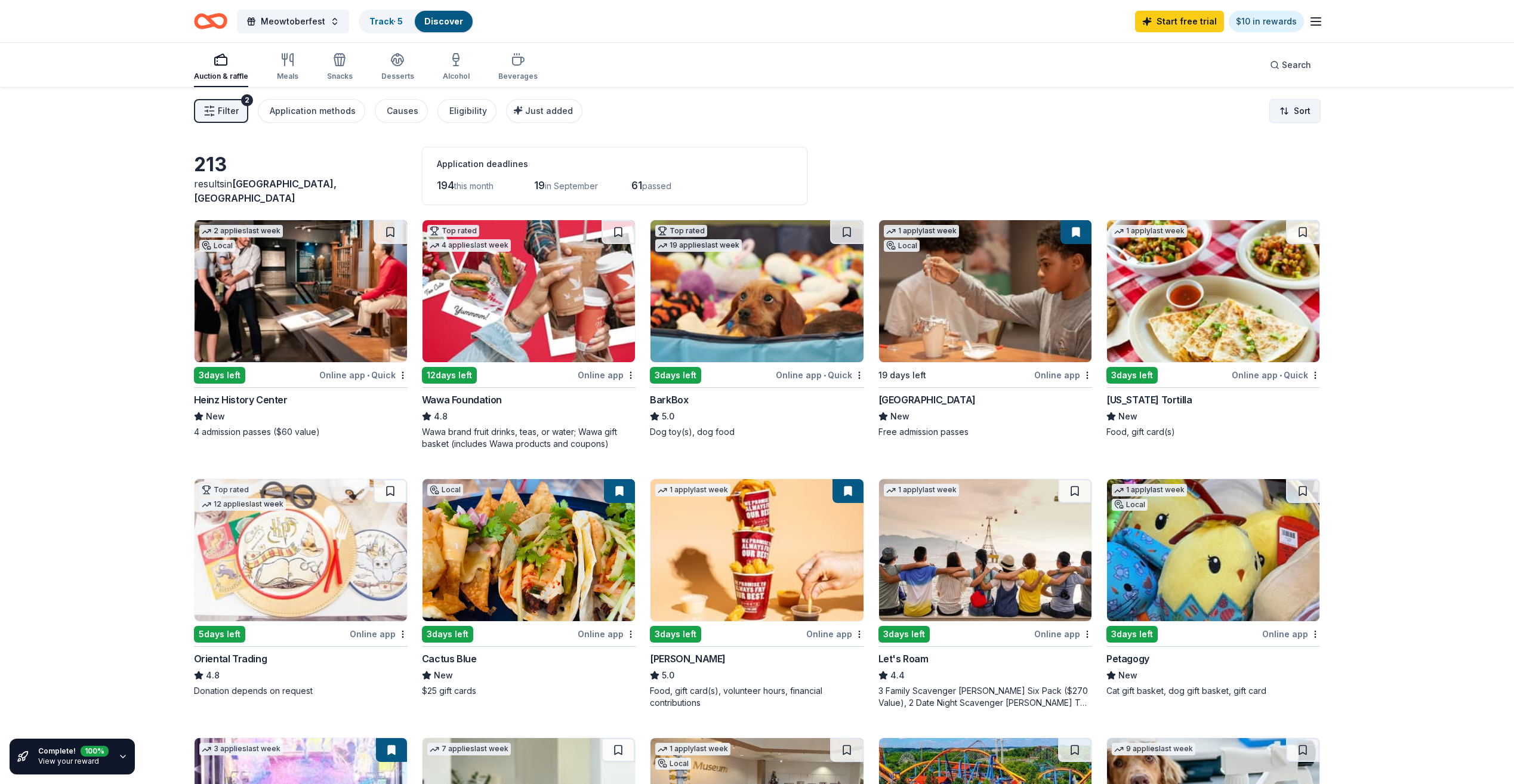
click at [1291, 112] on html "Meowtoberfest Track · 5 Discover Start free trial $10 in rewards Auction & raff…" at bounding box center [757, 392] width 1514 height 784
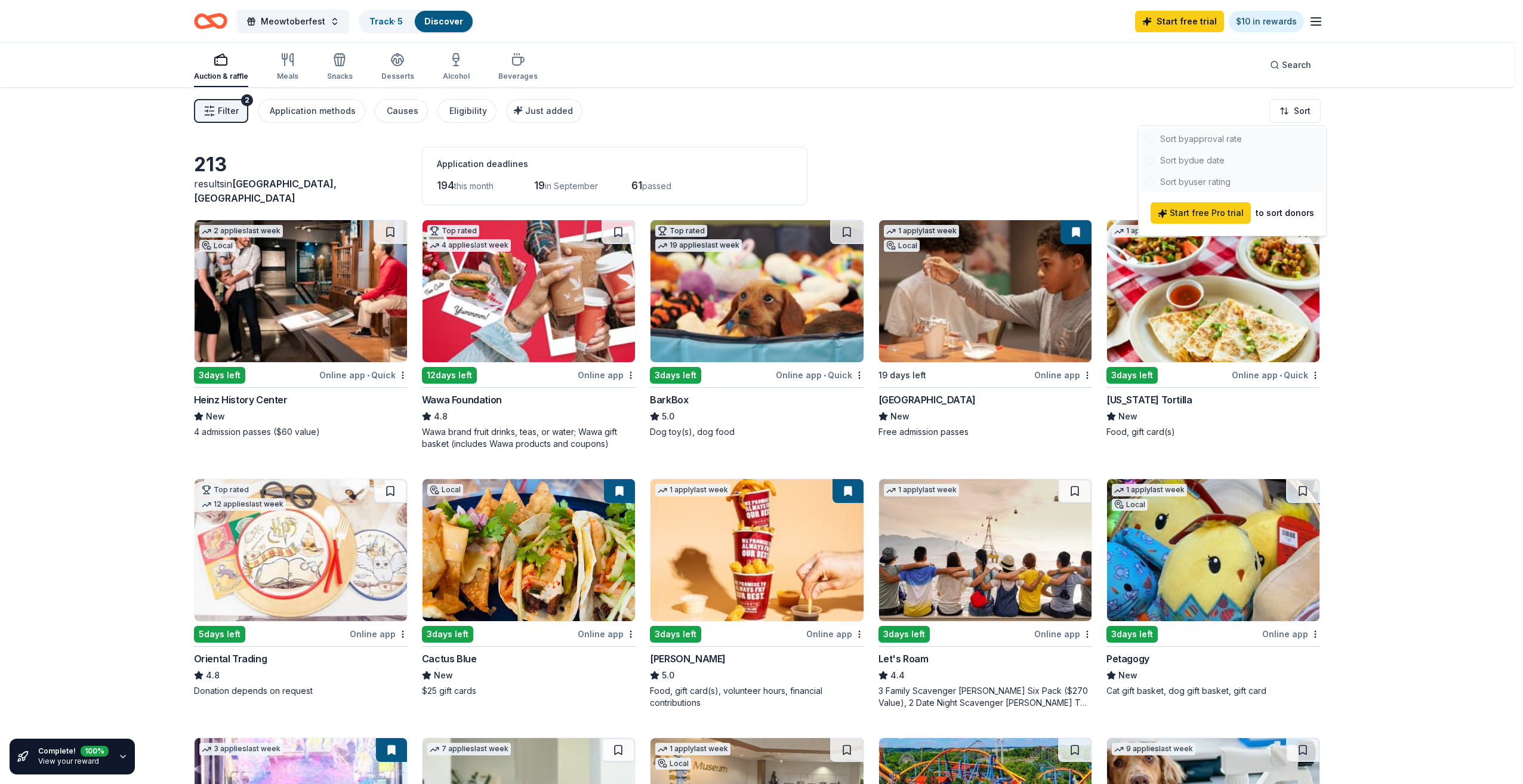
click at [1399, 215] on html "Meowtoberfest Track · 5 Discover Start free trial $10 in rewards Auction & raff…" at bounding box center [762, 392] width 1523 height 784
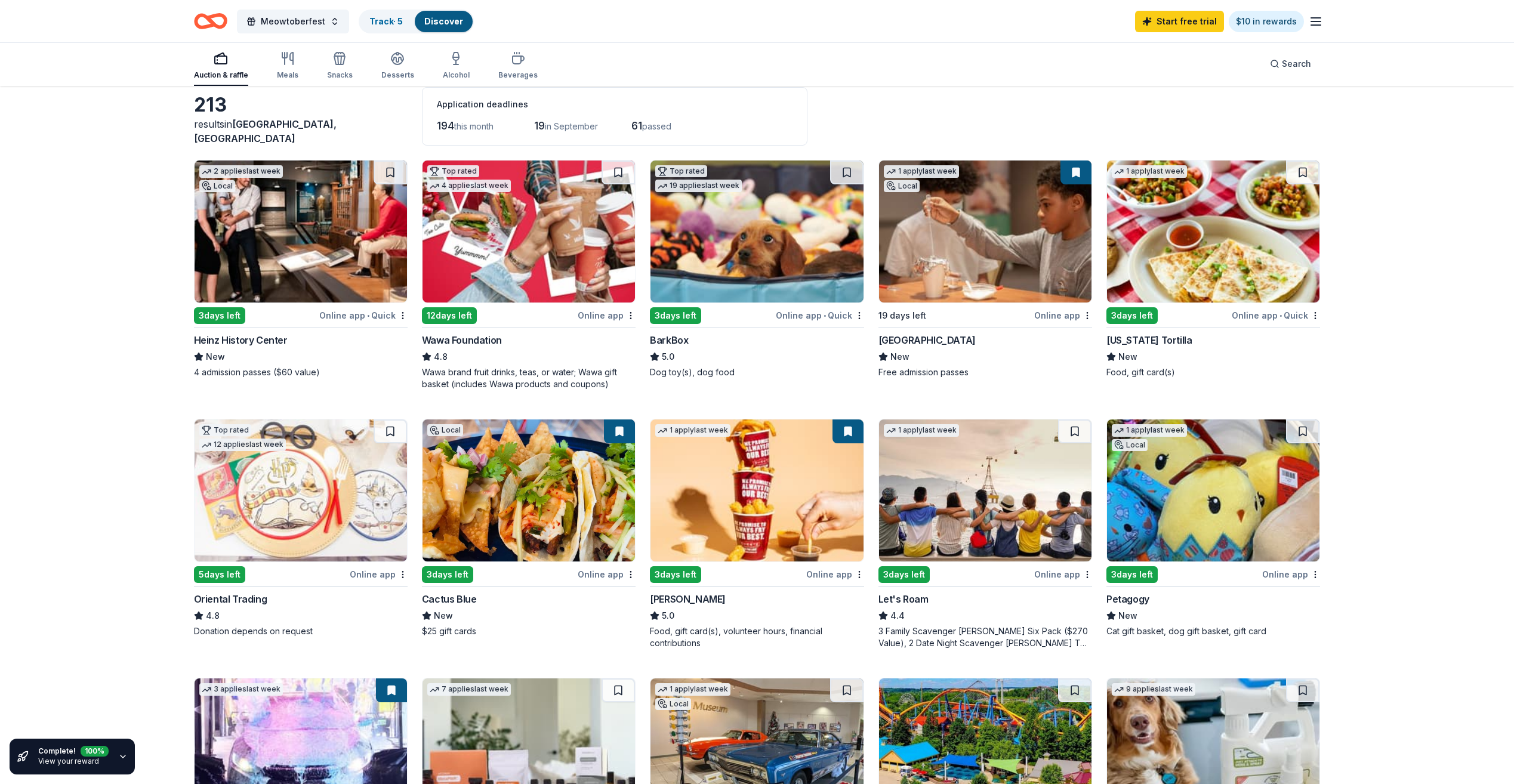
scroll to position [0, 0]
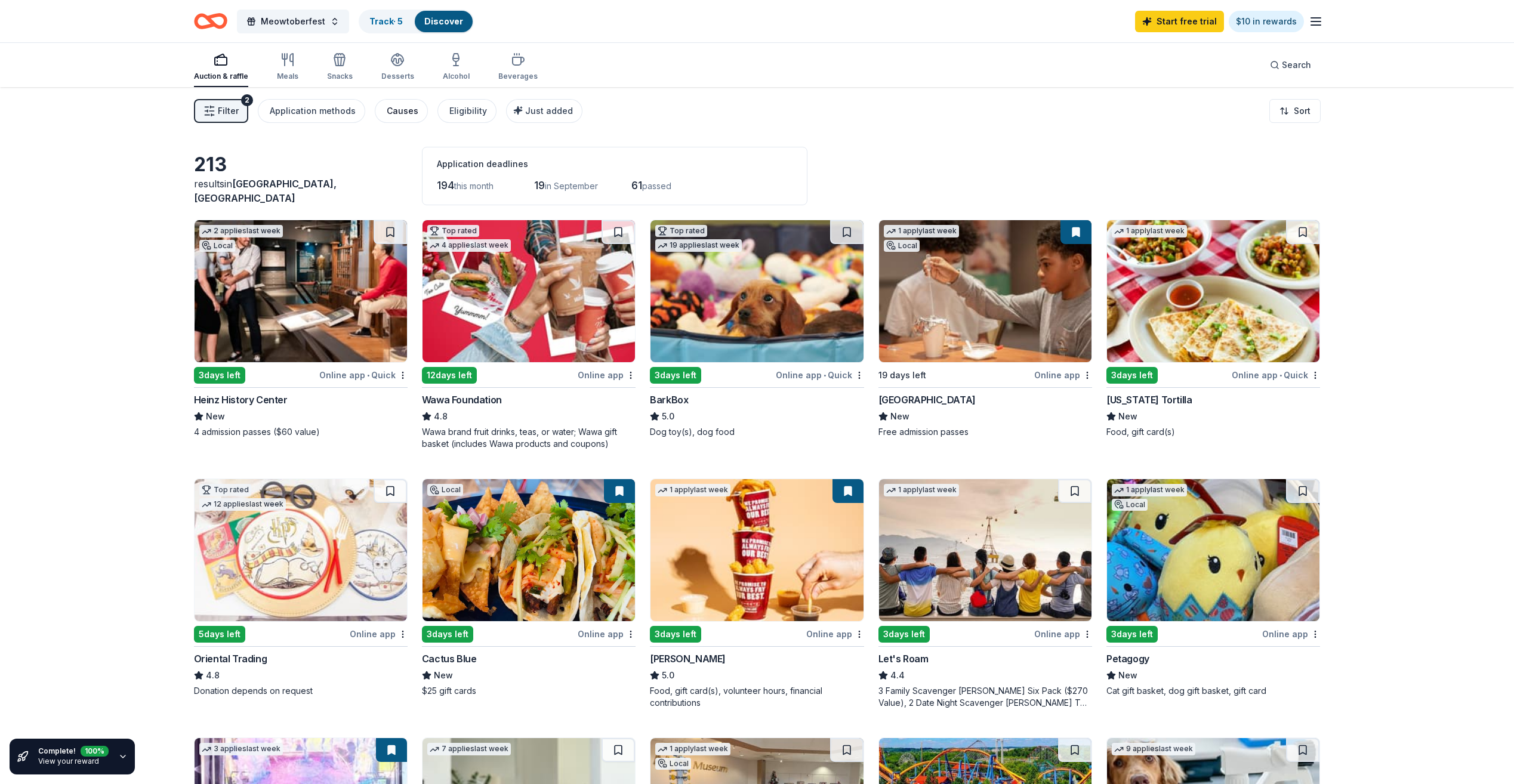
click at [404, 109] on div "Causes" at bounding box center [402, 111] width 31 height 14
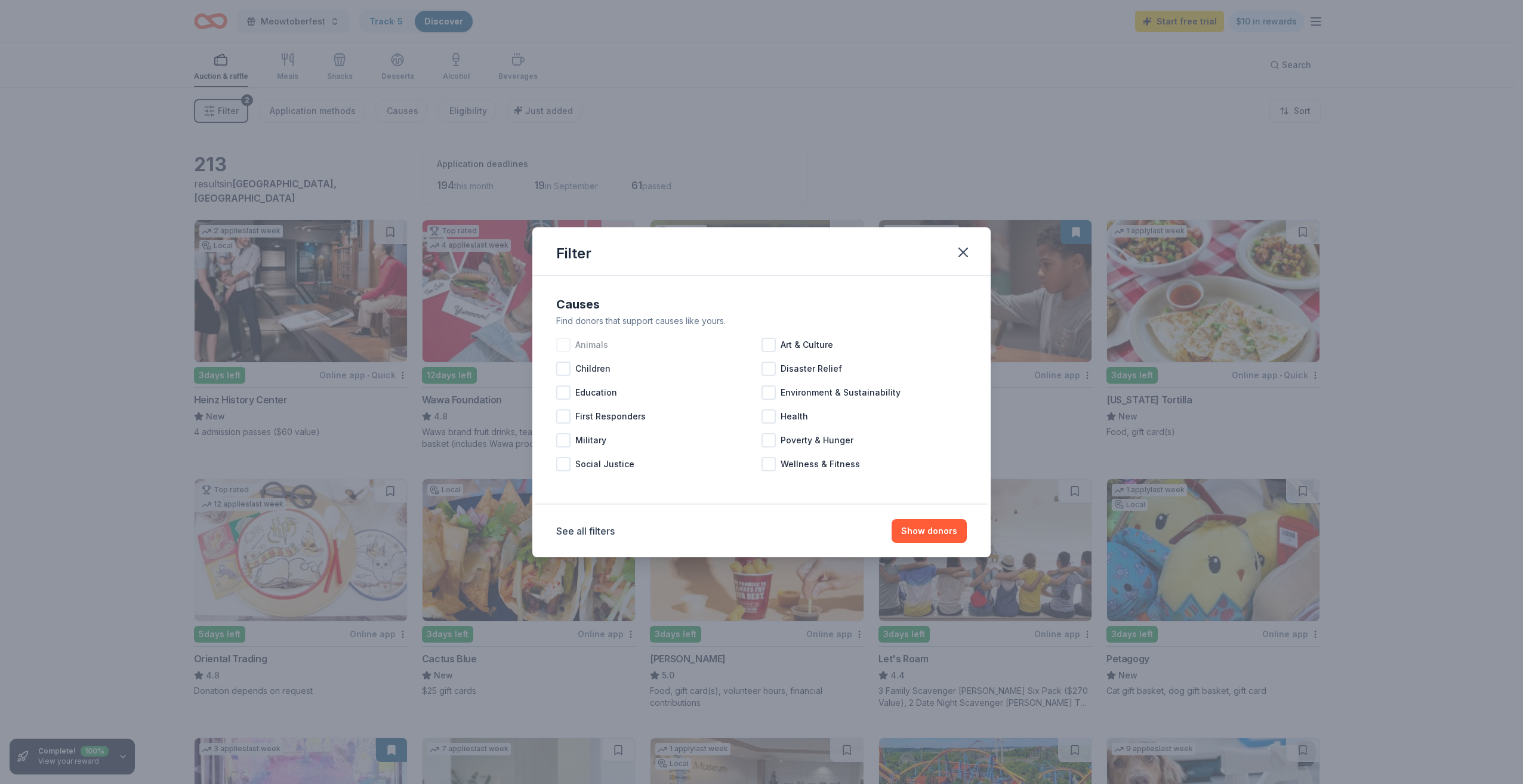
click at [557, 341] on div at bounding box center [563, 345] width 14 height 14
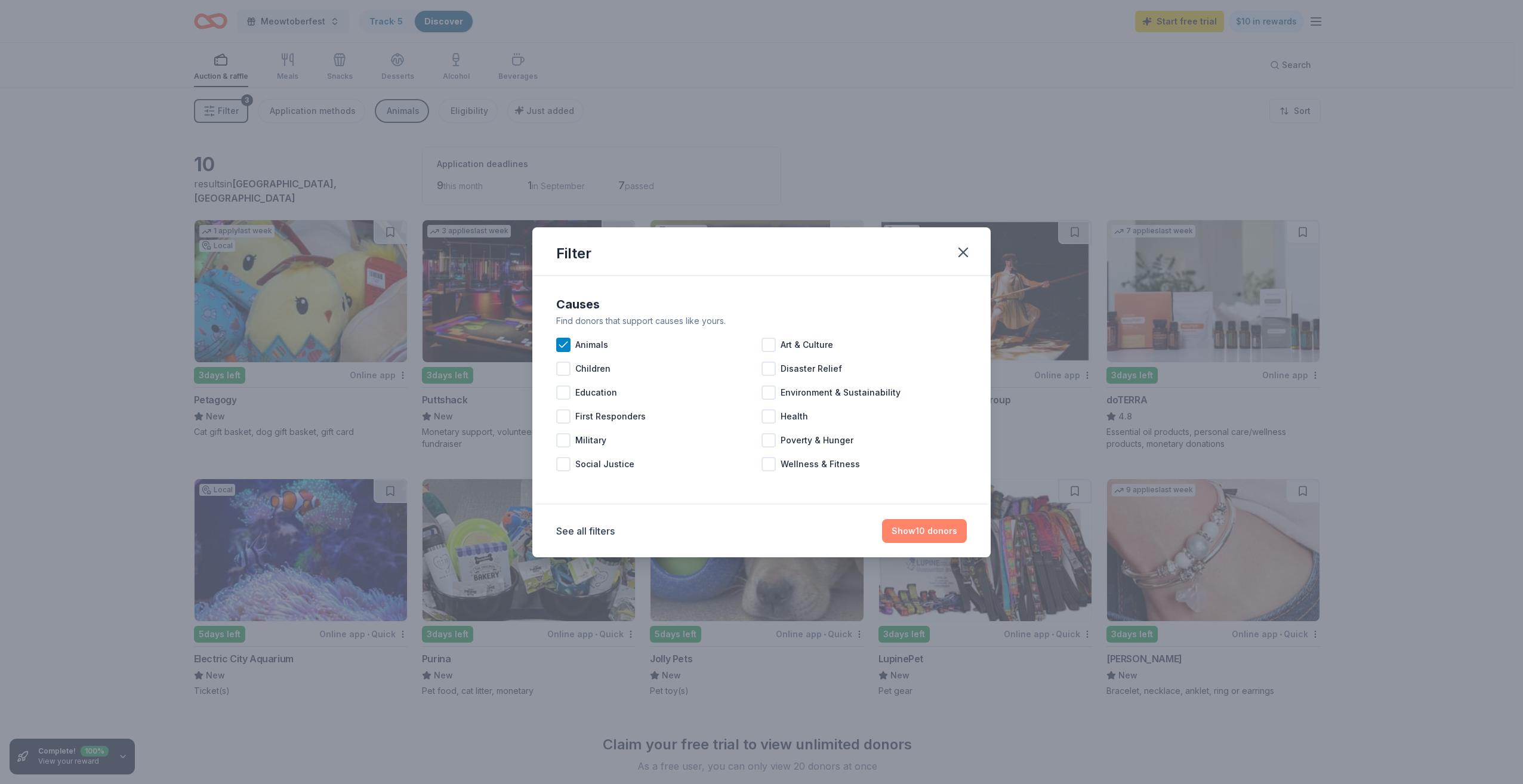
click at [911, 525] on button "Show 10 donors" at bounding box center [925, 531] width 85 height 24
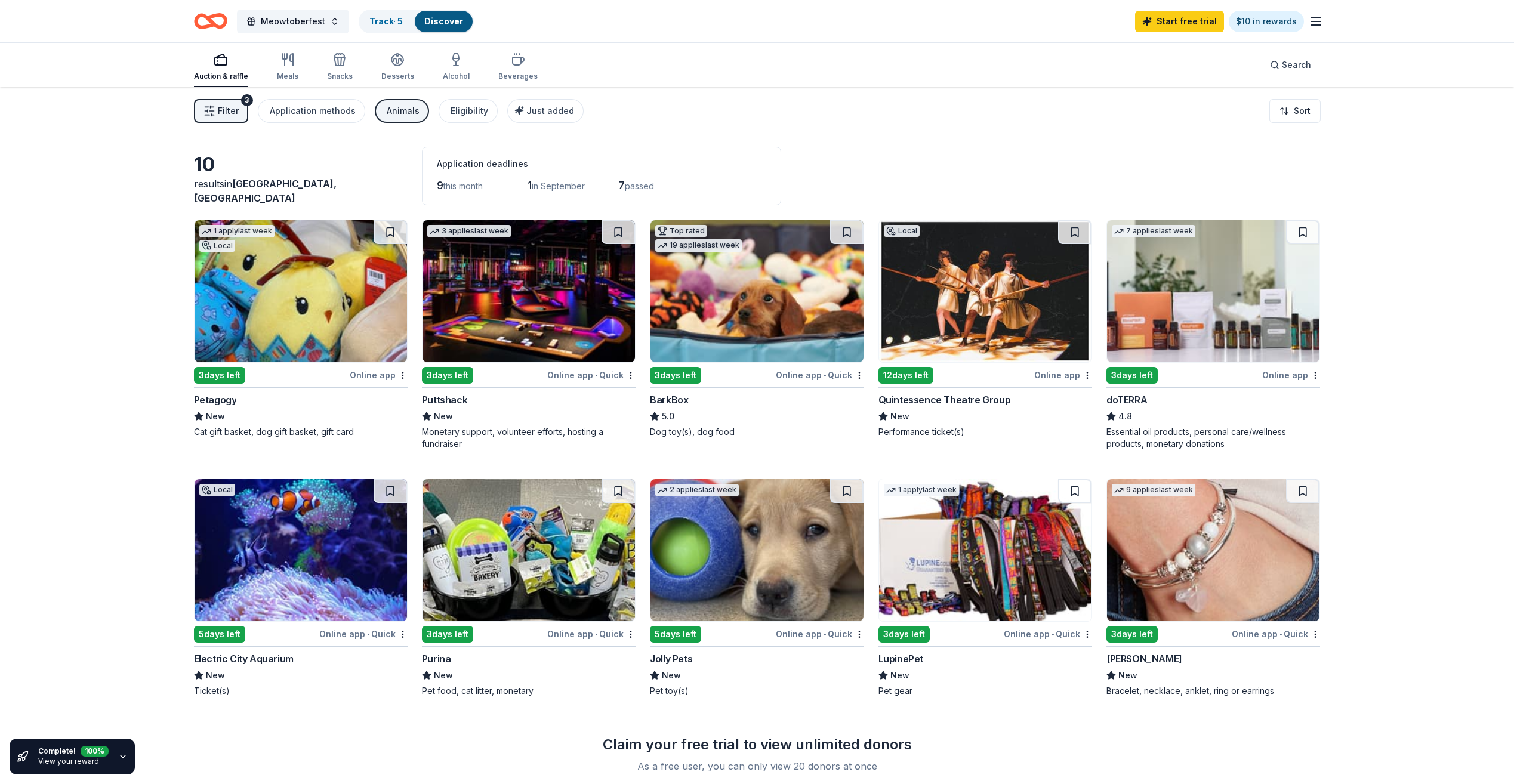
click at [388, 107] on div "Animals" at bounding box center [403, 111] width 33 height 14
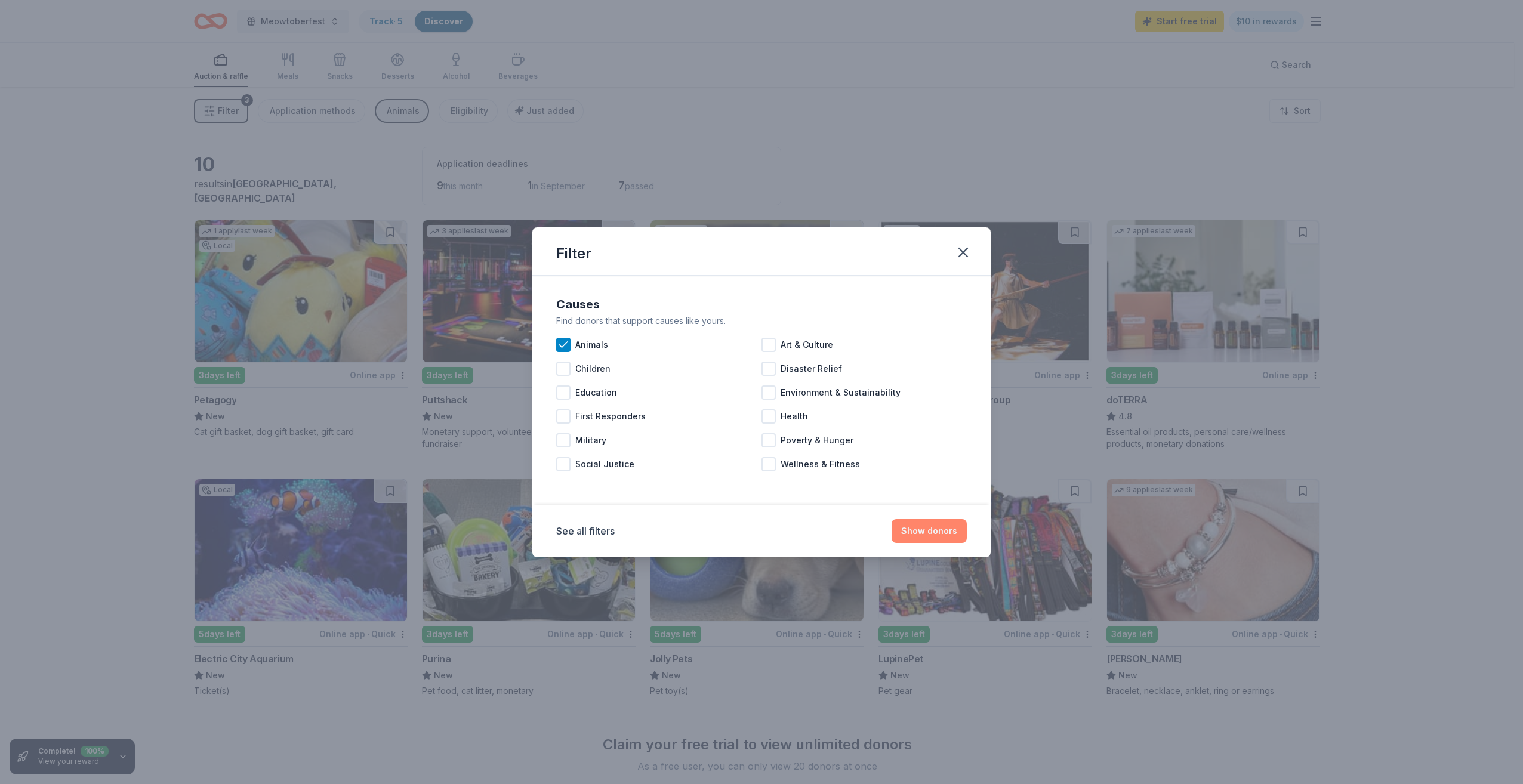
click at [911, 529] on button "Show donors" at bounding box center [929, 531] width 75 height 24
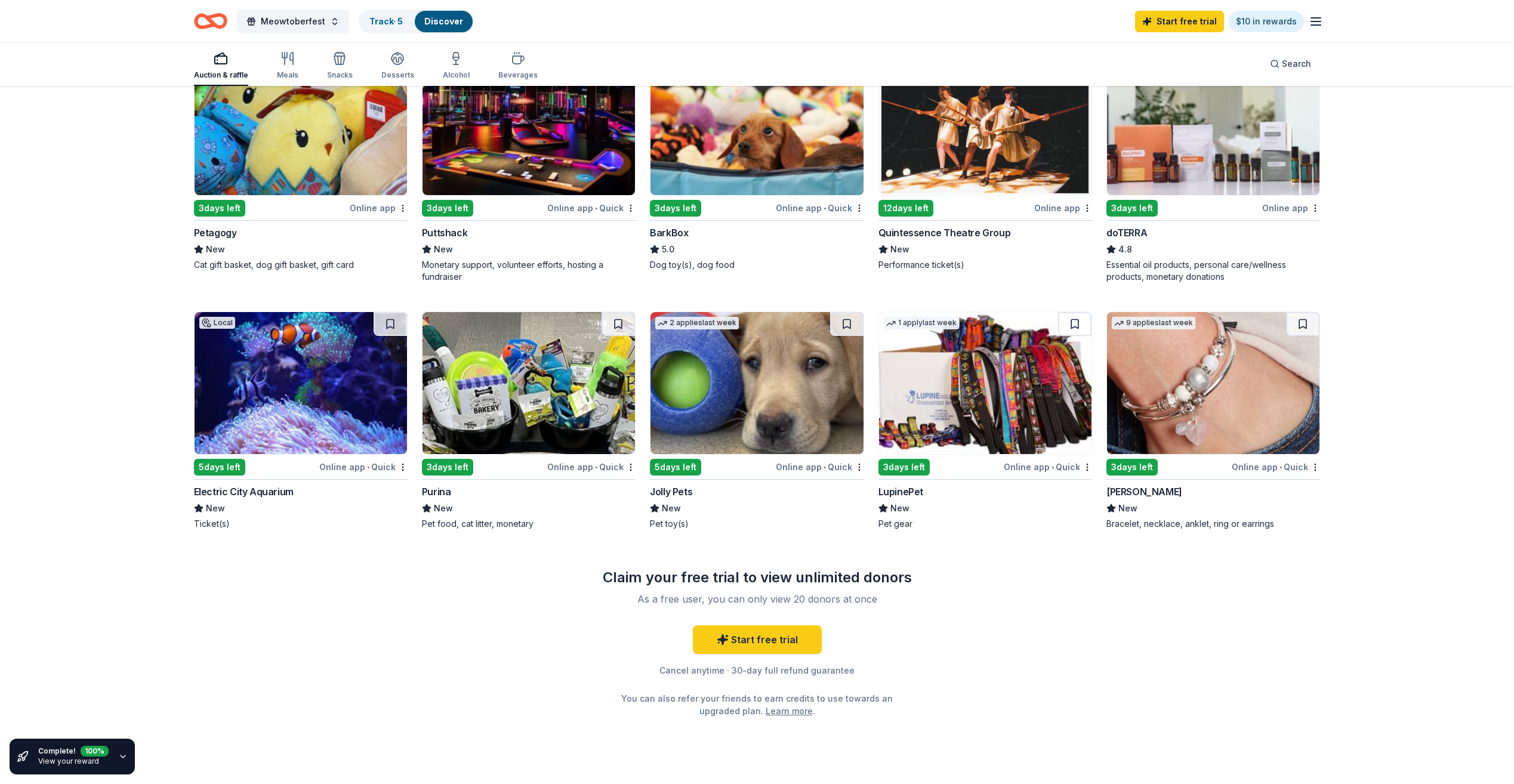
scroll to position [200, 0]
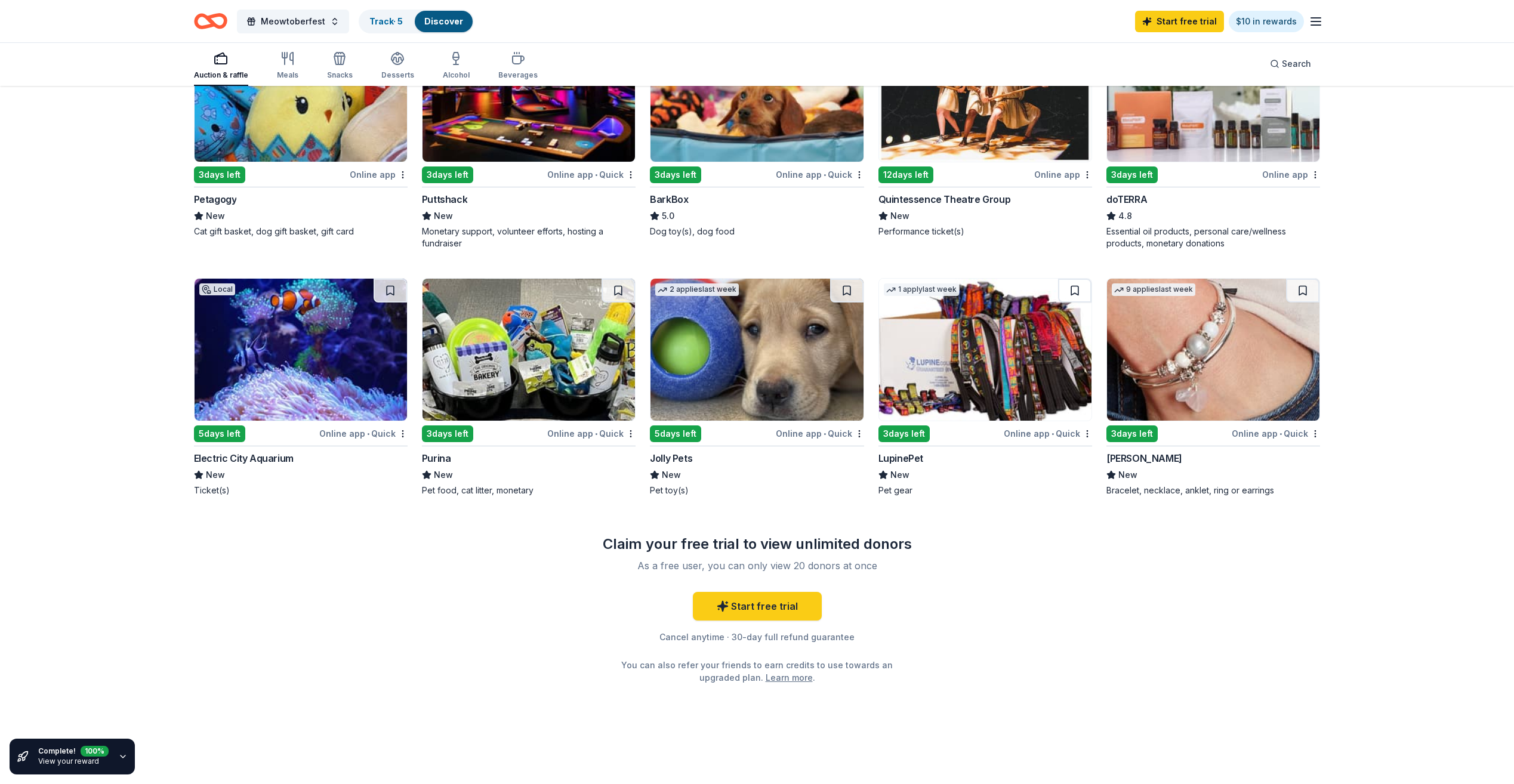
click at [469, 397] on img at bounding box center [529, 349] width 213 height 142
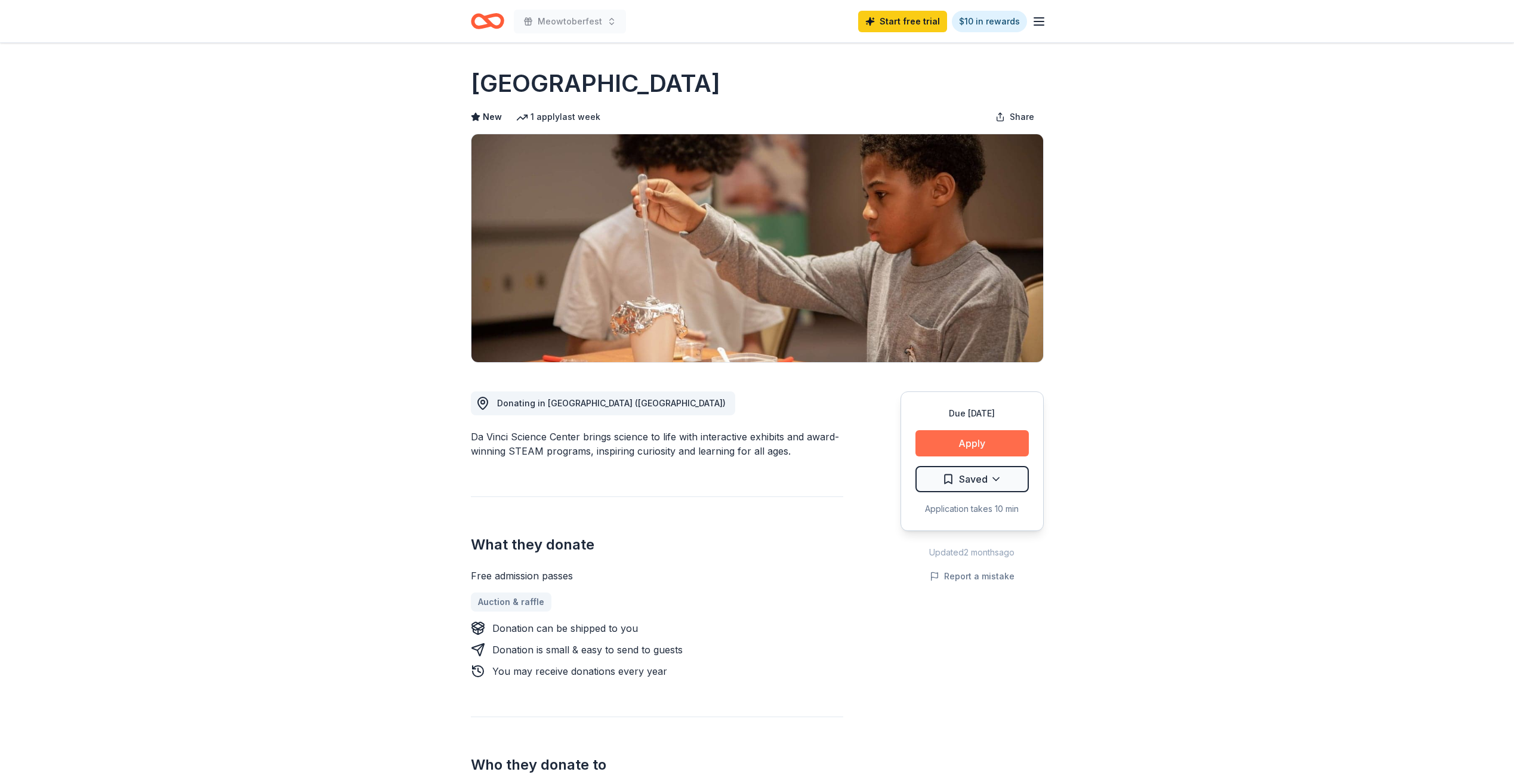
click at [977, 441] on button "Apply" at bounding box center [972, 443] width 114 height 26
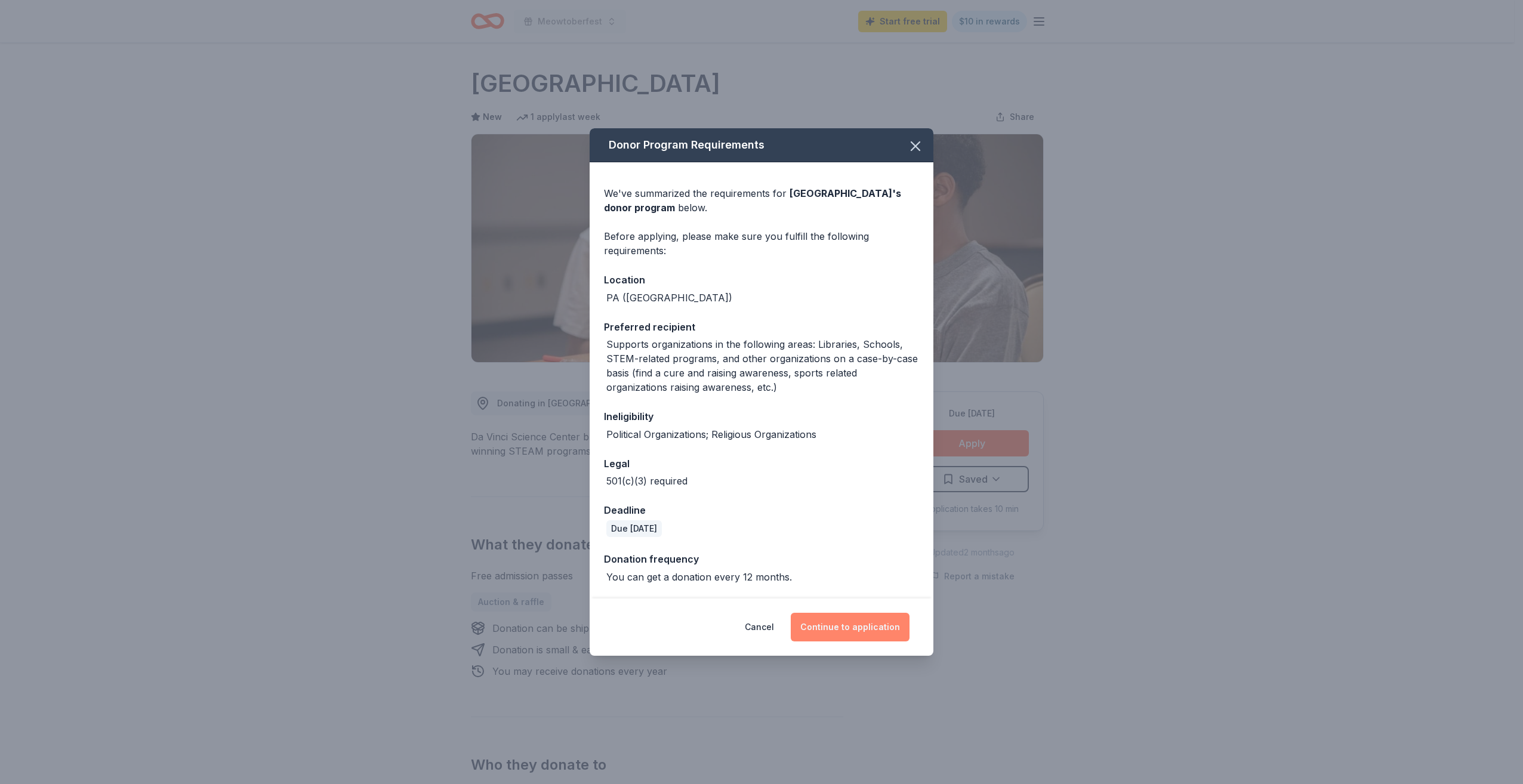
click at [865, 622] on button "Continue to application" at bounding box center [850, 626] width 119 height 28
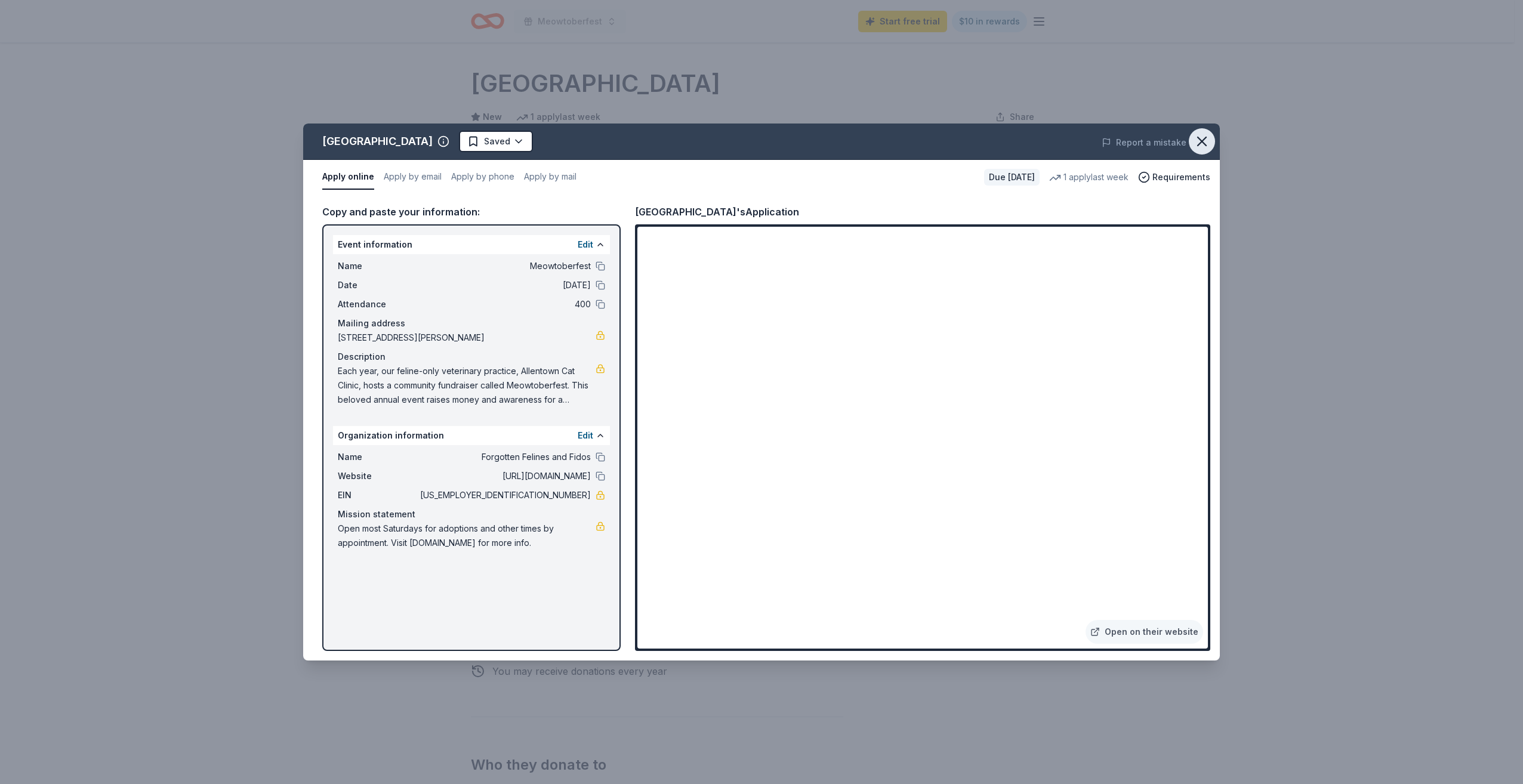
click at [1202, 136] on icon "button" at bounding box center [1202, 141] width 17 height 17
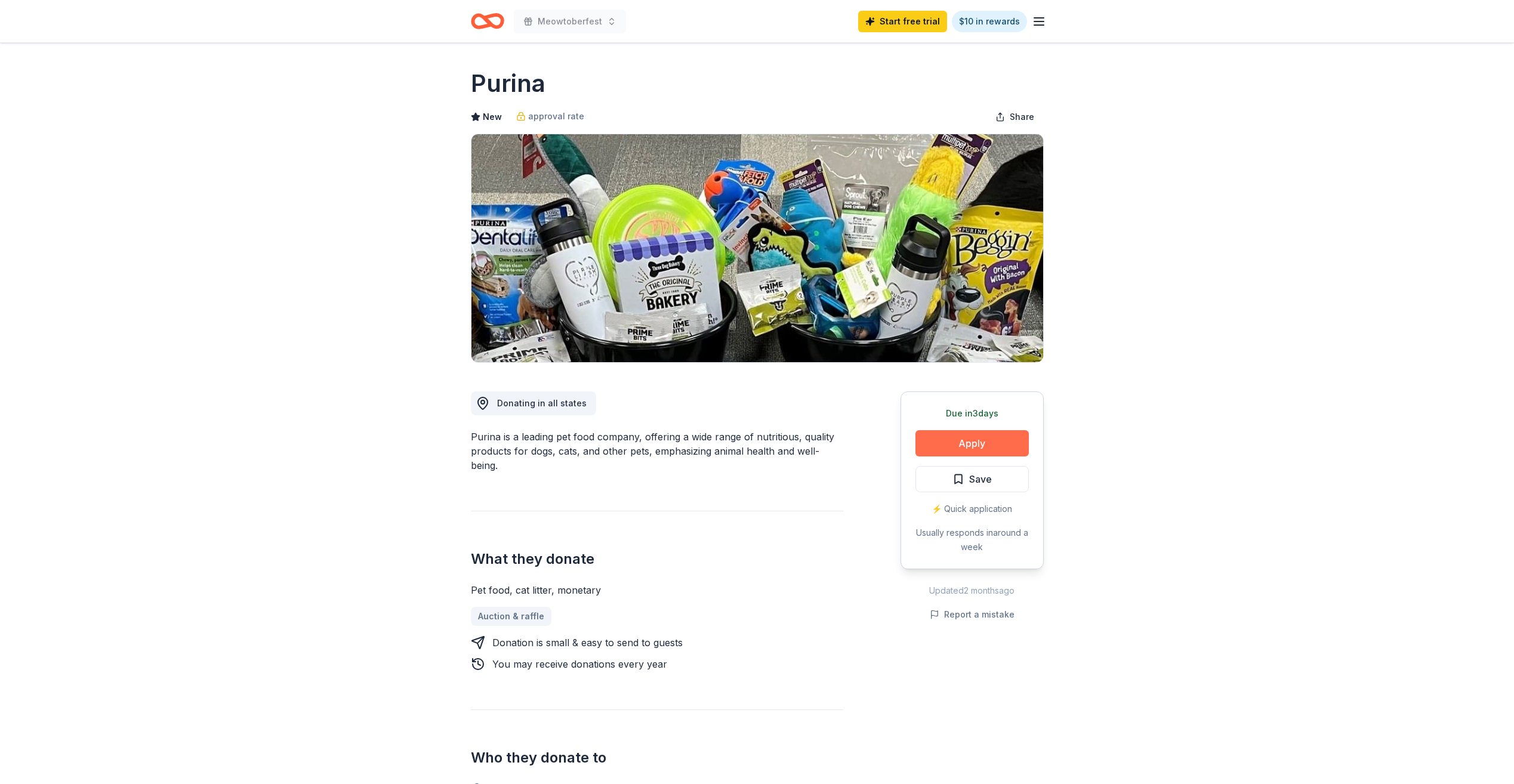
click at [946, 439] on button "Apply" at bounding box center [972, 443] width 114 height 26
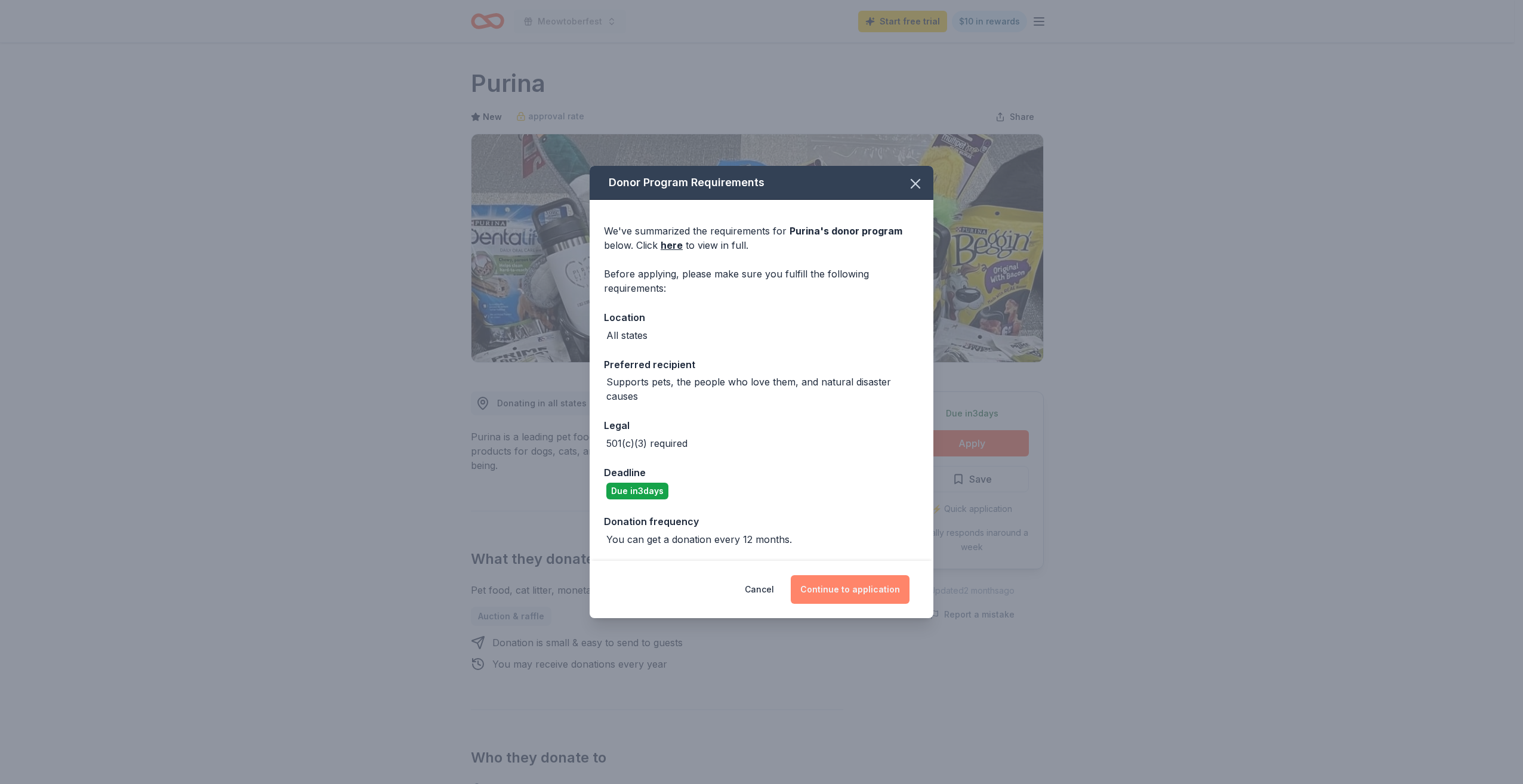
click at [851, 579] on button "Continue to application" at bounding box center [850, 589] width 119 height 28
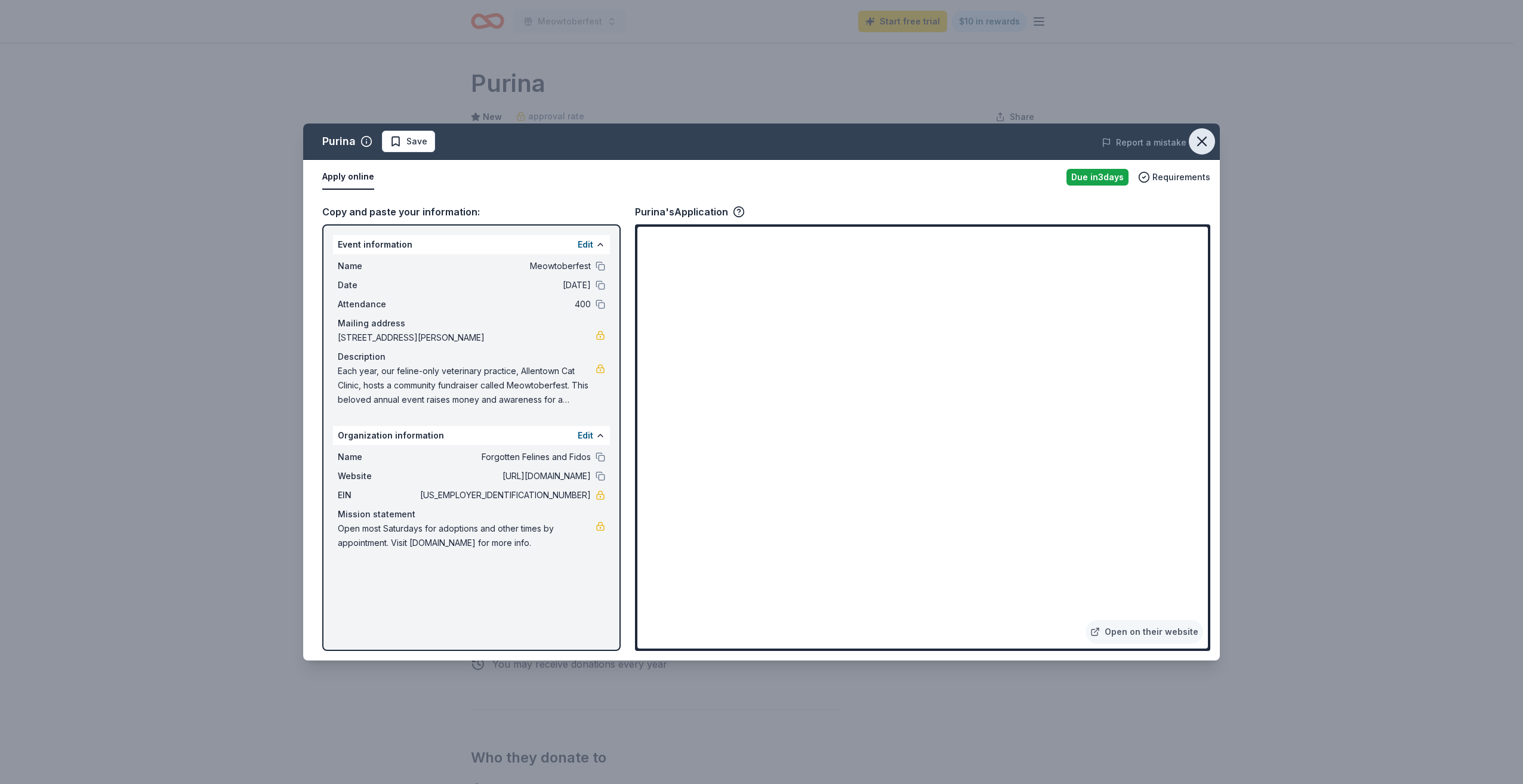
click at [1207, 144] on icon "button" at bounding box center [1202, 141] width 17 height 17
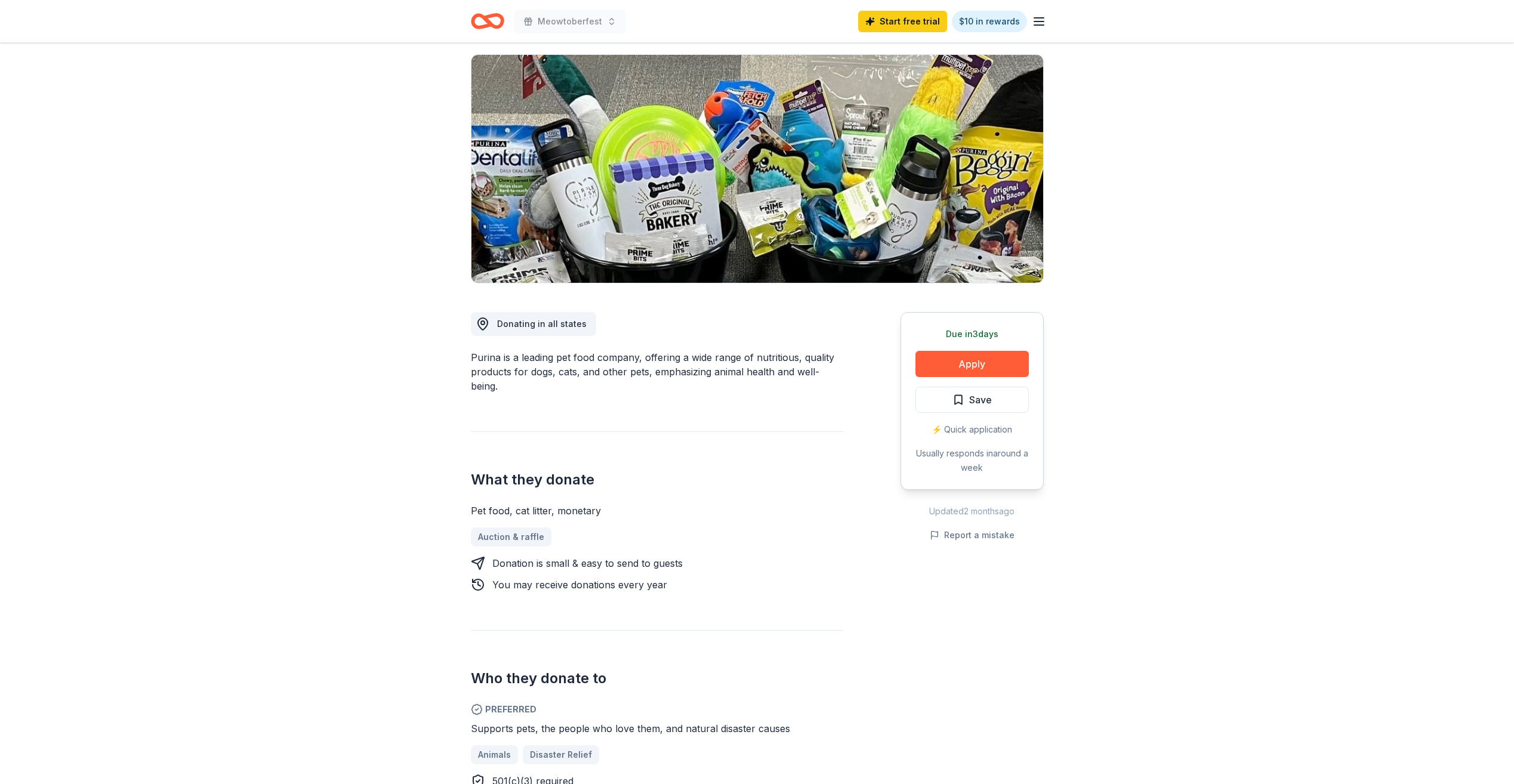
scroll to position [60, 0]
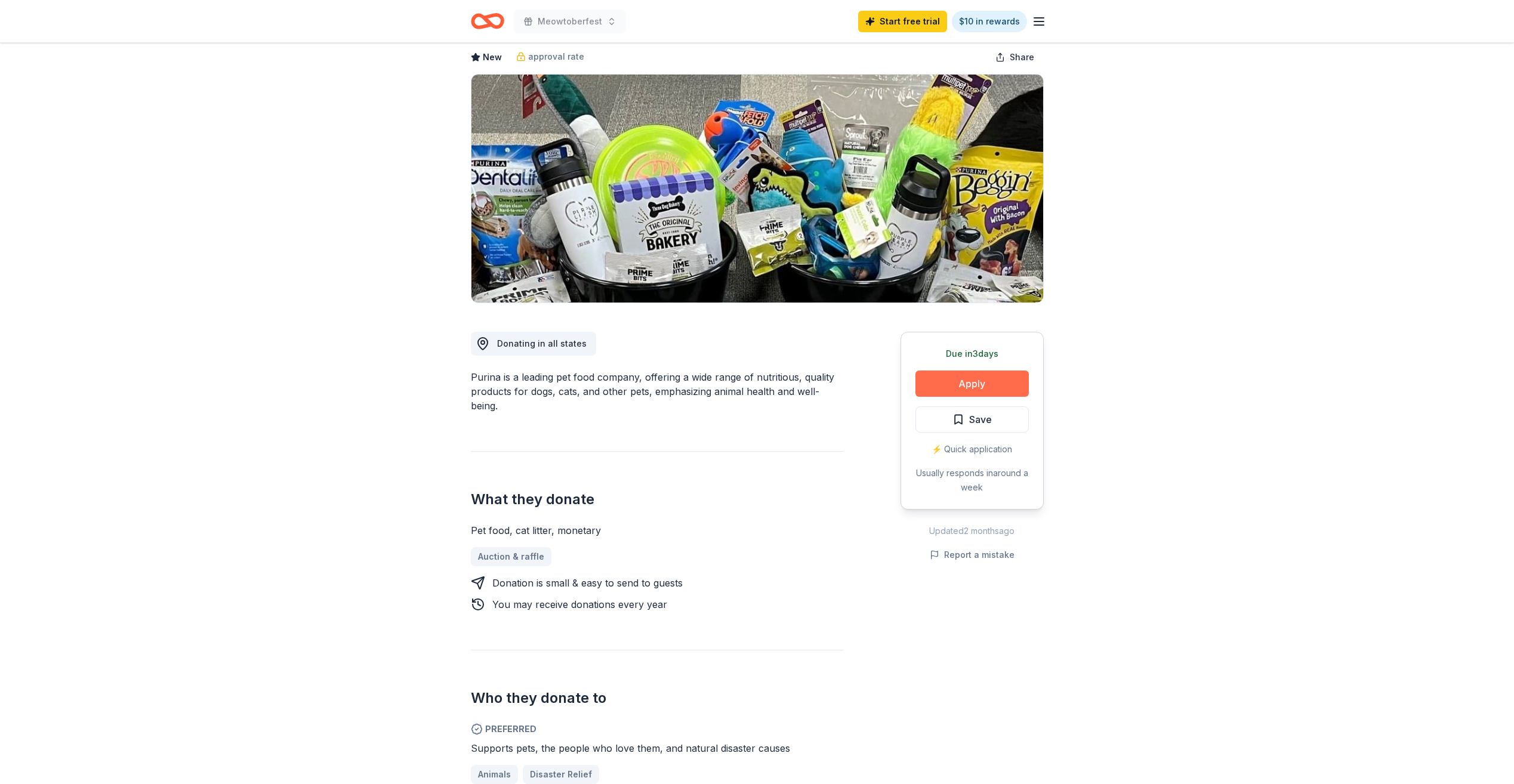
click at [988, 381] on button "Apply" at bounding box center [972, 383] width 114 height 26
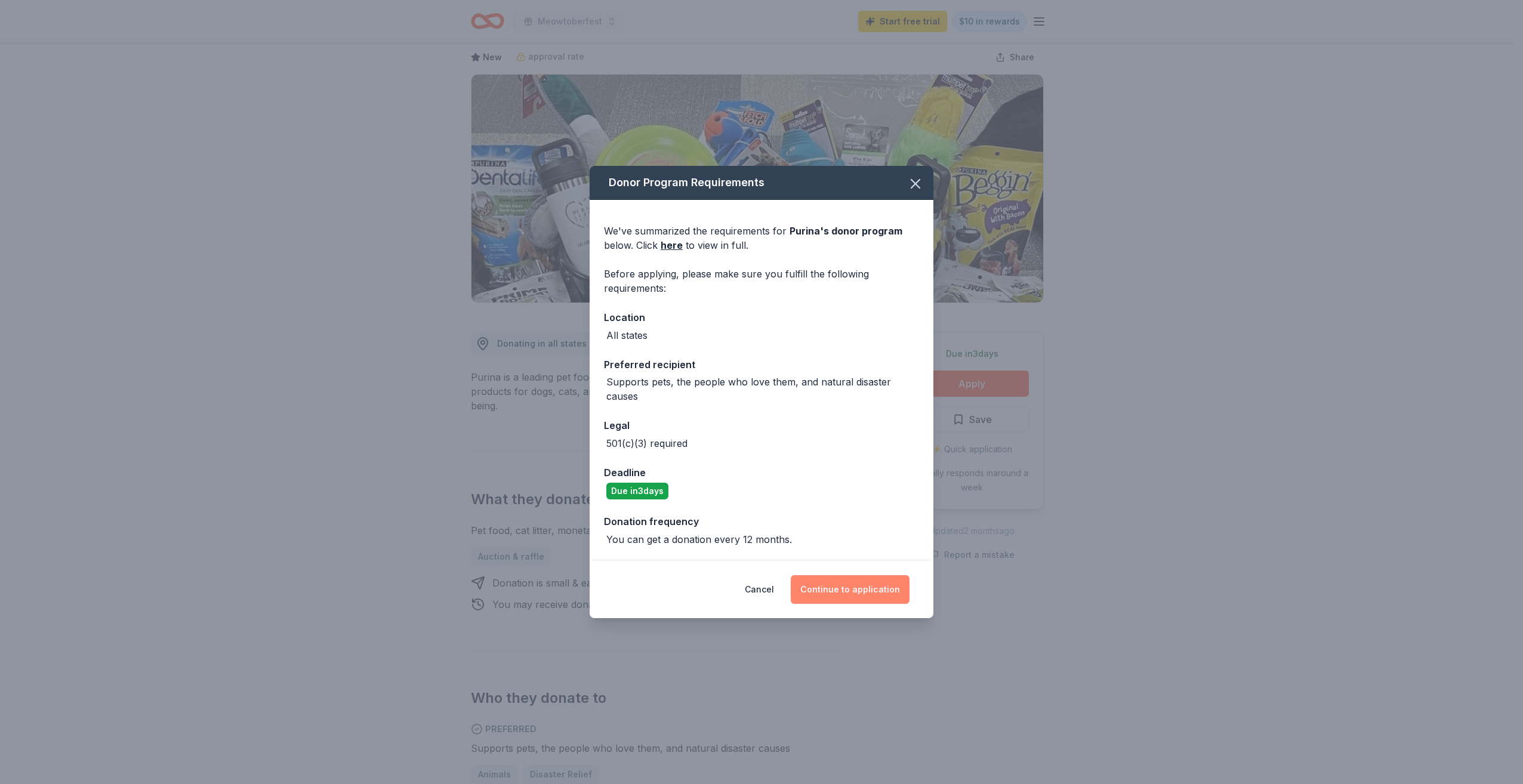
click at [824, 588] on button "Continue to application" at bounding box center [850, 589] width 119 height 28
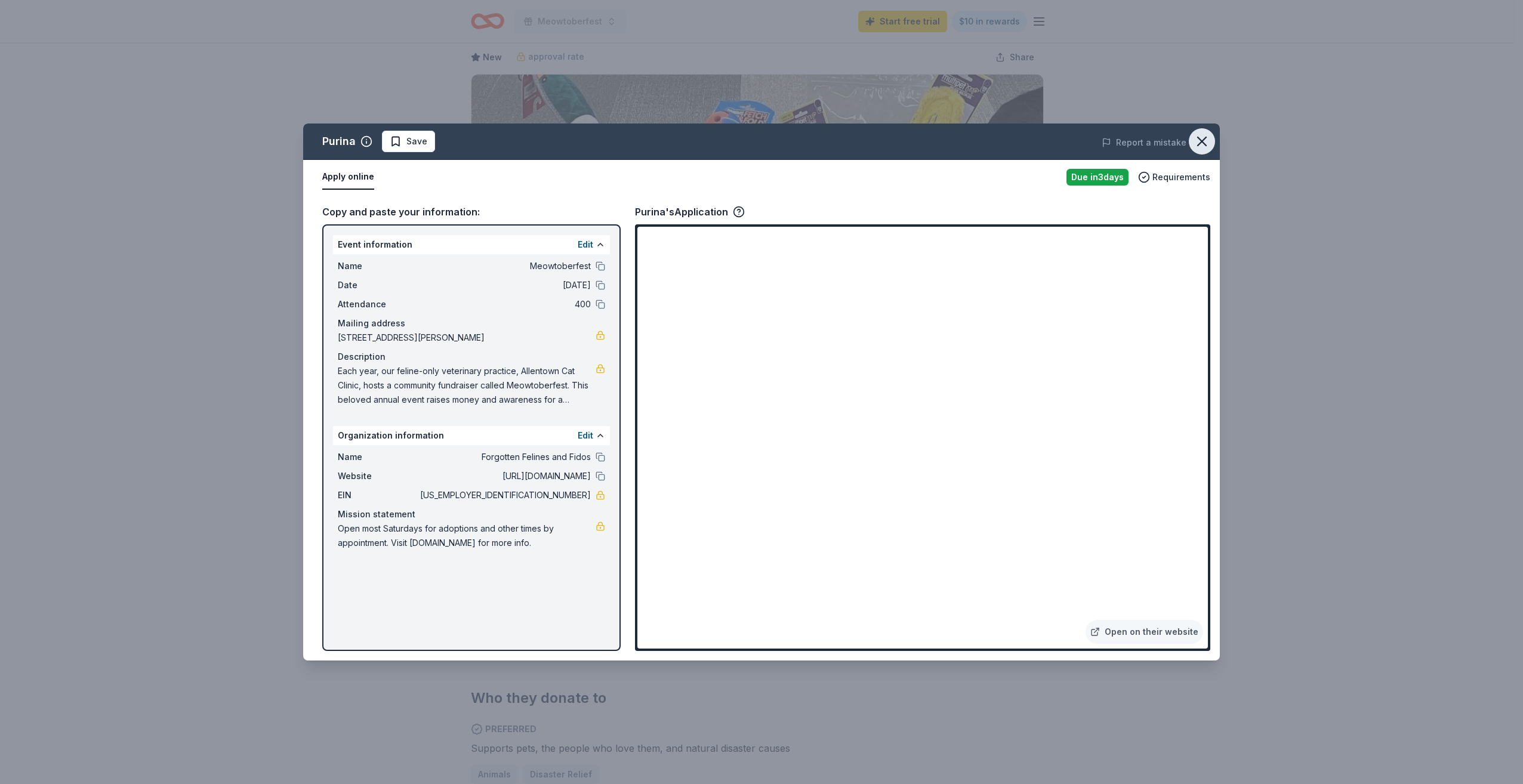
click at [1202, 136] on icon "button" at bounding box center [1202, 141] width 17 height 17
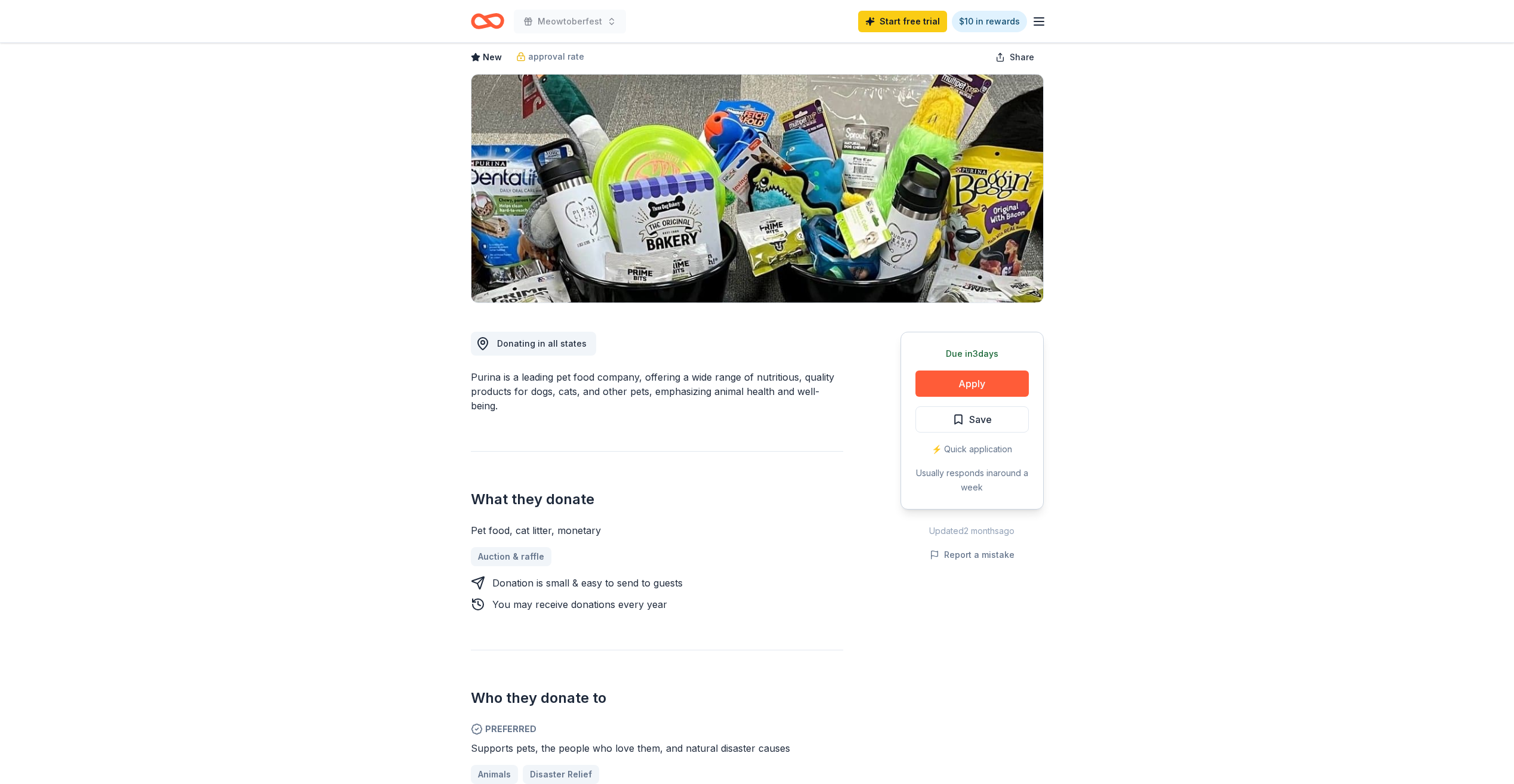
click at [484, 15] on icon "Home" at bounding box center [487, 21] width 33 height 28
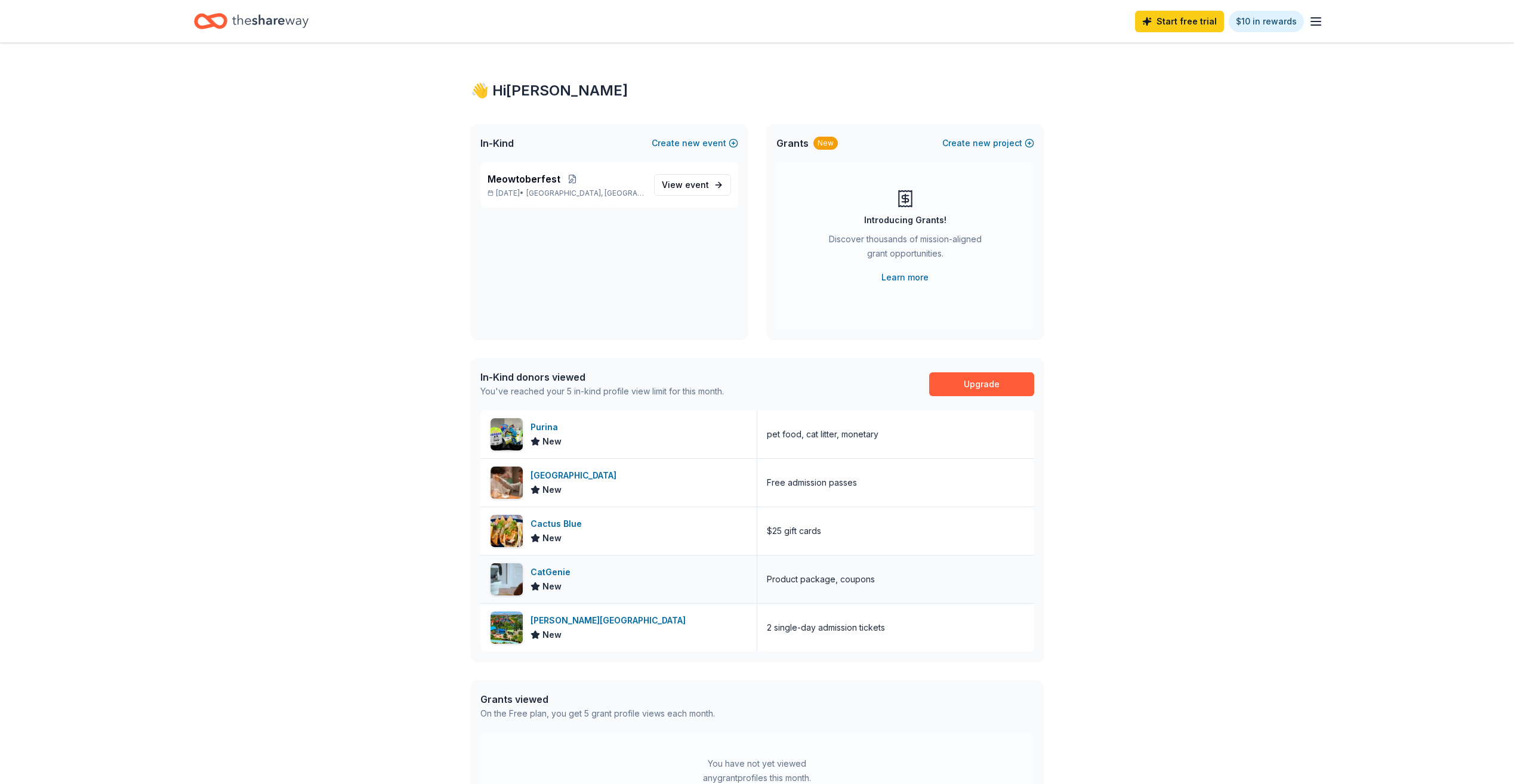
click at [553, 571] on div "CatGenie" at bounding box center [553, 572] width 45 height 14
click at [554, 433] on div "Purina" at bounding box center [547, 427] width 32 height 14
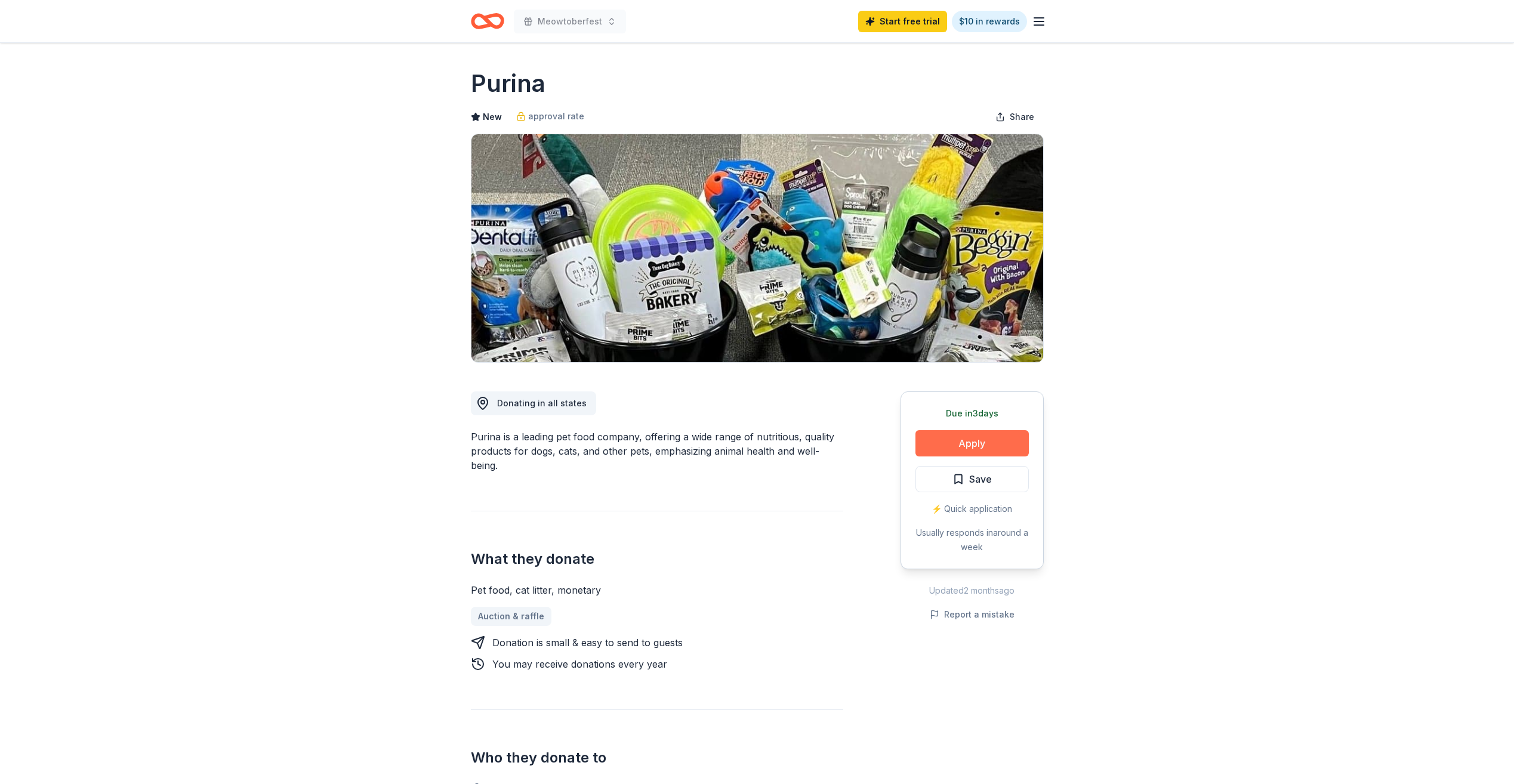
click at [977, 445] on button "Apply" at bounding box center [972, 443] width 114 height 26
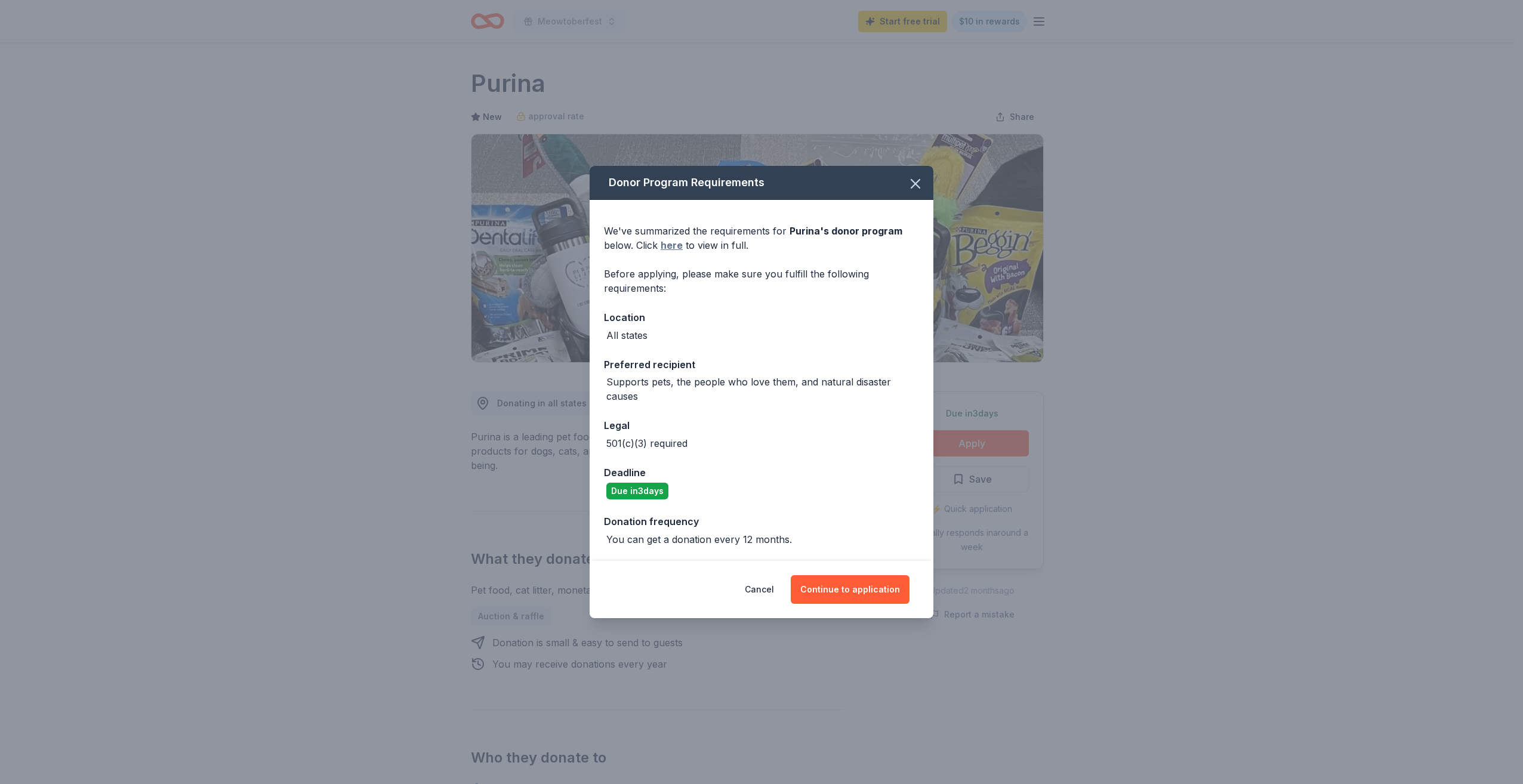
click at [669, 246] on link "here" at bounding box center [672, 245] width 22 height 14
